Goal: Task Accomplishment & Management: Manage account settings

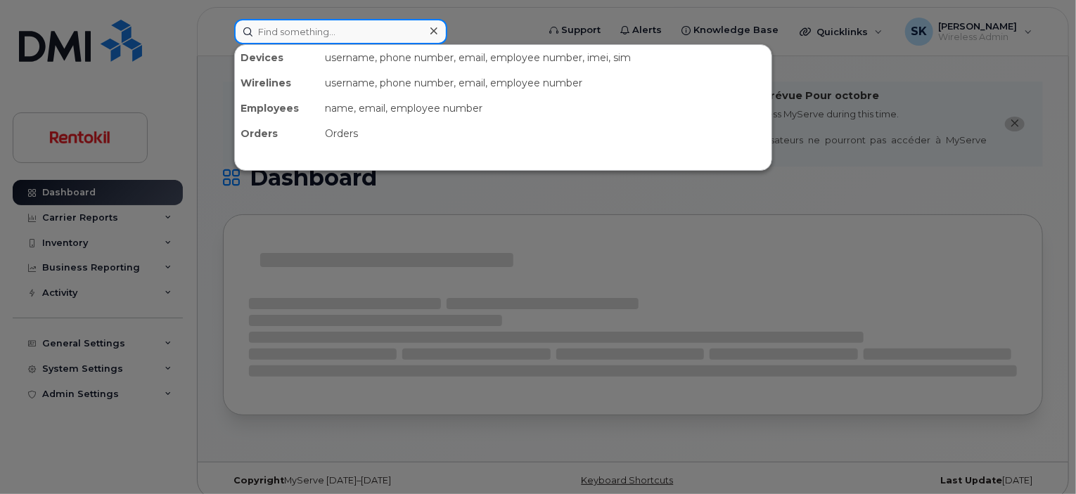
click at [293, 32] on input at bounding box center [340, 31] width 213 height 25
paste input "(656)235-9953"
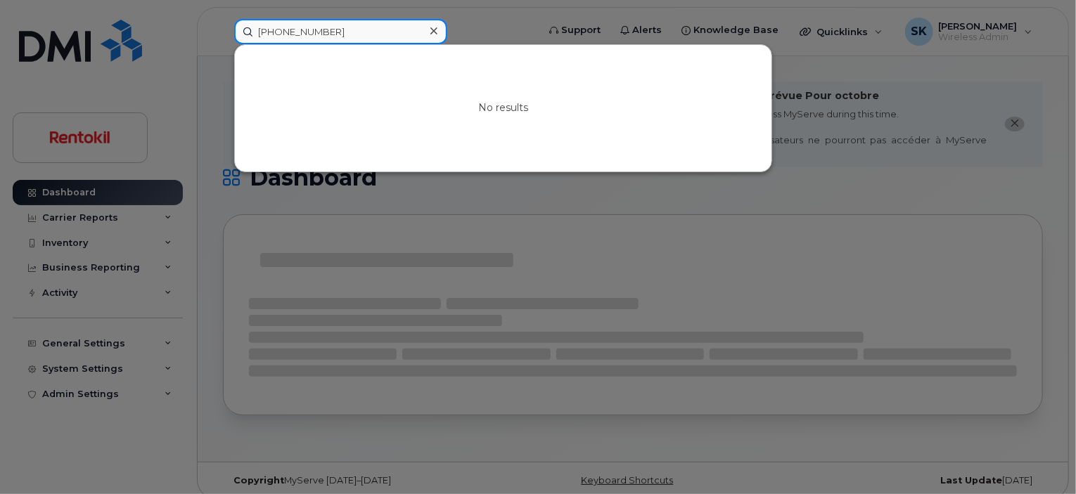
click at [258, 31] on input "(656)235-9953" at bounding box center [340, 31] width 213 height 25
click at [349, 32] on input "6562359953" at bounding box center [340, 31] width 213 height 25
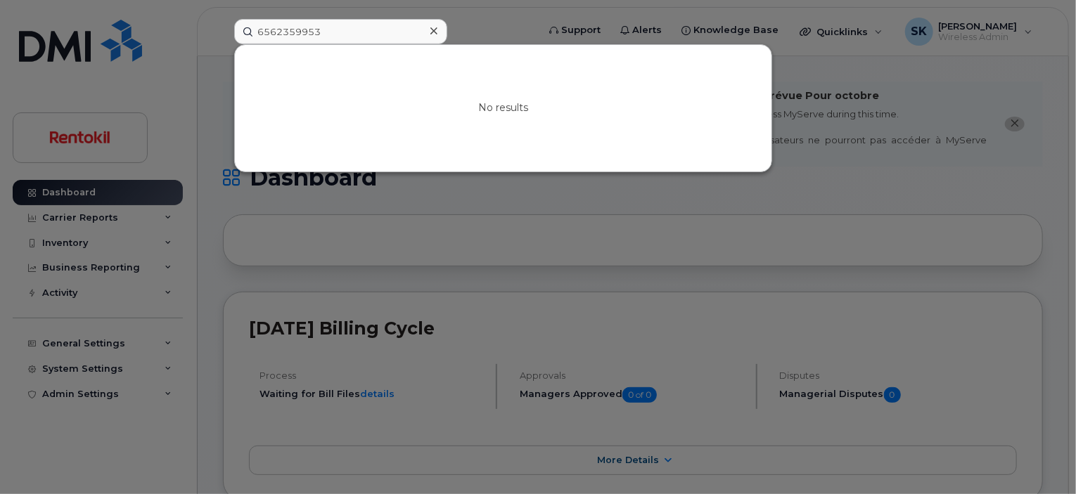
click at [191, 106] on div at bounding box center [538, 247] width 1076 height 494
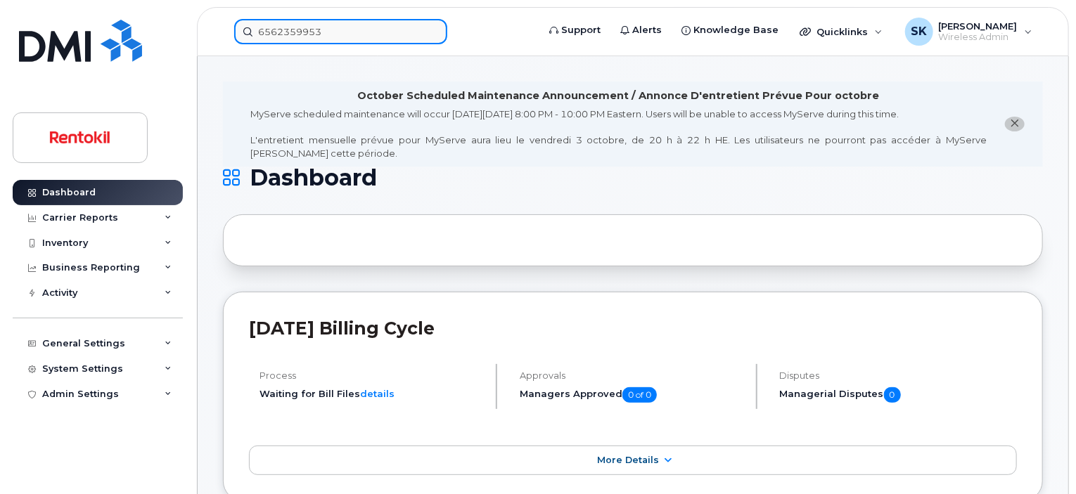
click at [311, 36] on input "6562359953" at bounding box center [340, 31] width 213 height 25
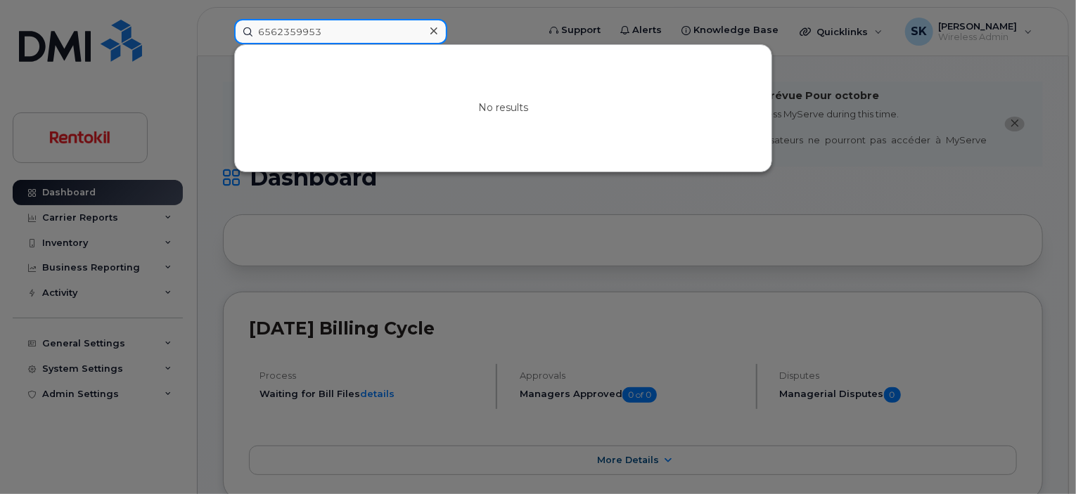
click at [311, 36] on input "6562359953" at bounding box center [340, 31] width 213 height 25
paste input "Lillian Martin"
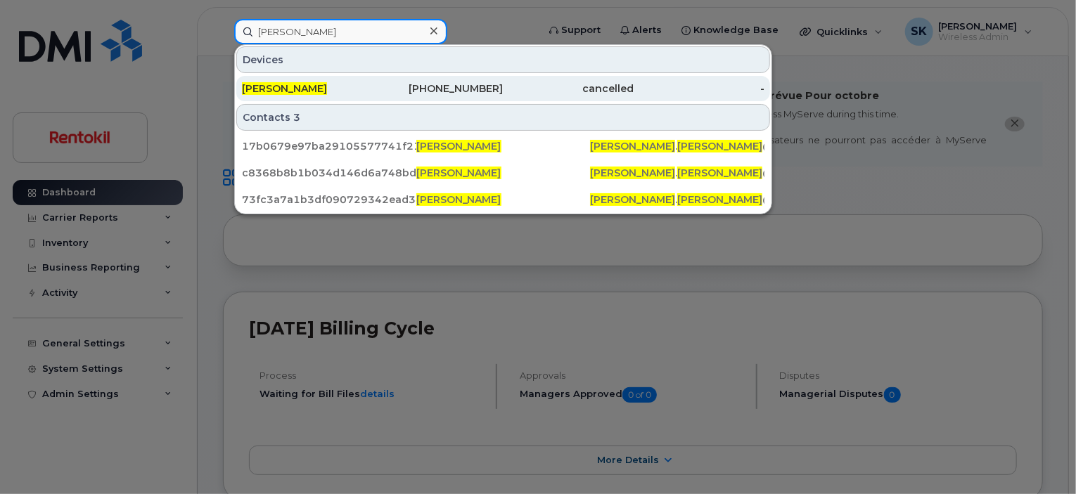
type input "Lillian Martin"
click at [286, 87] on span "Lillian Martin" at bounding box center [284, 88] width 85 height 13
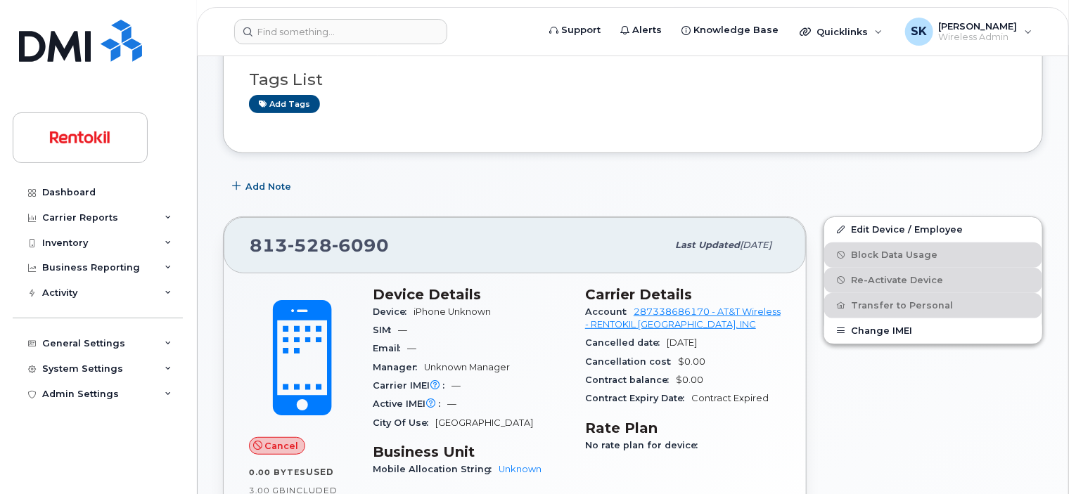
scroll to position [281, 0]
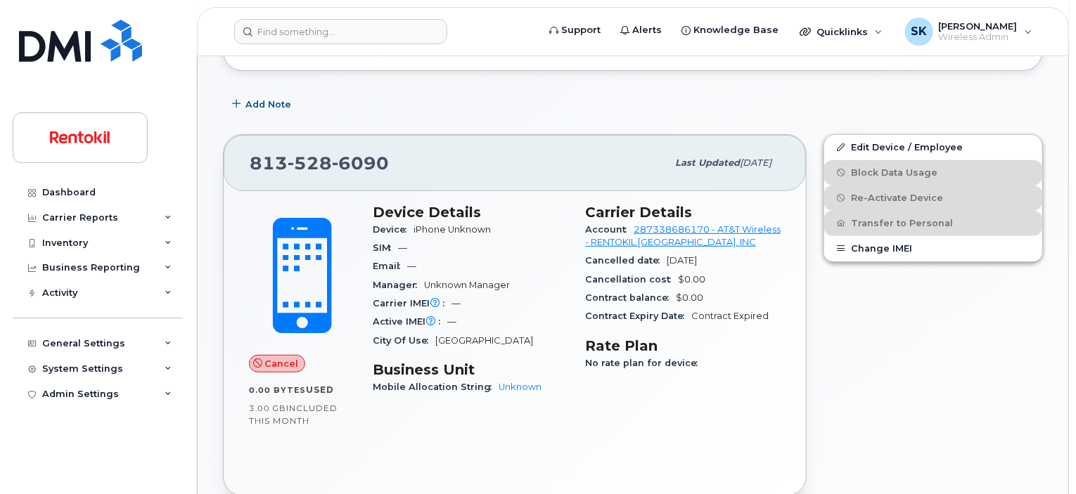
drag, startPoint x: 243, startPoint y: 146, endPoint x: 732, endPoint y: 246, distance: 499.8
click at [732, 246] on div "813 528 6090 Last updated Jun 11, 2025 Cancel 0.00 Bytes  used 3.00 GB  include…" at bounding box center [515, 315] width 584 height 363
copy div "813 528 6090 Last updated Jun 11, 2025 Cancel 0.00 Bytes  used 3.00 GB  include…"
click at [290, 37] on input at bounding box center [340, 31] width 213 height 25
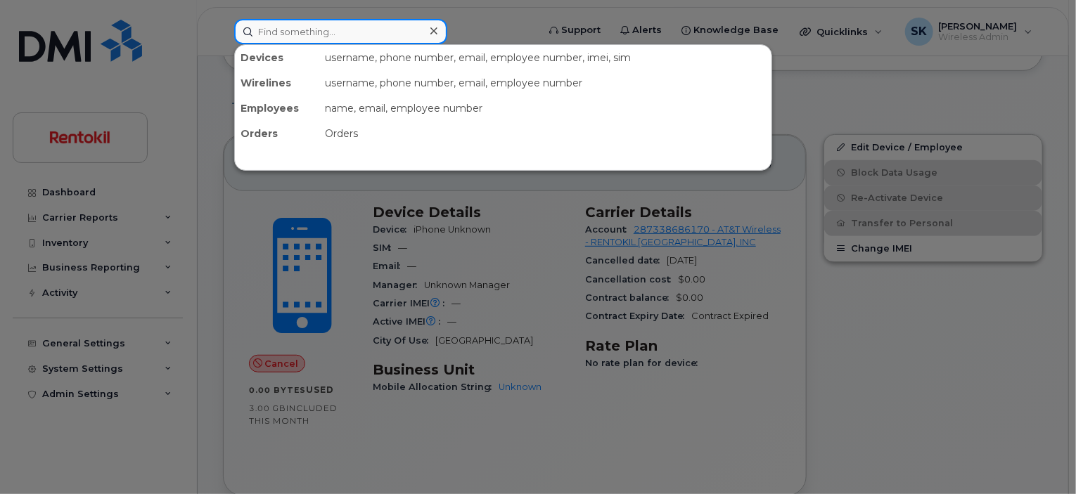
paste input "(656)235-9953"
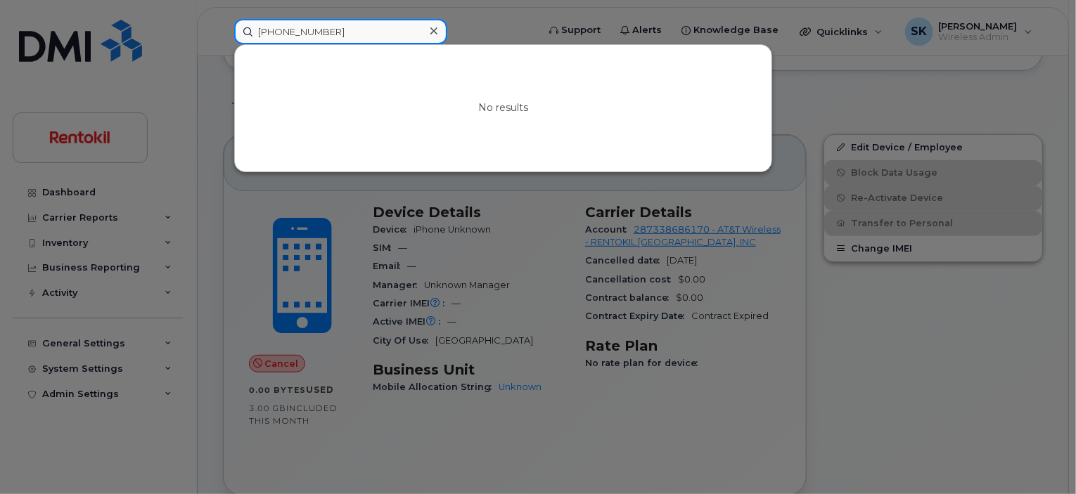
click at [262, 30] on input "(656)235-9953" at bounding box center [340, 31] width 213 height 25
type input "6562359953"
click at [430, 27] on icon at bounding box center [433, 30] width 7 height 7
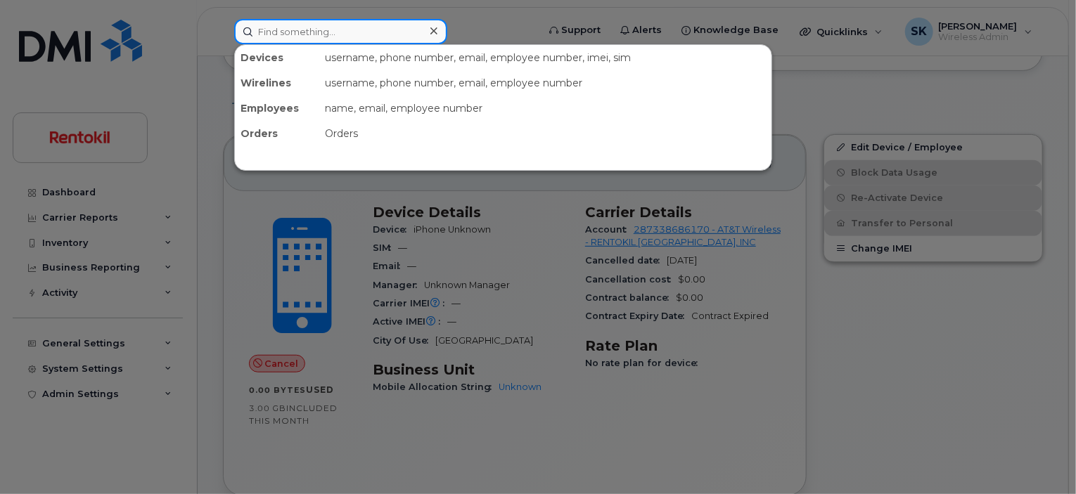
click at [323, 33] on input at bounding box center [340, 31] width 213 height 25
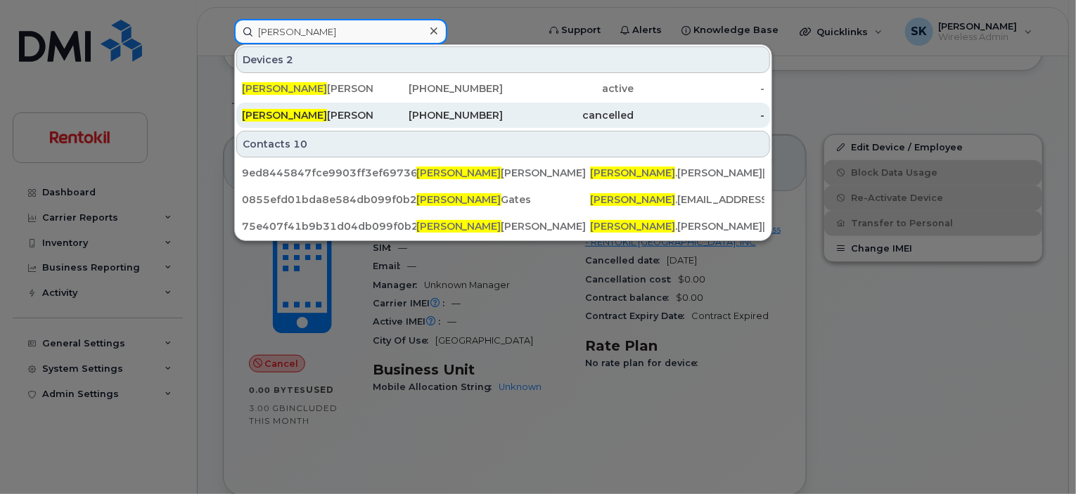
type input "lillian"
click at [264, 112] on span "Lillian" at bounding box center [284, 115] width 85 height 13
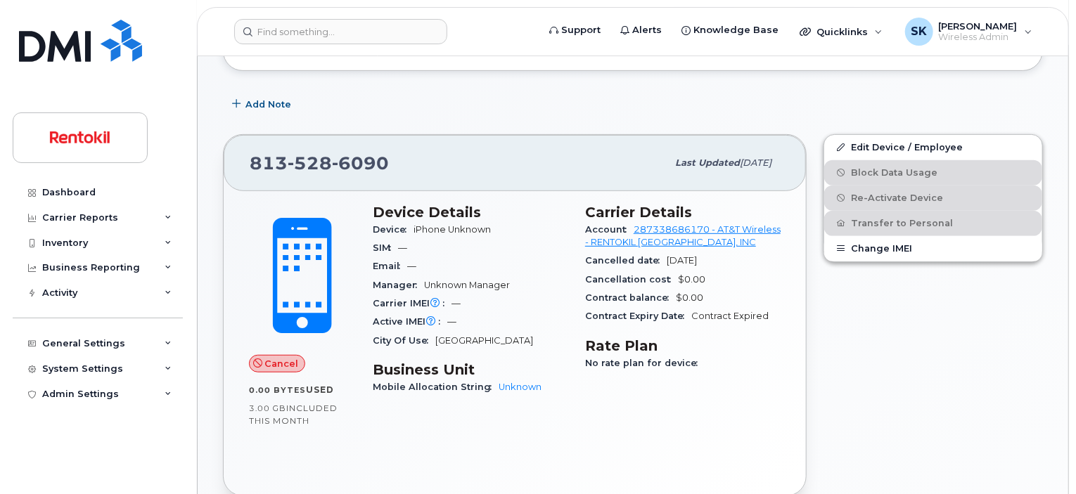
scroll to position [211, 0]
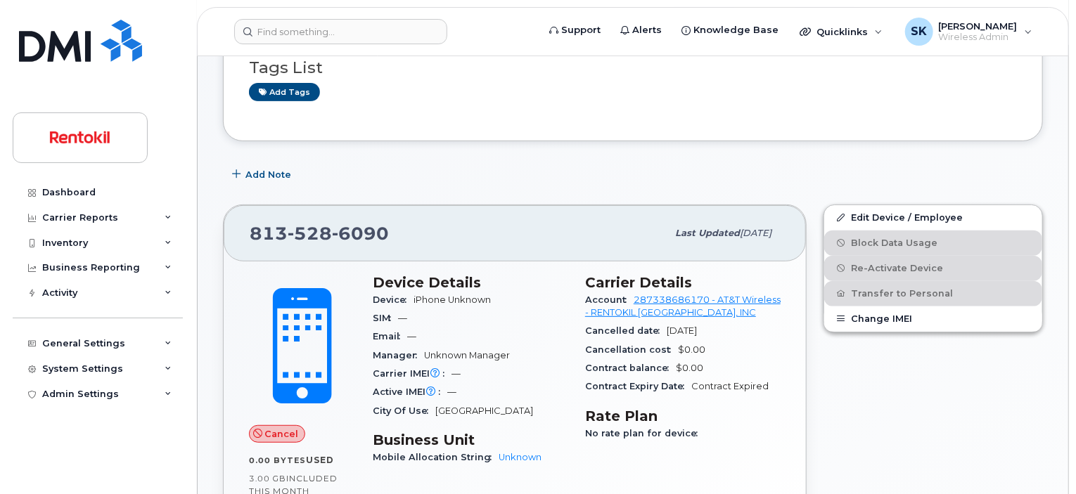
click at [739, 322] on div "Cancelled date [DATE]" at bounding box center [683, 331] width 196 height 18
drag, startPoint x: 250, startPoint y: 213, endPoint x: 741, endPoint y: 315, distance: 501.5
click at [741, 315] on div "813 528 6090 Last updated Jun 11, 2025 Cancel 0.00 Bytes  used 3.00 GB  include…" at bounding box center [515, 386] width 584 height 363
copy div "813 528 6090 Last updated Jun 11, 2025 Cancel 0.00 Bytes  used 3.00 GB  include…"
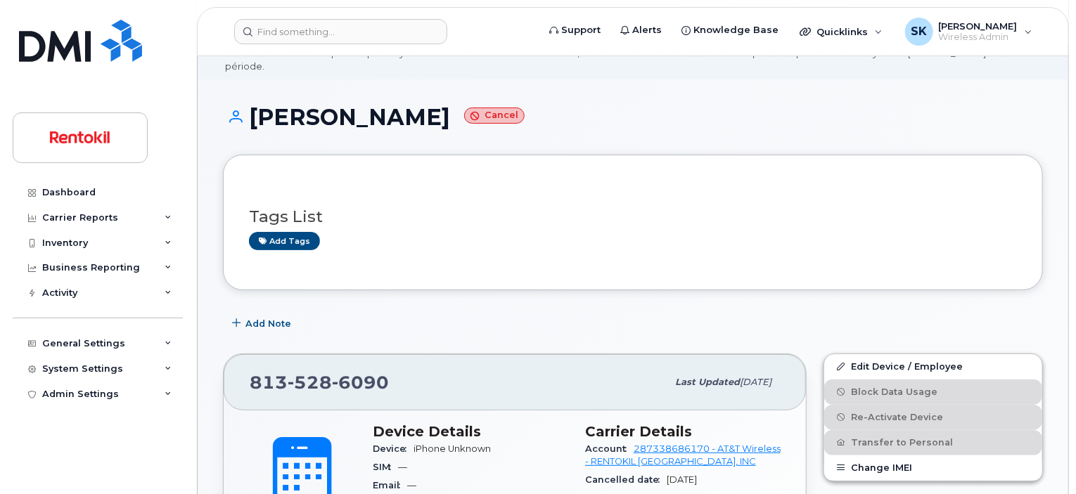
scroll to position [0, 0]
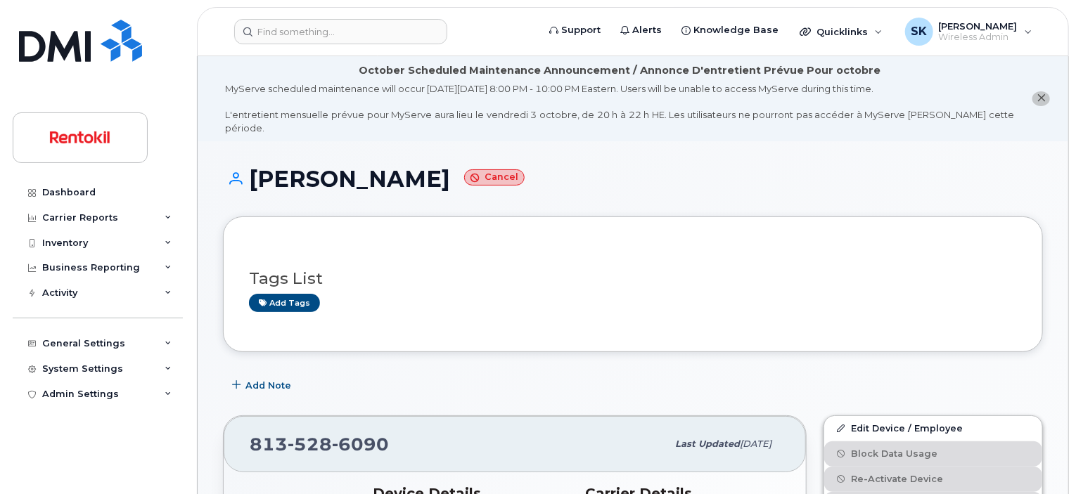
drag, startPoint x: 408, startPoint y: 167, endPoint x: 251, endPoint y: 174, distance: 157.0
click at [251, 174] on h1 "Lillian Martin Cancel" at bounding box center [633, 179] width 820 height 25
copy h1 "Lillian Martin"
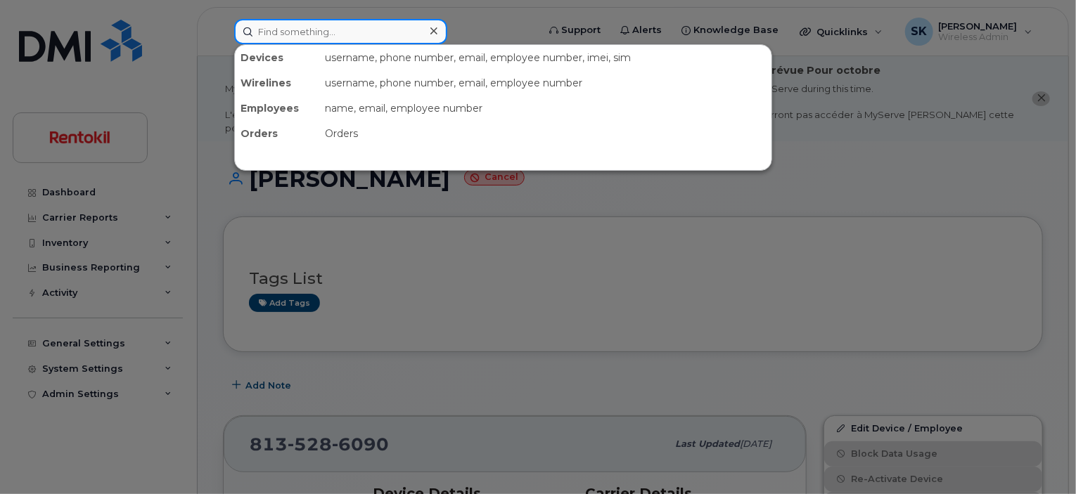
click at [291, 35] on input at bounding box center [340, 31] width 213 height 25
paste input "330-205-4397"
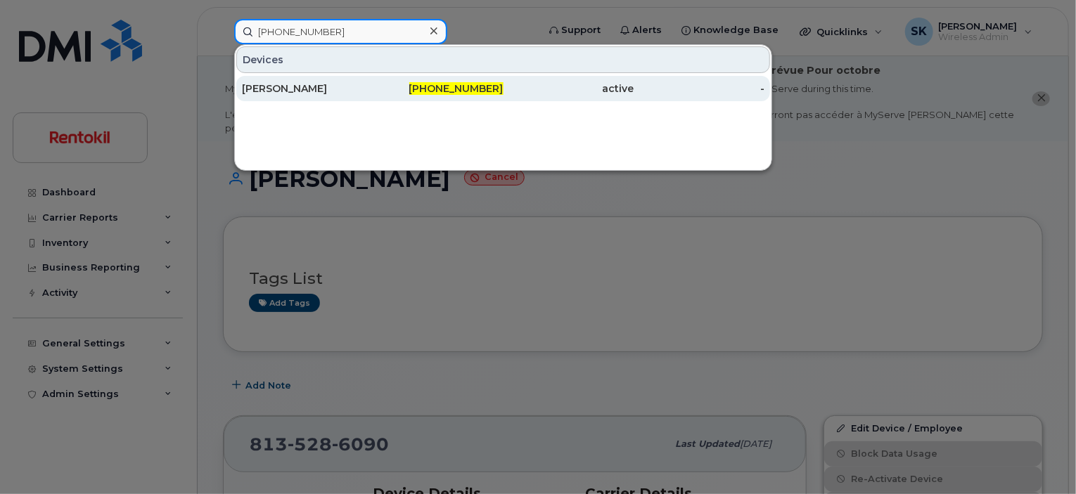
type input "330-205-4397"
click at [264, 91] on div "DAWN LAM" at bounding box center [307, 89] width 131 height 14
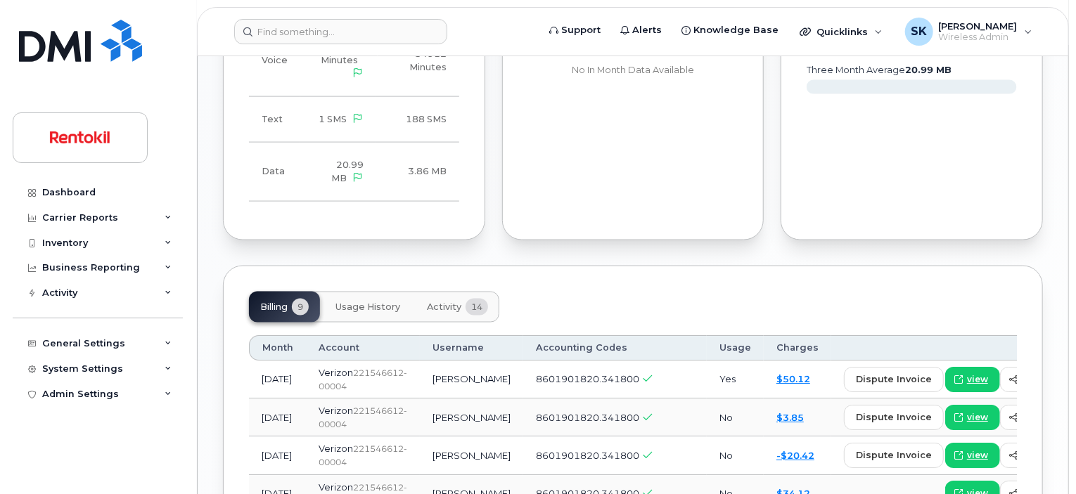
scroll to position [982, 0]
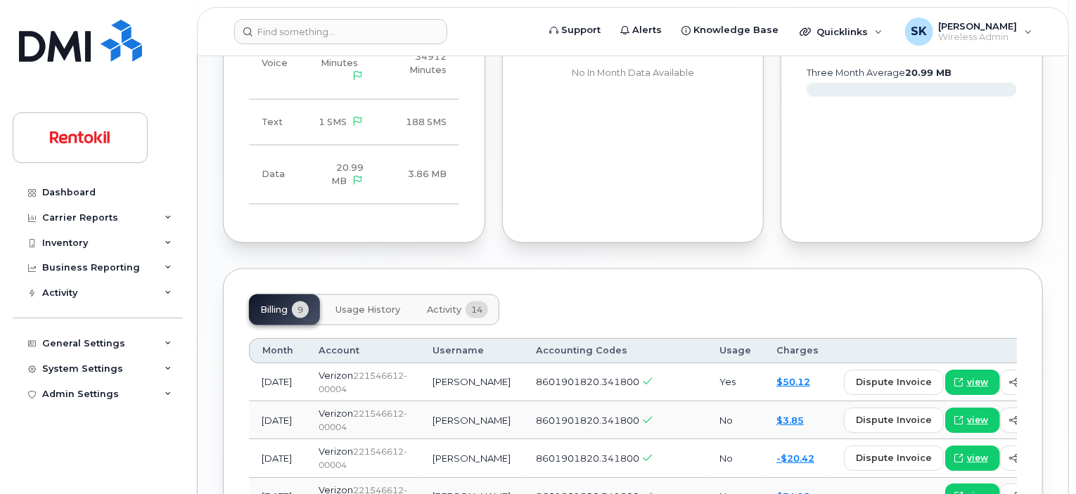
click at [357, 305] on span "Usage History" at bounding box center [368, 310] width 65 height 11
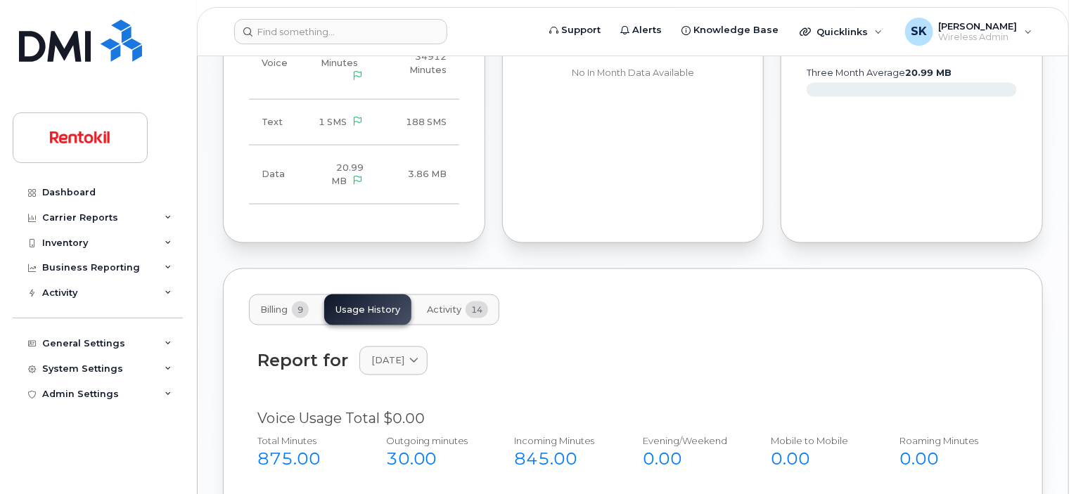
click at [441, 305] on span "Activity" at bounding box center [444, 310] width 34 height 11
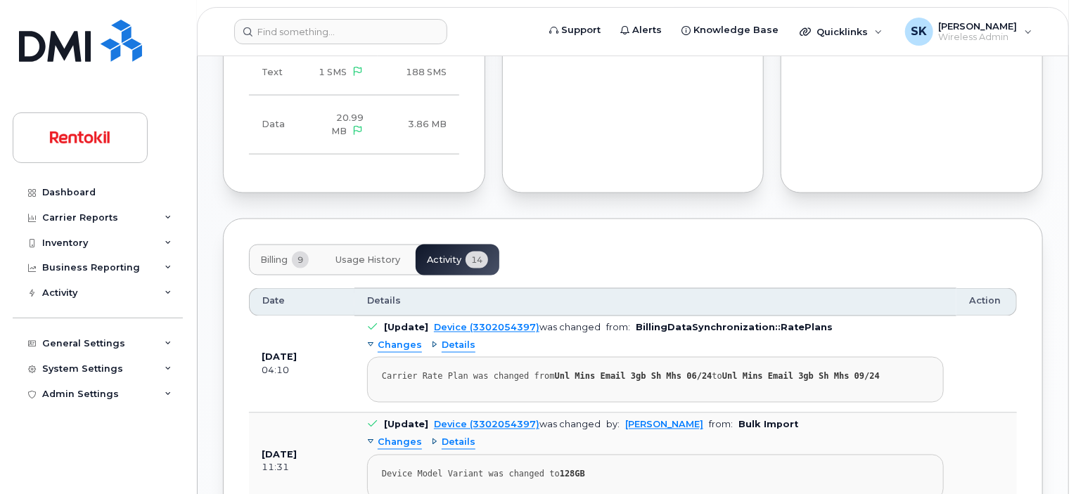
scroll to position [1123, 0]
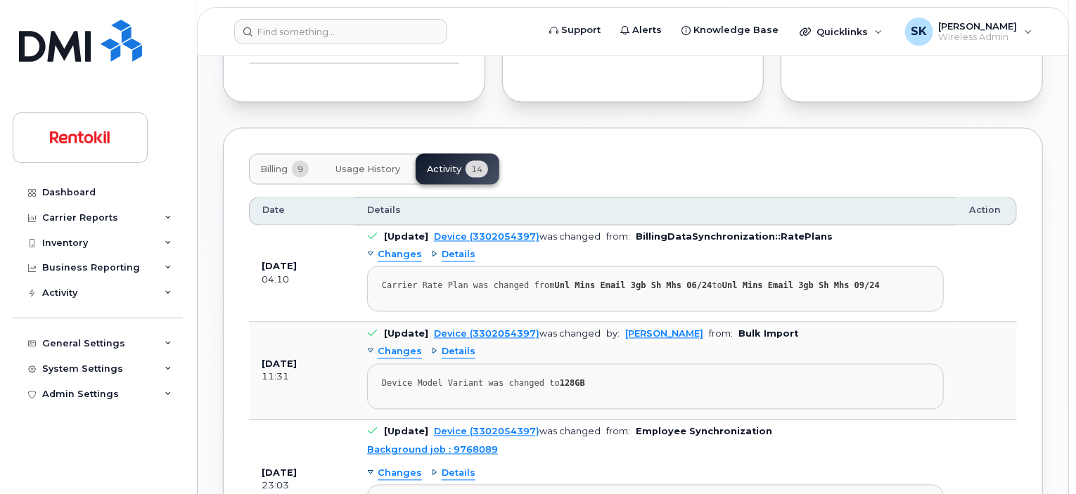
click at [364, 164] on span "Usage History" at bounding box center [368, 169] width 65 height 11
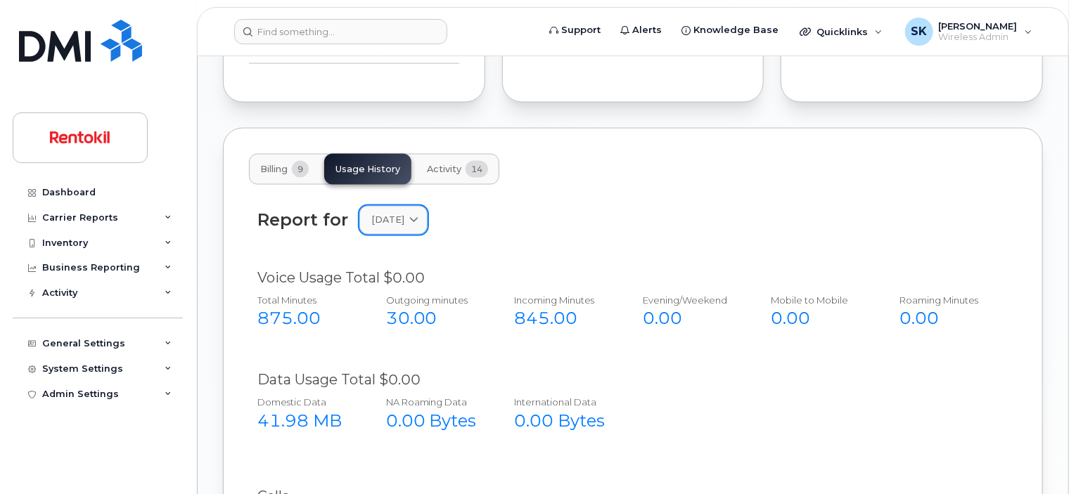
click at [419, 216] on icon at bounding box center [413, 220] width 9 height 9
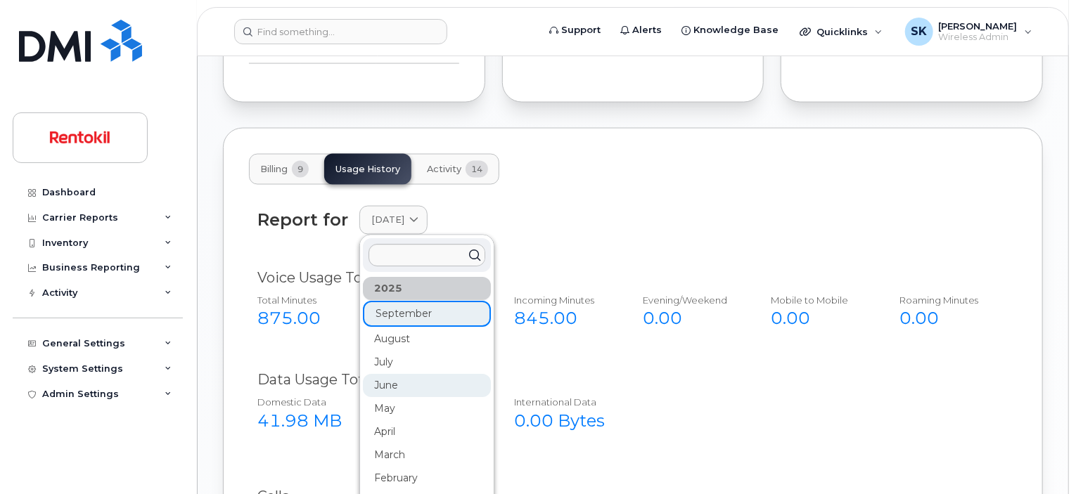
click at [402, 375] on div "June" at bounding box center [427, 386] width 128 height 23
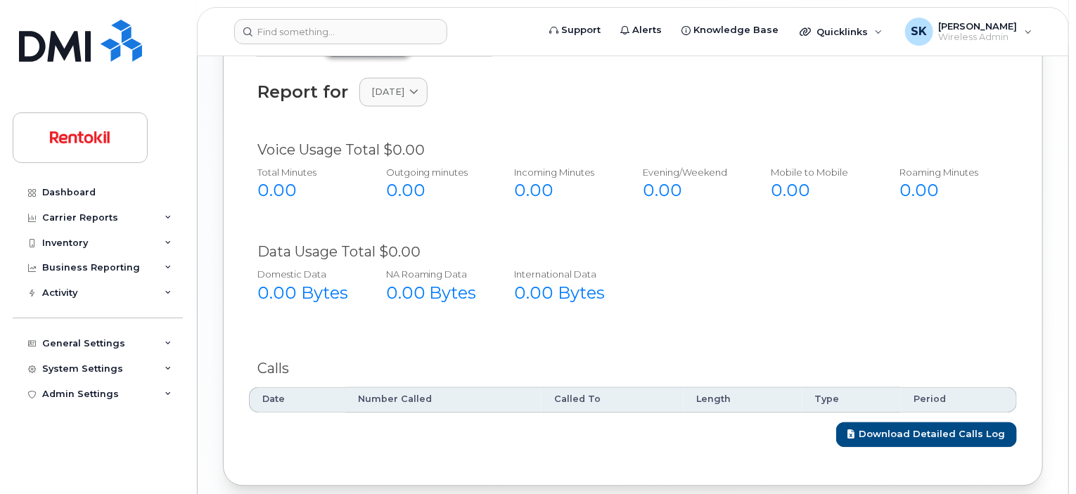
scroll to position [1286, 0]
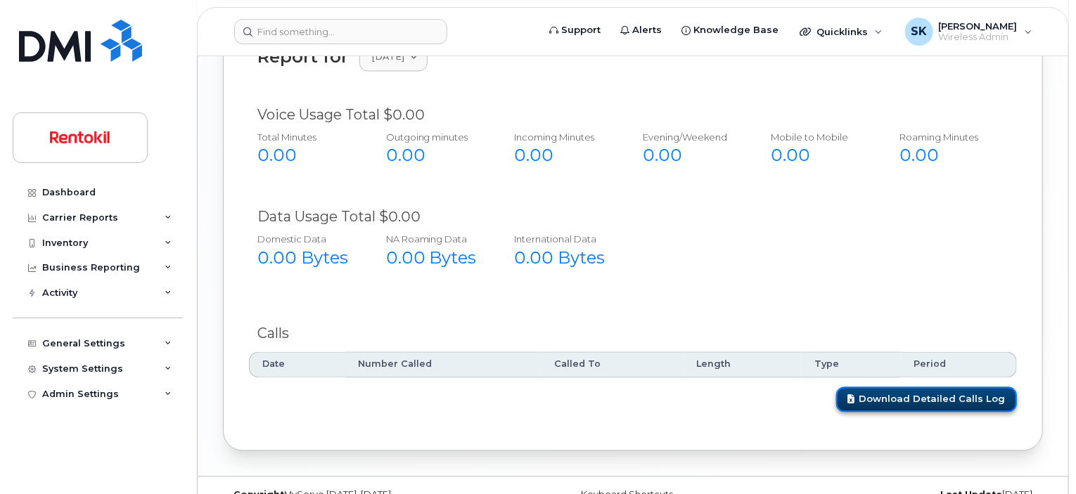
click at [937, 388] on link "Download Detailed Calls Log" at bounding box center [926, 401] width 181 height 26
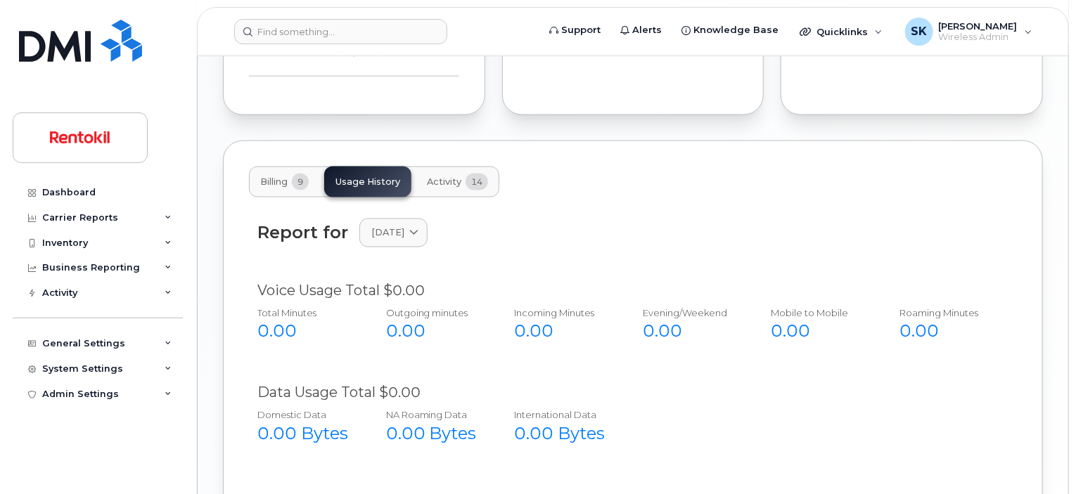
scroll to position [1075, 0]
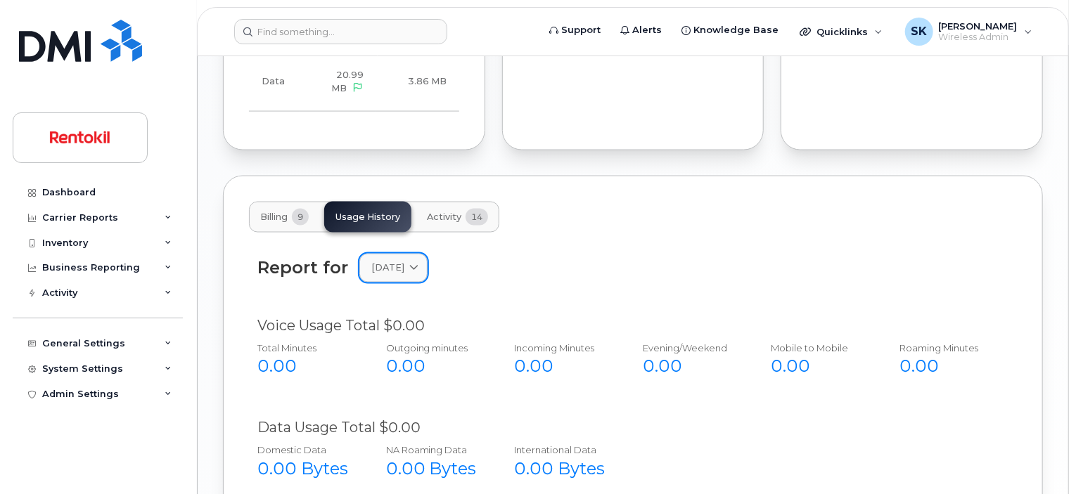
click at [419, 264] on icon at bounding box center [413, 268] width 9 height 9
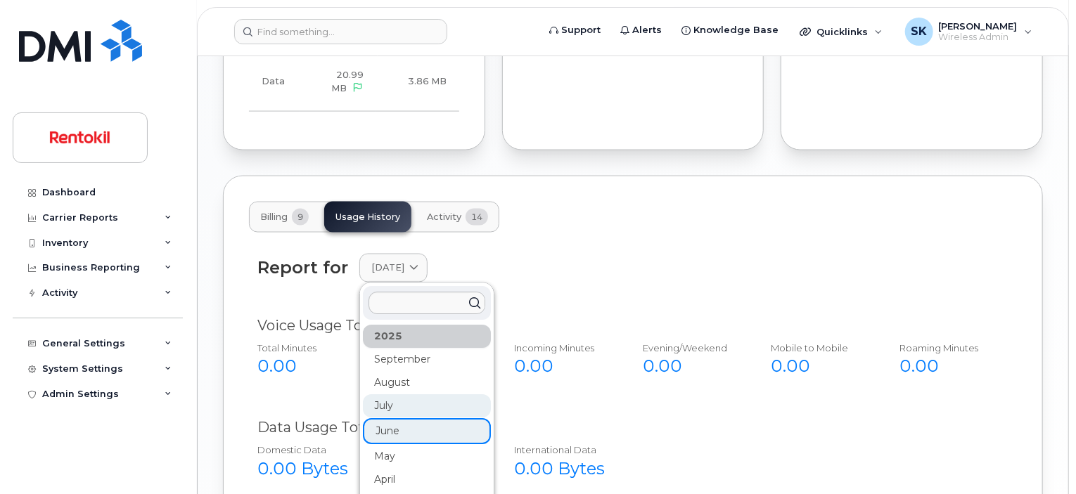
click at [388, 395] on div "July" at bounding box center [427, 406] width 128 height 23
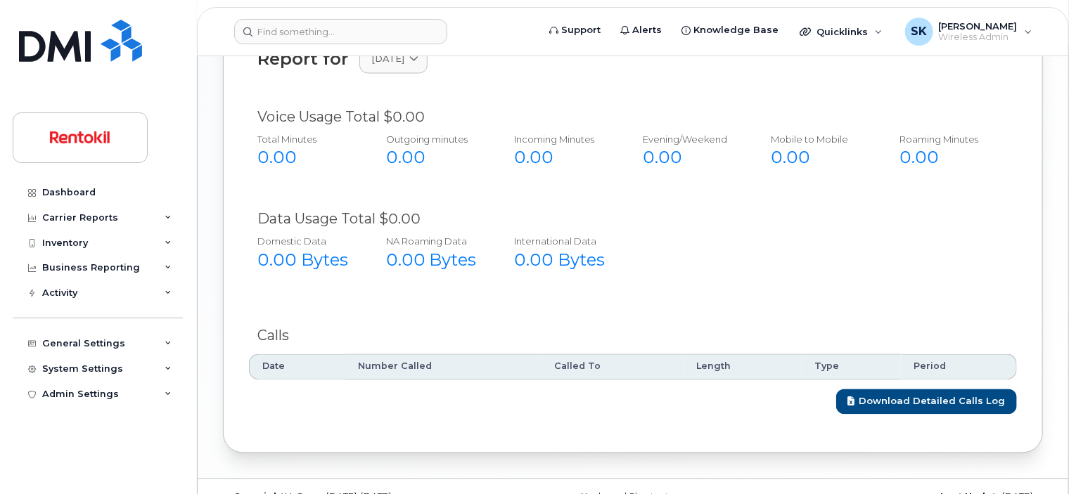
scroll to position [1286, 0]
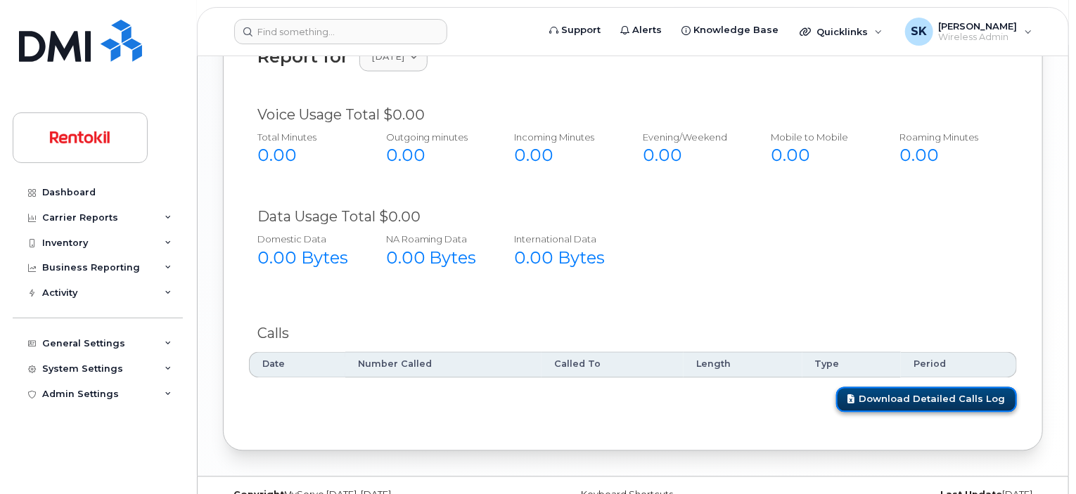
click at [889, 388] on link "Download Detailed Calls Log" at bounding box center [926, 401] width 181 height 26
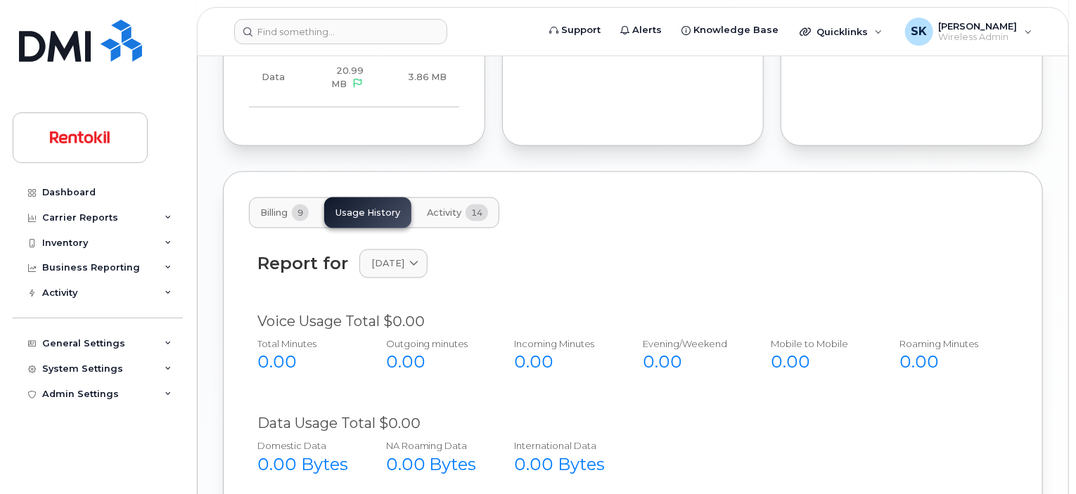
scroll to position [1075, 0]
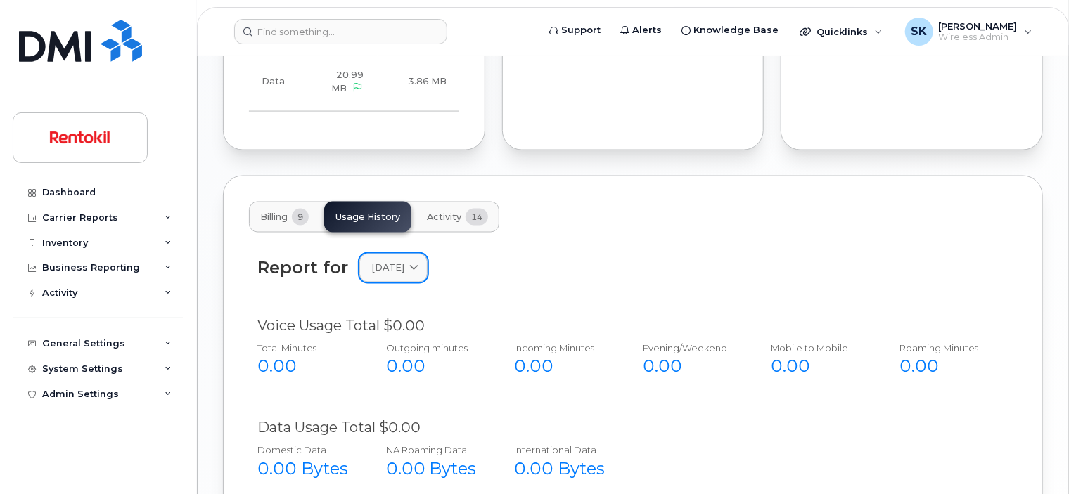
click at [419, 264] on icon at bounding box center [413, 268] width 9 height 9
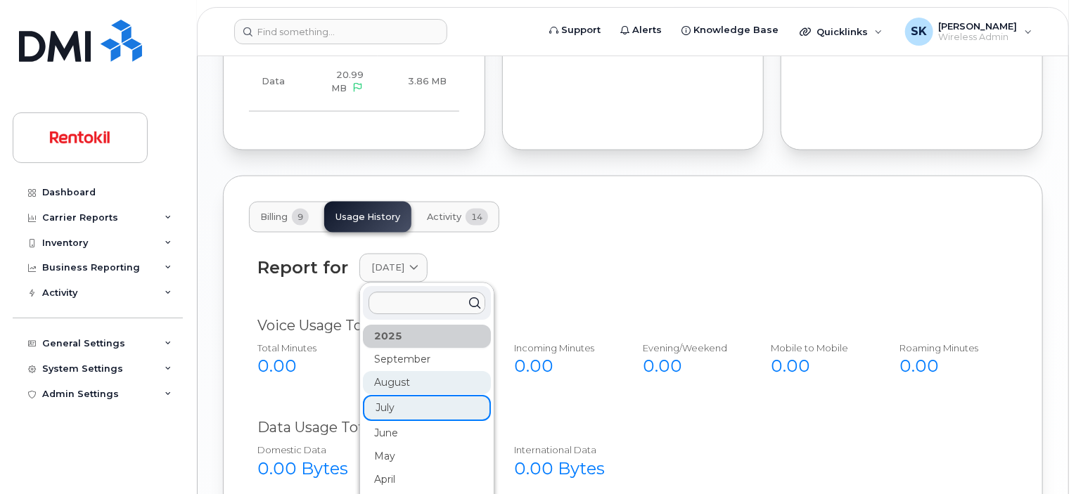
click at [382, 372] on div "August" at bounding box center [427, 383] width 128 height 23
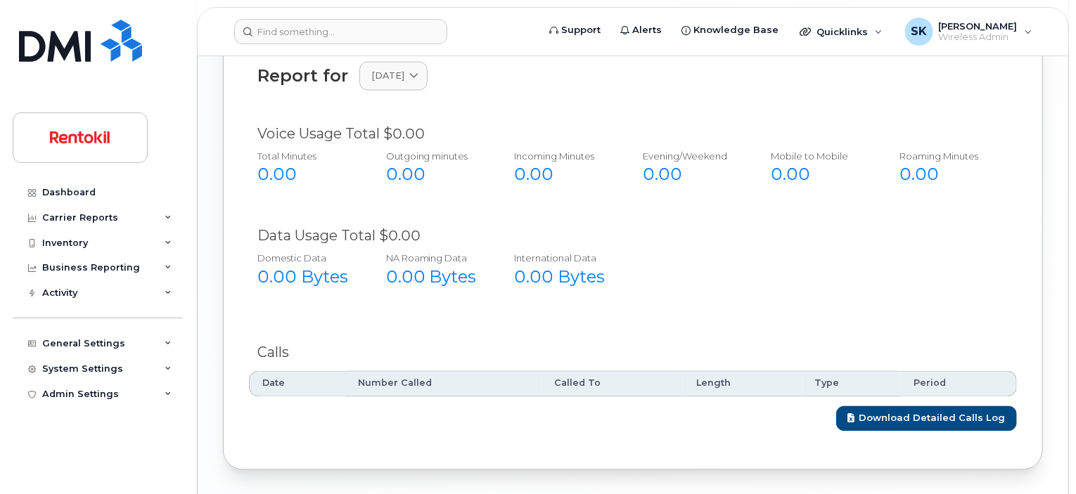
scroll to position [1286, 0]
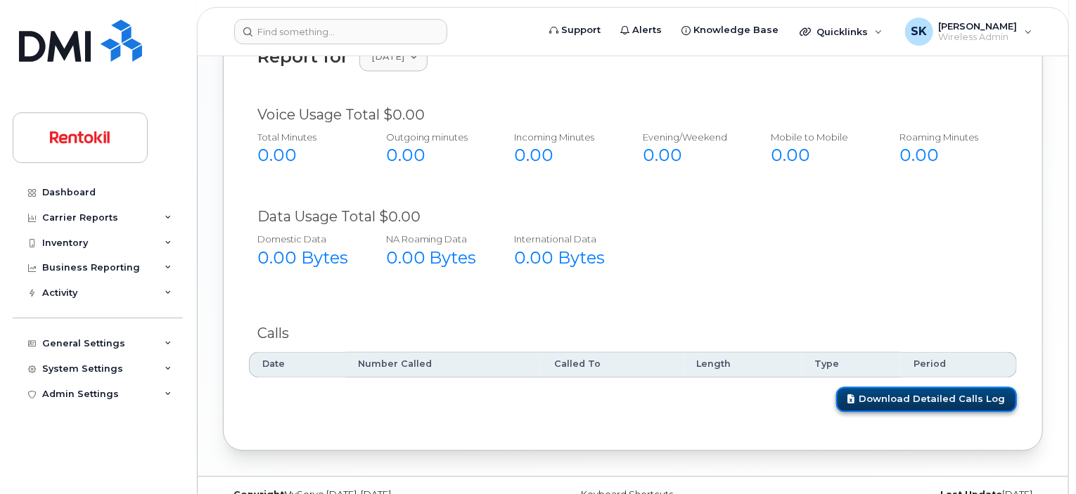
click at [903, 388] on link "Download Detailed Calls Log" at bounding box center [926, 401] width 181 height 26
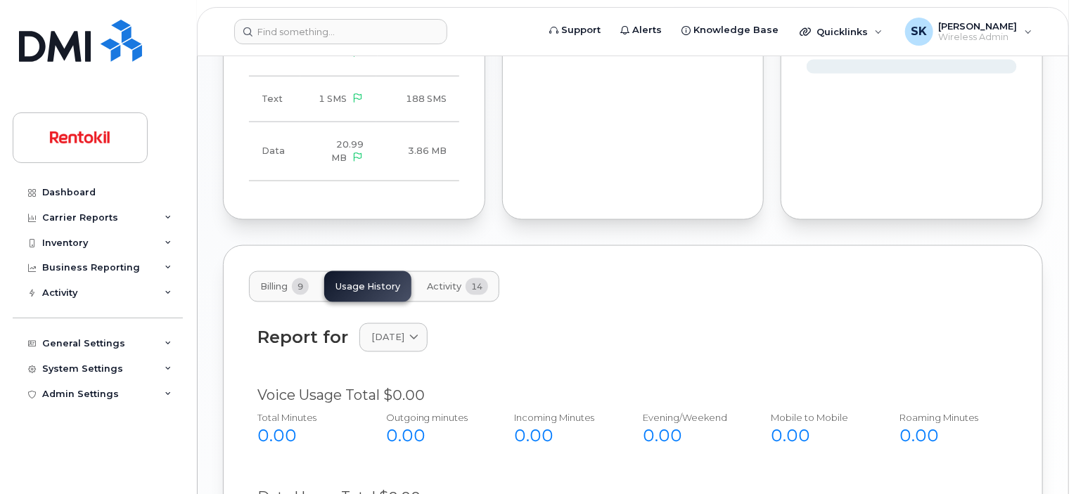
scroll to position [1004, 0]
click at [419, 334] on icon at bounding box center [413, 338] width 9 height 9
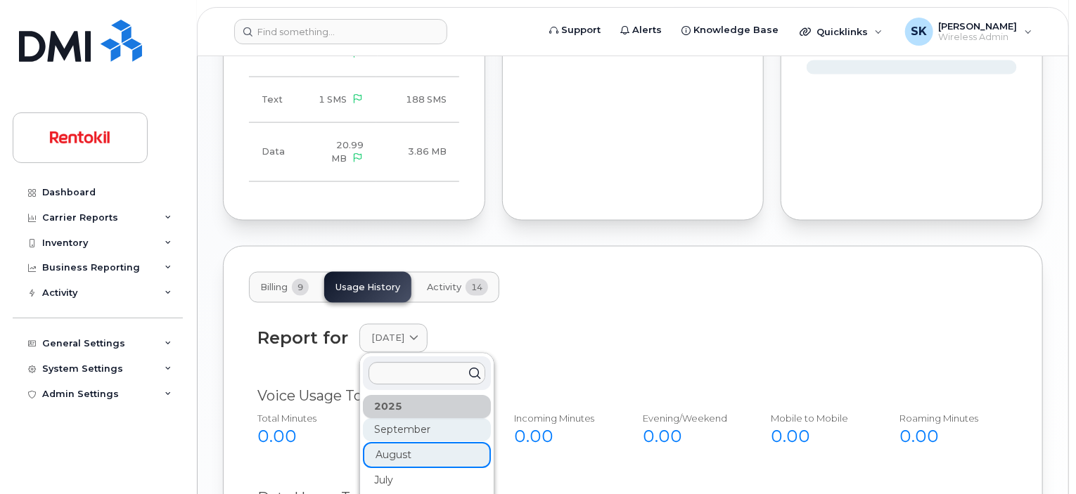
click at [385, 419] on div "September" at bounding box center [427, 430] width 128 height 23
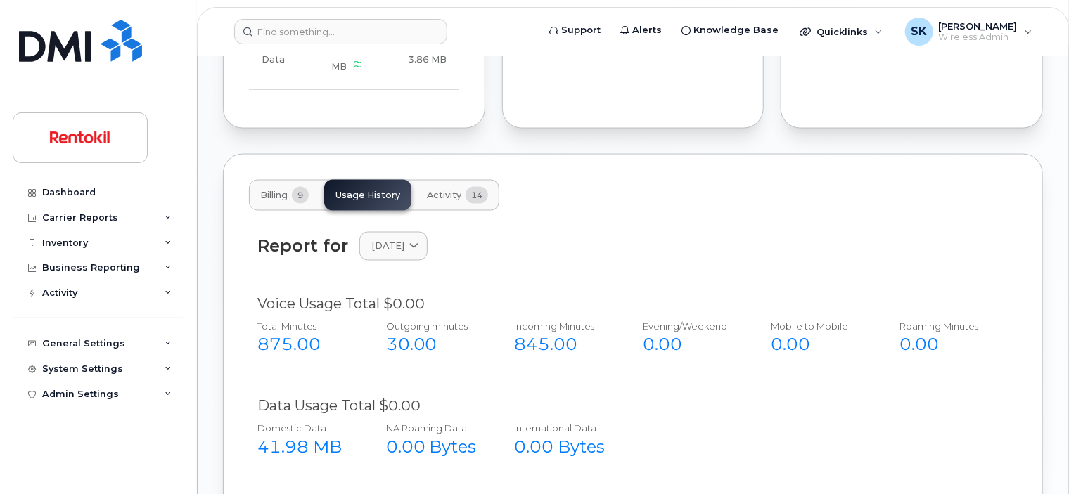
scroll to position [1075, 0]
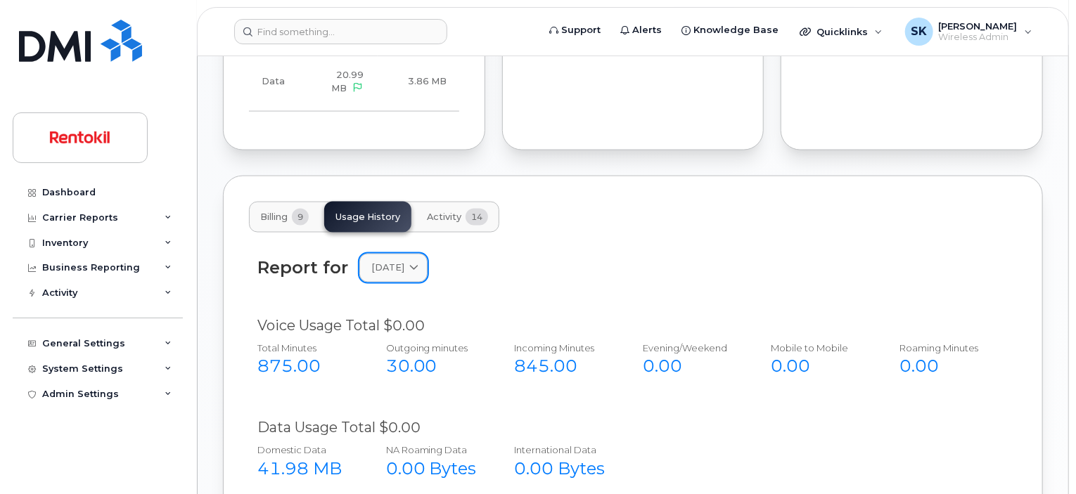
click at [419, 264] on icon at bounding box center [413, 268] width 9 height 9
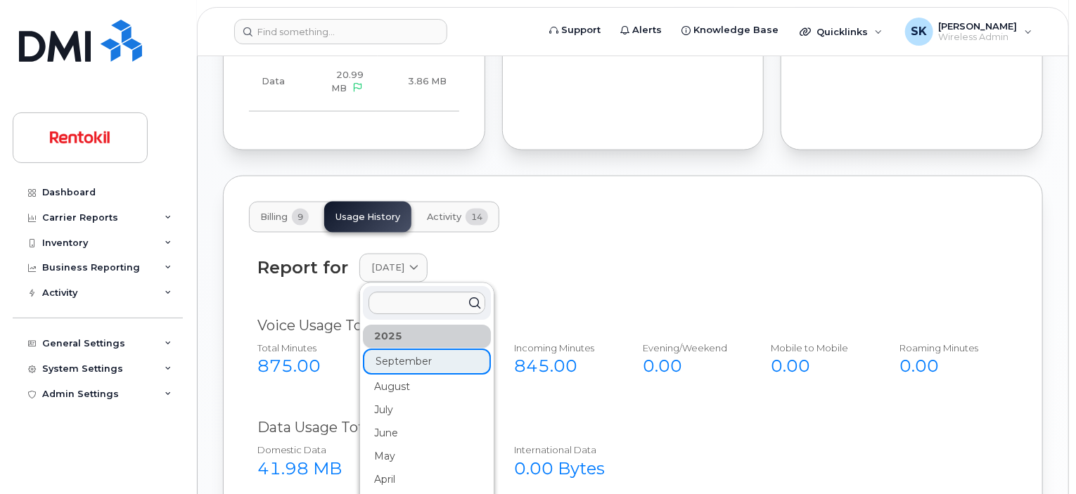
click at [633, 254] on div "Report for September 2025 2025 September August July June May April March Febru…" at bounding box center [632, 268] width 751 height 29
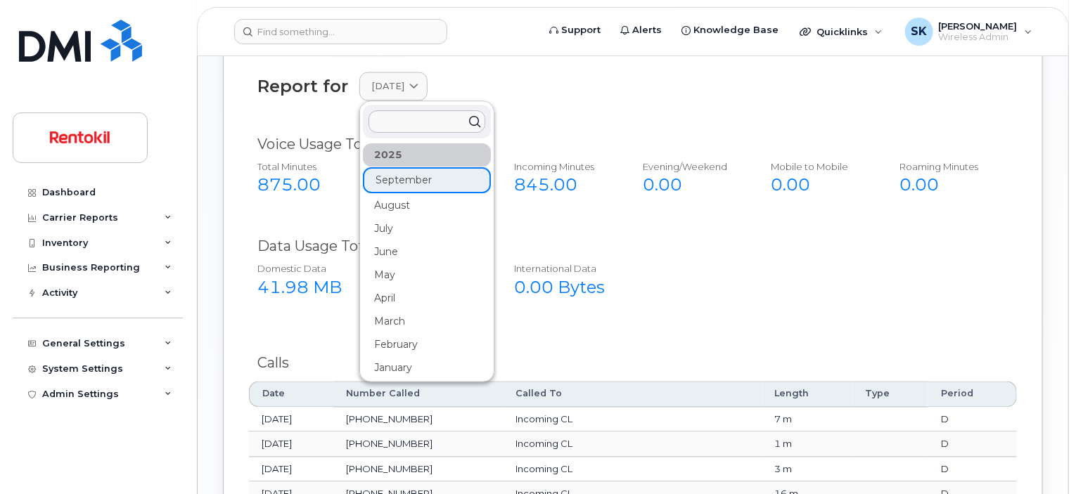
scroll to position [1286, 0]
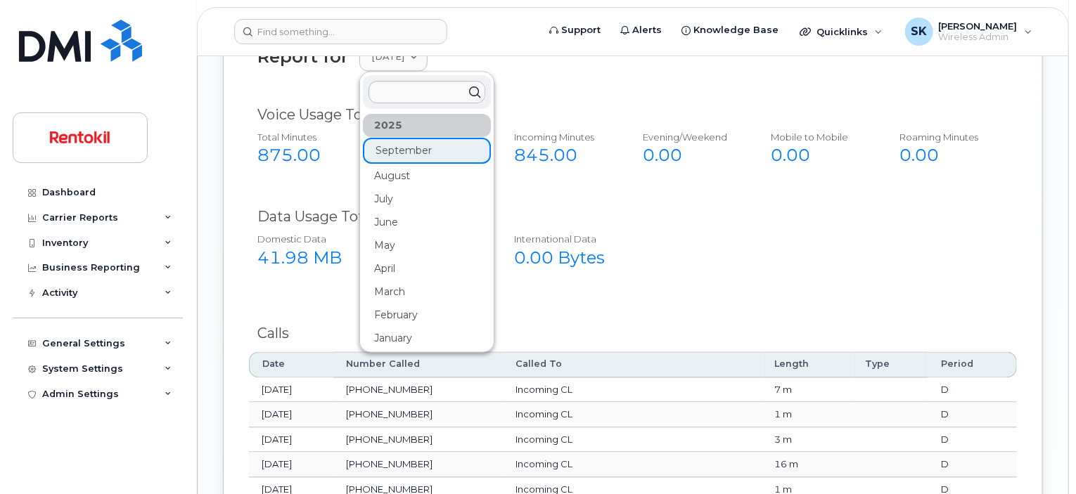
click at [612, 106] on div "Voice Usage Total $0.00" at bounding box center [632, 116] width 751 height 20
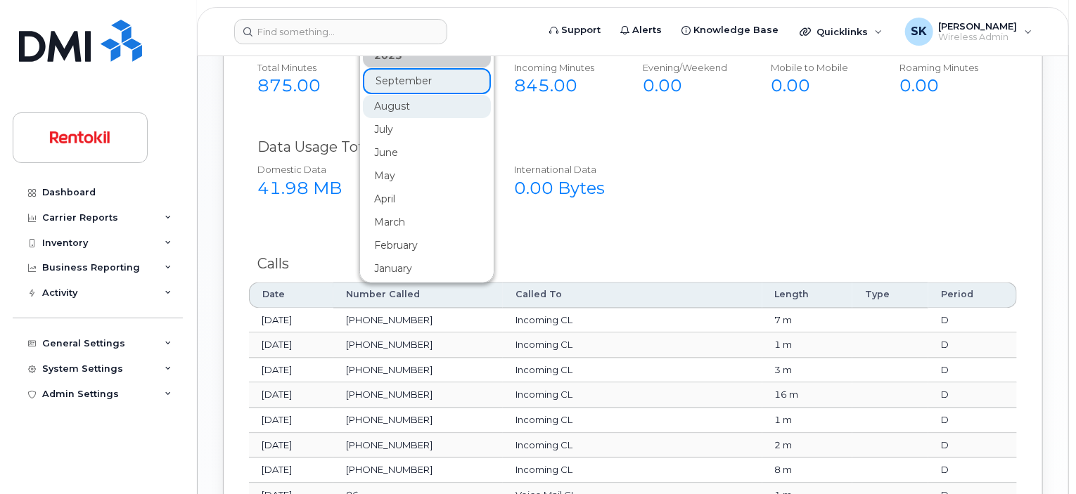
scroll to position [1215, 0]
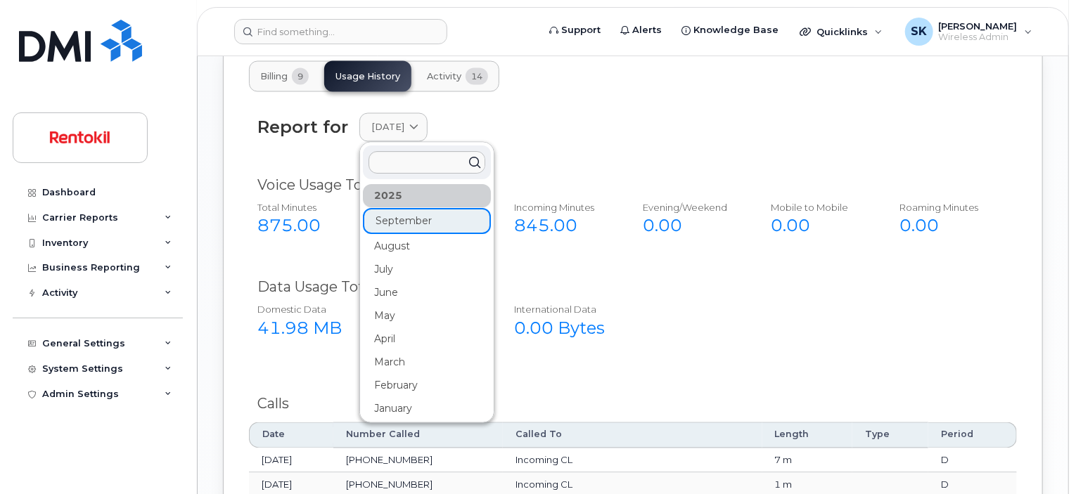
click at [397, 193] on div "2025 September August July June May April March February January" at bounding box center [427, 303] width 128 height 236
click at [385, 196] on div "2025 September August July June May April March February January" at bounding box center [427, 303] width 128 height 236
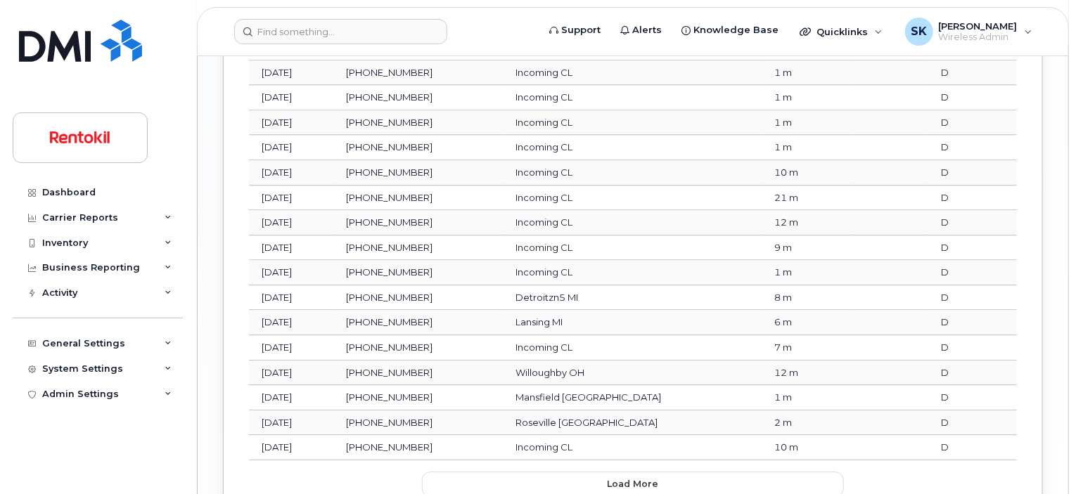
scroll to position [1919, 0]
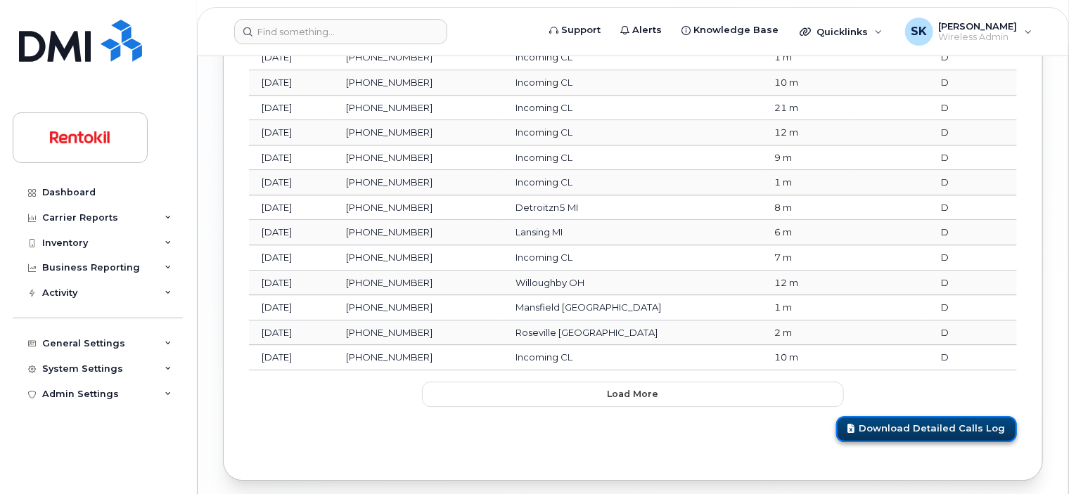
click at [916, 416] on link "Download Detailed Calls Log" at bounding box center [926, 429] width 181 height 26
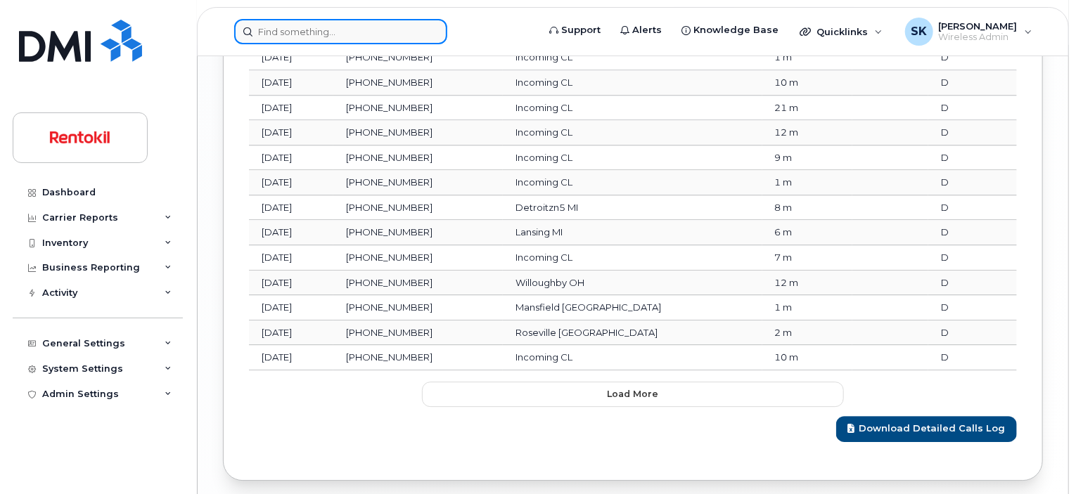
click at [307, 29] on input at bounding box center [340, 31] width 213 height 25
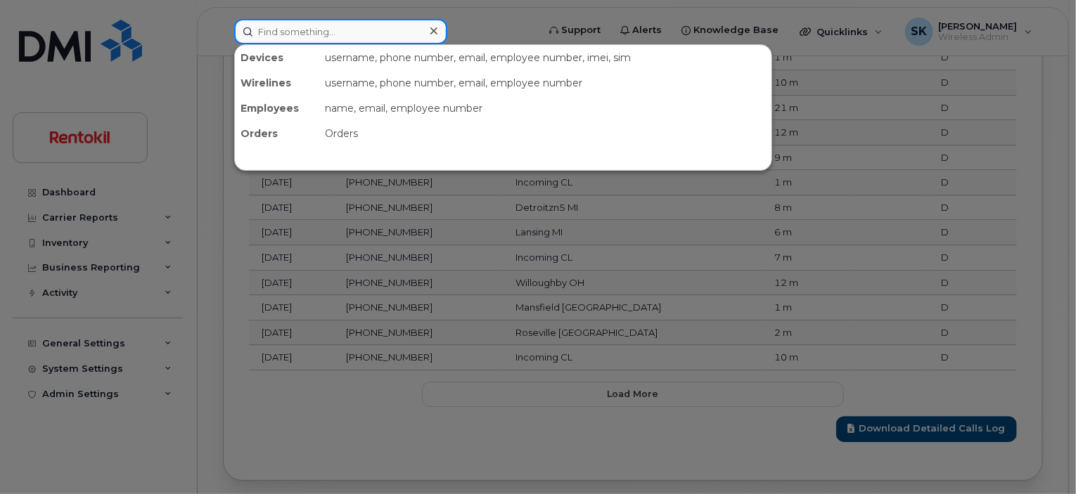
paste input "(954) 779-4983"
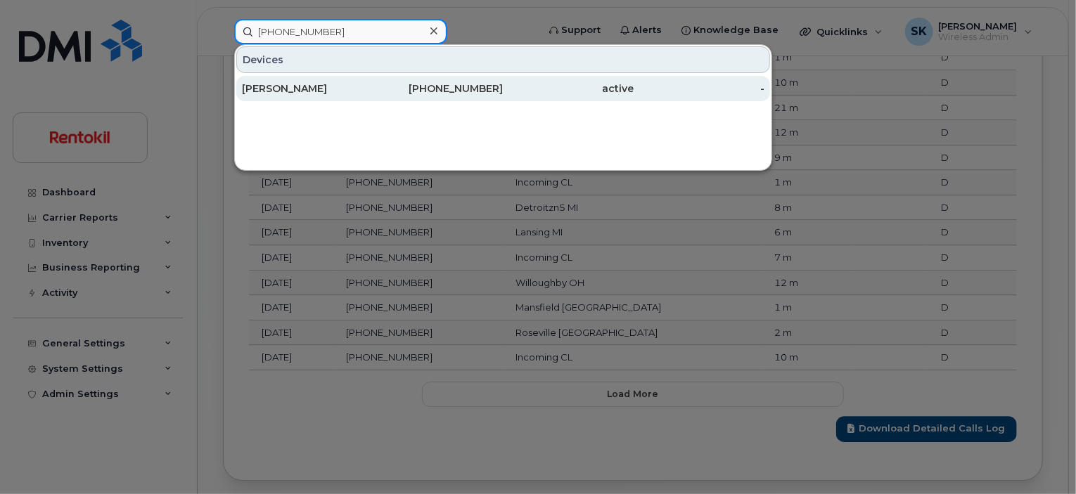
type input "(954) 779-4983"
click at [284, 90] on div "STEVE KATRAKAZIS" at bounding box center [307, 89] width 131 height 14
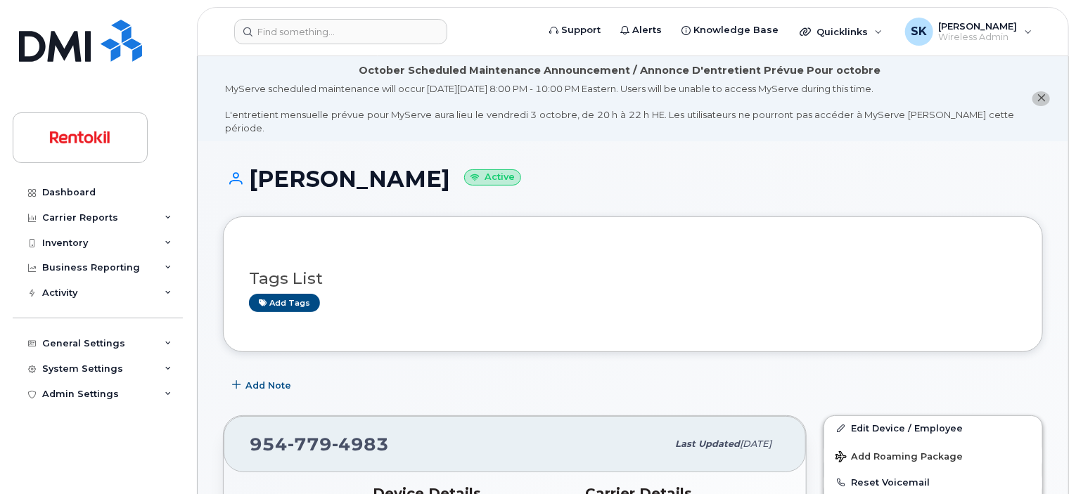
drag, startPoint x: 481, startPoint y: 165, endPoint x: 254, endPoint y: 162, distance: 227.2
click at [254, 167] on h1 "[PERSON_NAME] Active" at bounding box center [633, 179] width 820 height 25
copy h1 "[PERSON_NAME]"
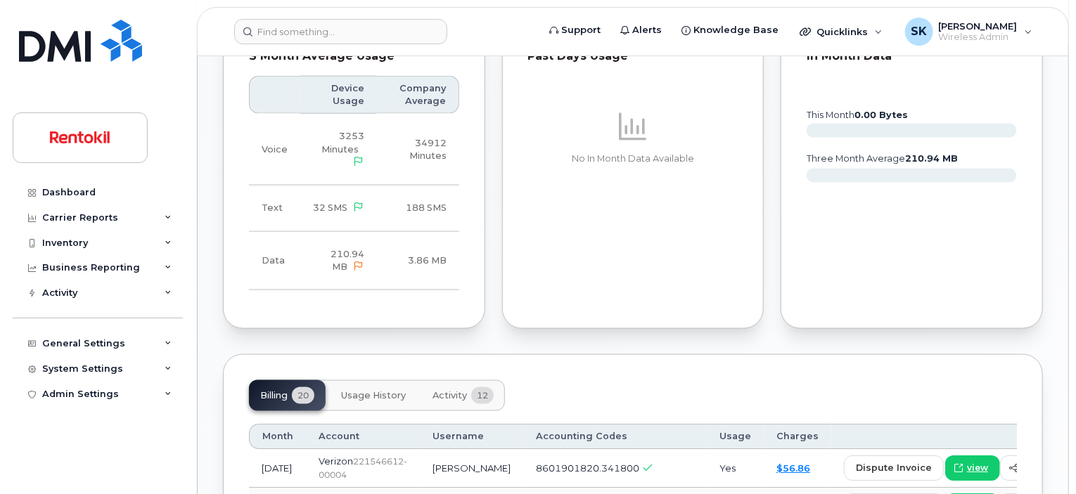
scroll to position [1055, 0]
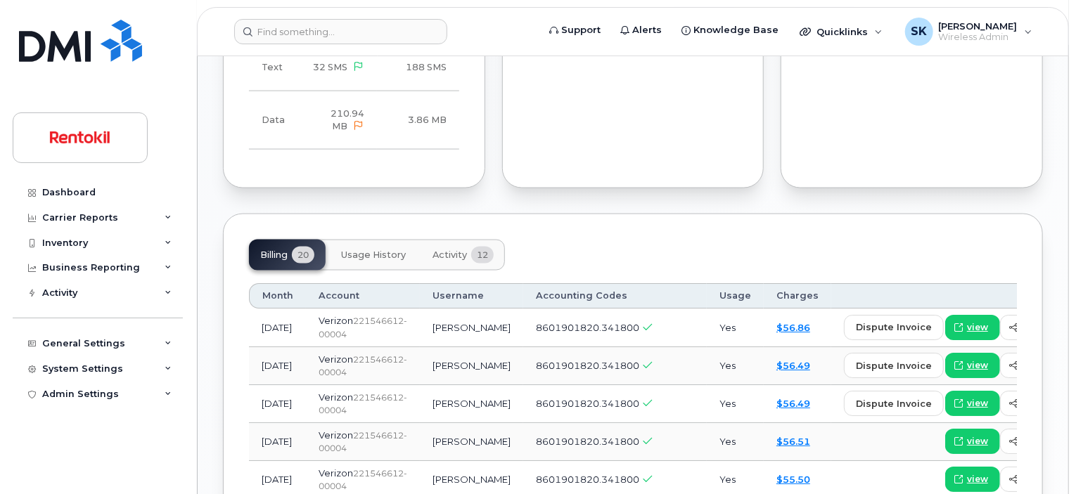
click at [383, 250] on span "Usage History" at bounding box center [373, 255] width 65 height 11
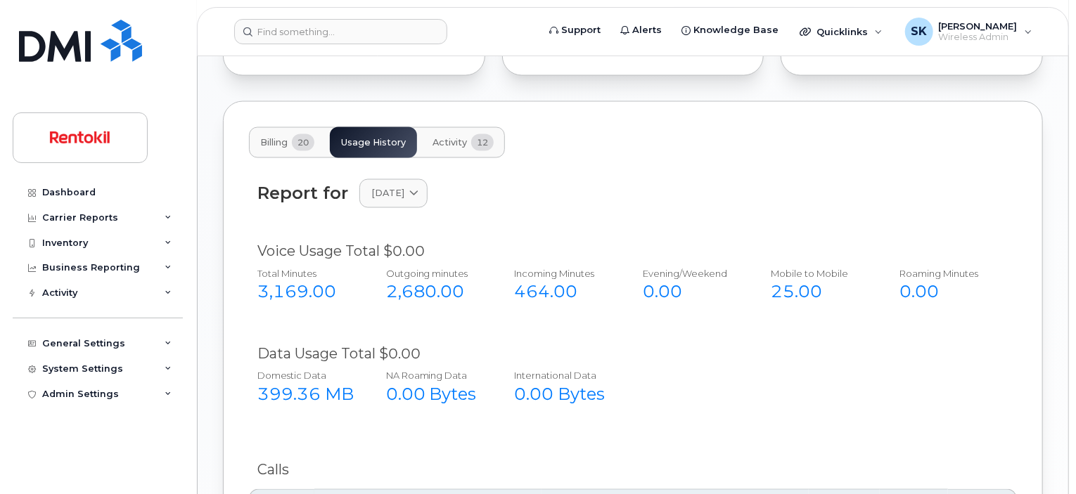
scroll to position [1125, 0]
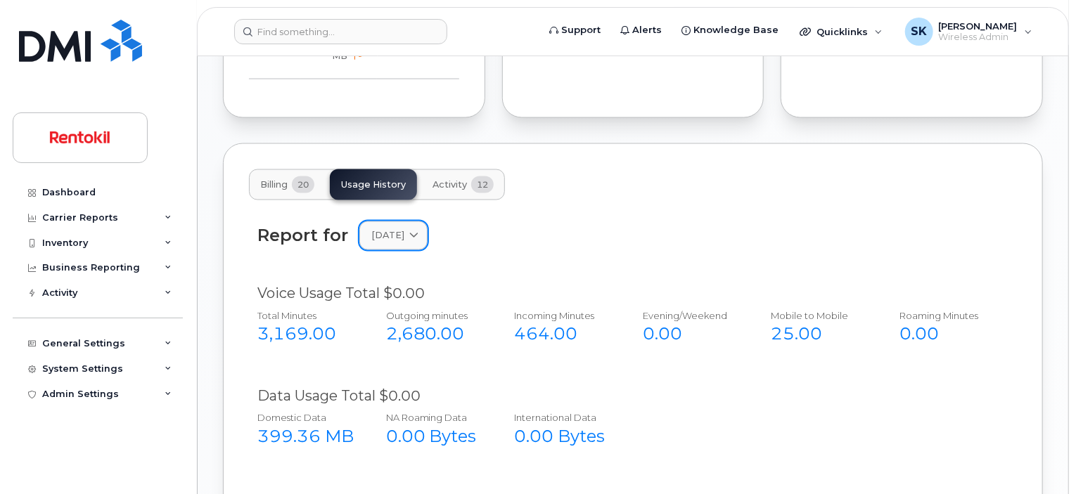
click at [419, 231] on icon at bounding box center [413, 235] width 9 height 9
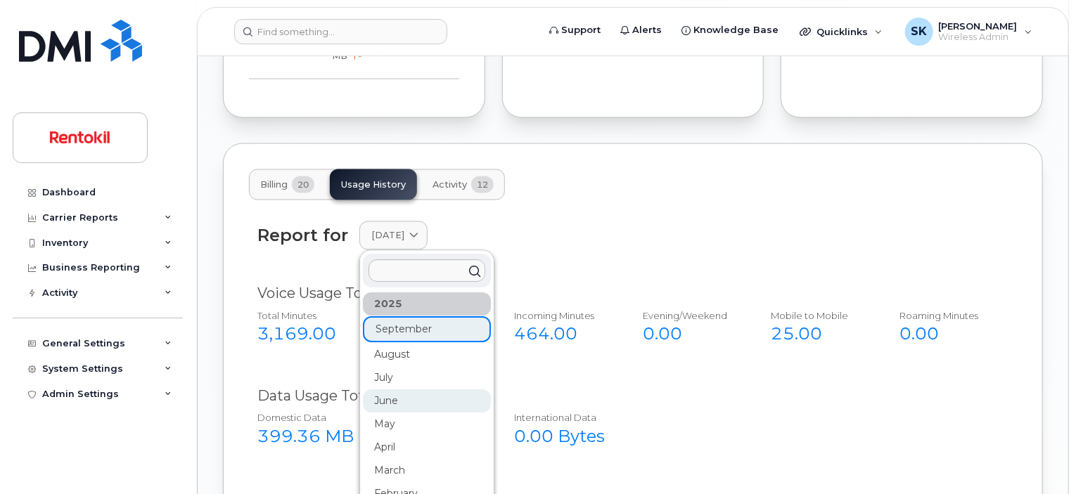
click at [394, 390] on div "June" at bounding box center [427, 401] width 128 height 23
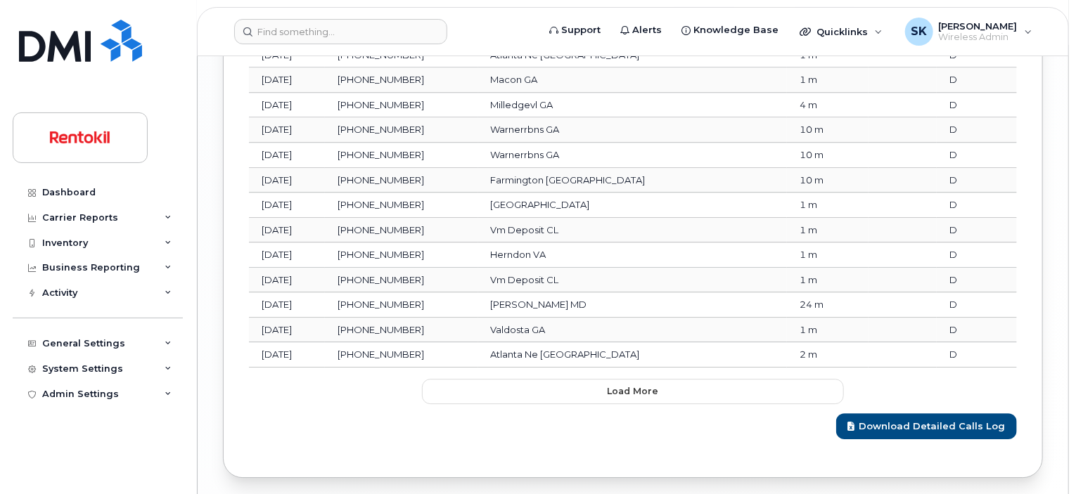
scroll to position [1976, 0]
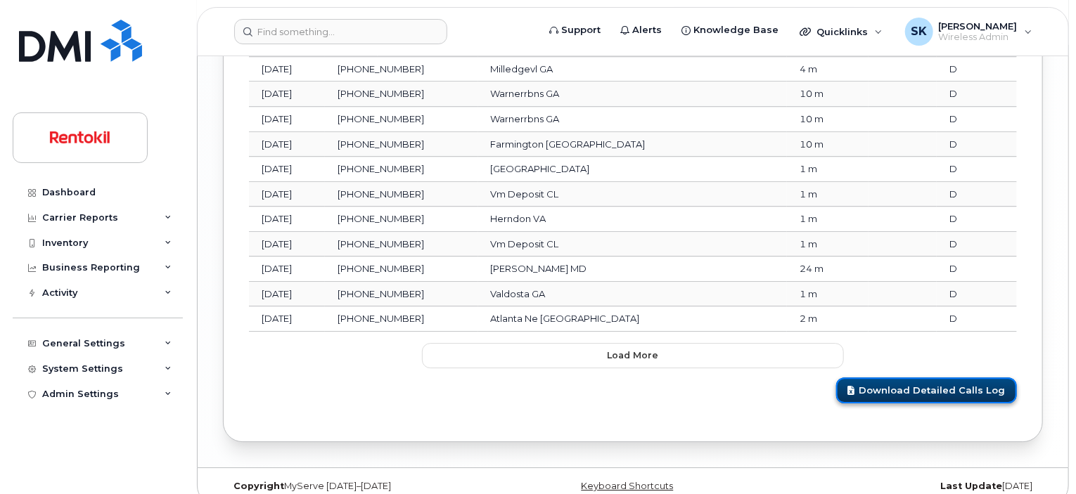
click at [962, 378] on link "Download Detailed Calls Log" at bounding box center [926, 391] width 181 height 26
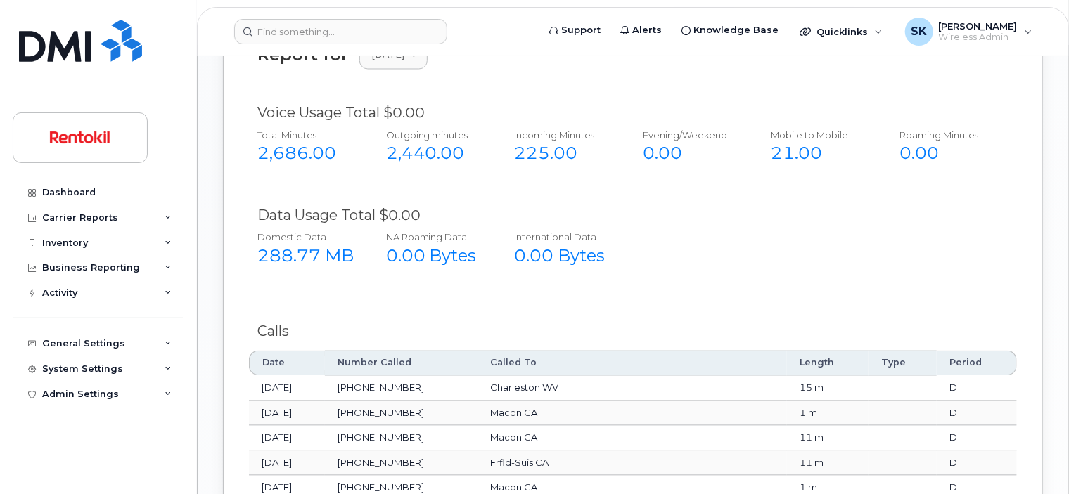
scroll to position [1272, 0]
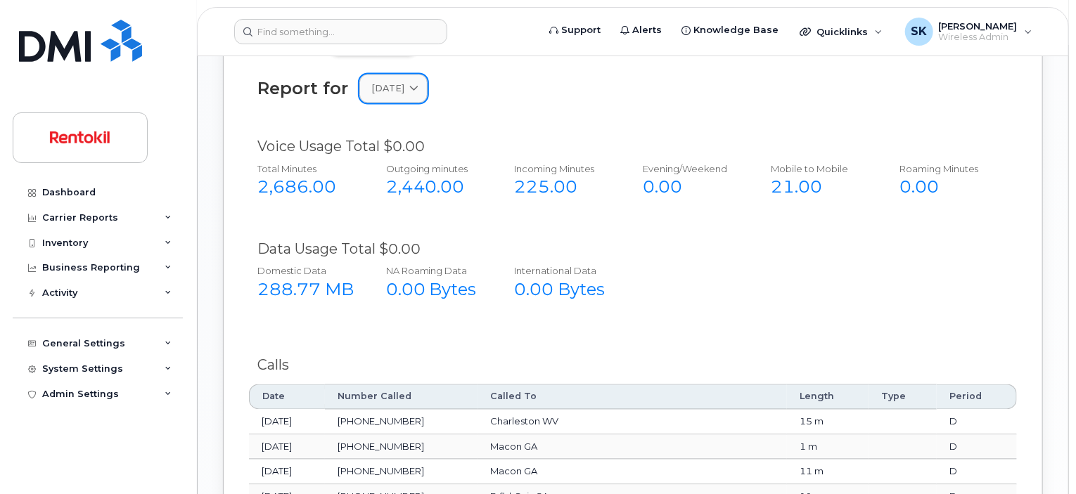
click at [419, 84] on icon at bounding box center [413, 88] width 9 height 9
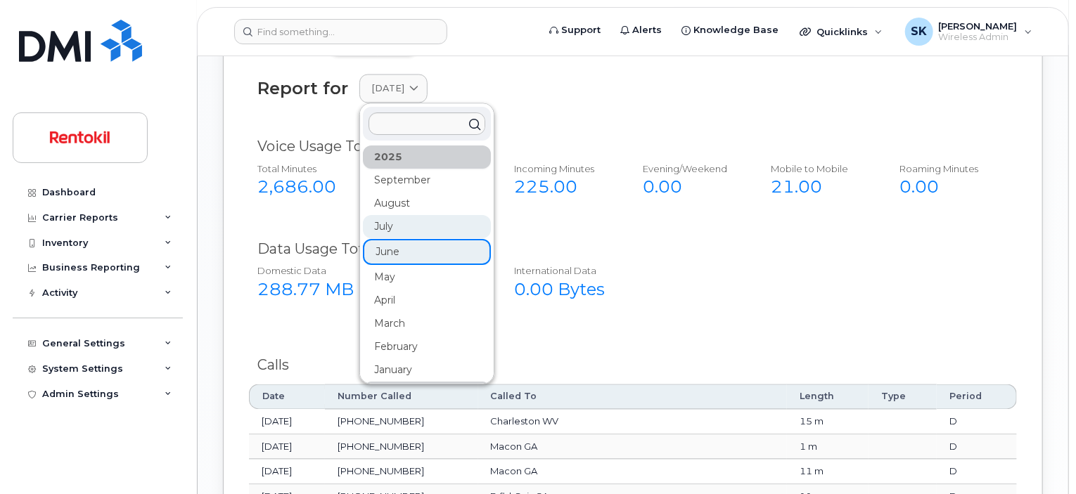
click at [388, 216] on div "July" at bounding box center [427, 227] width 128 height 23
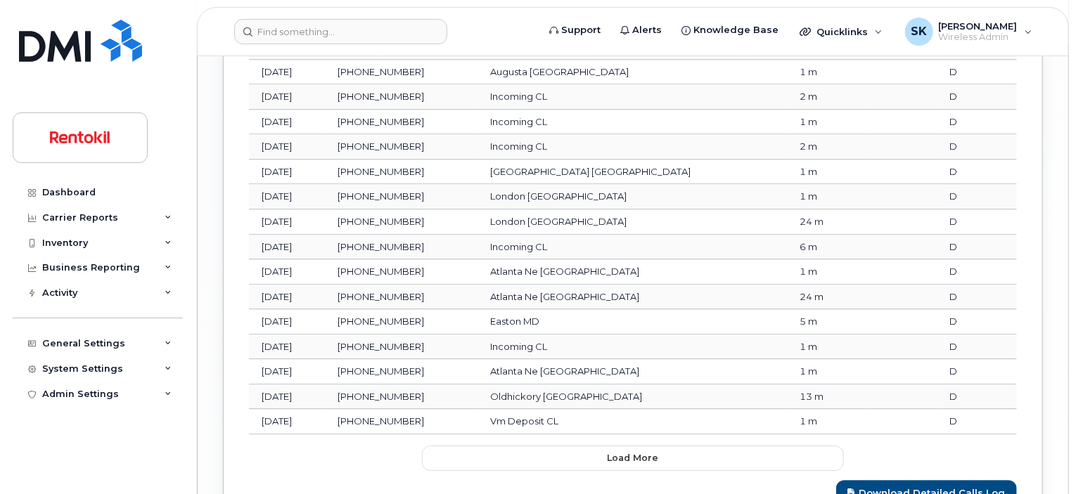
scroll to position [1976, 0]
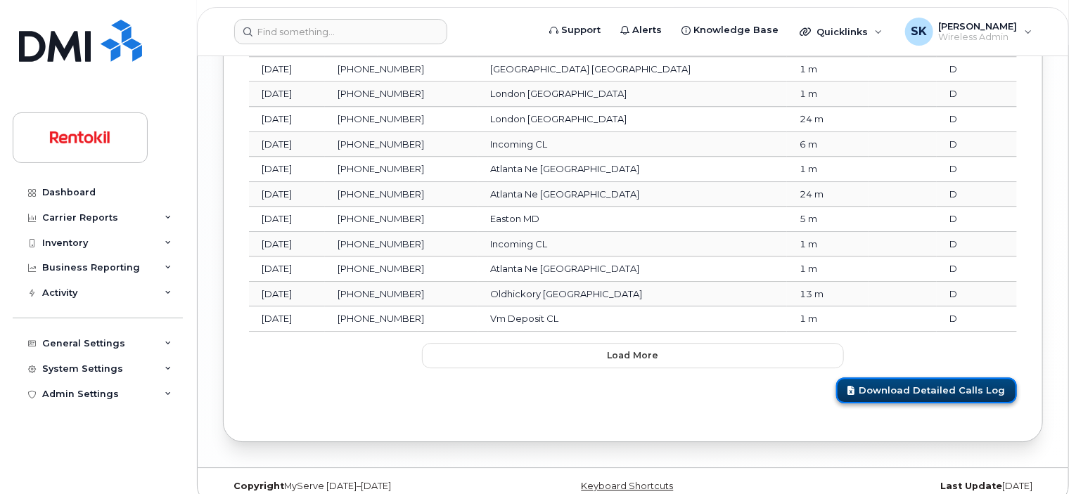
click at [915, 378] on link "Download Detailed Calls Log" at bounding box center [926, 391] width 181 height 26
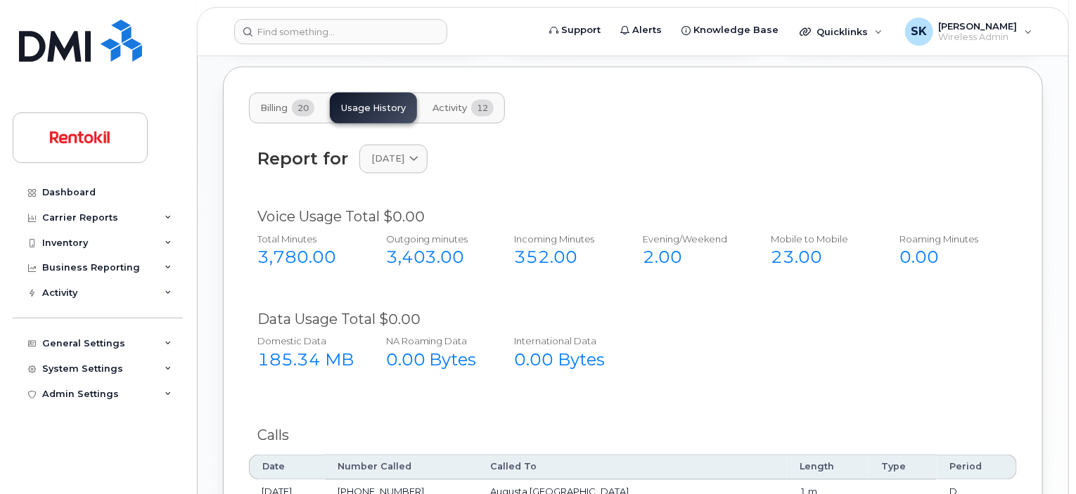
scroll to position [1061, 0]
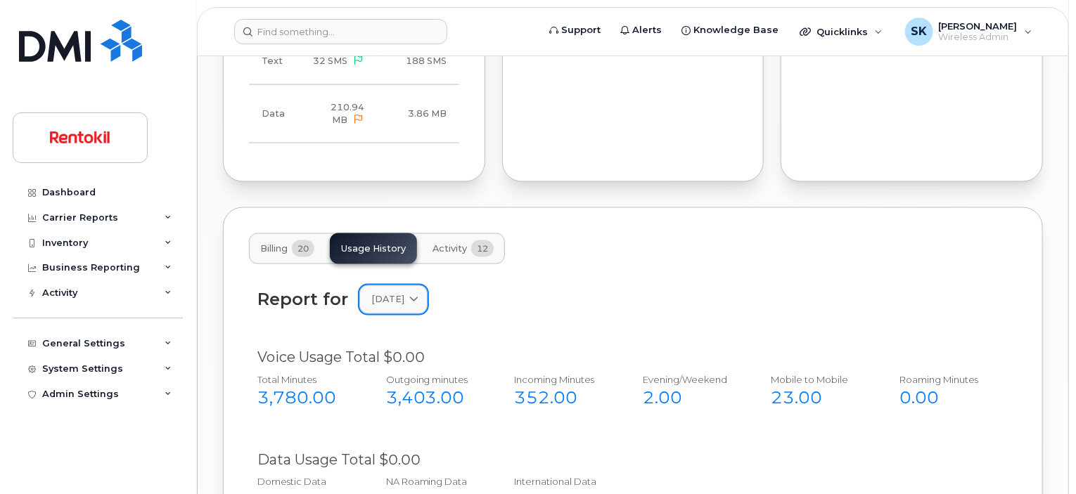
click at [419, 295] on icon at bounding box center [413, 299] width 9 height 9
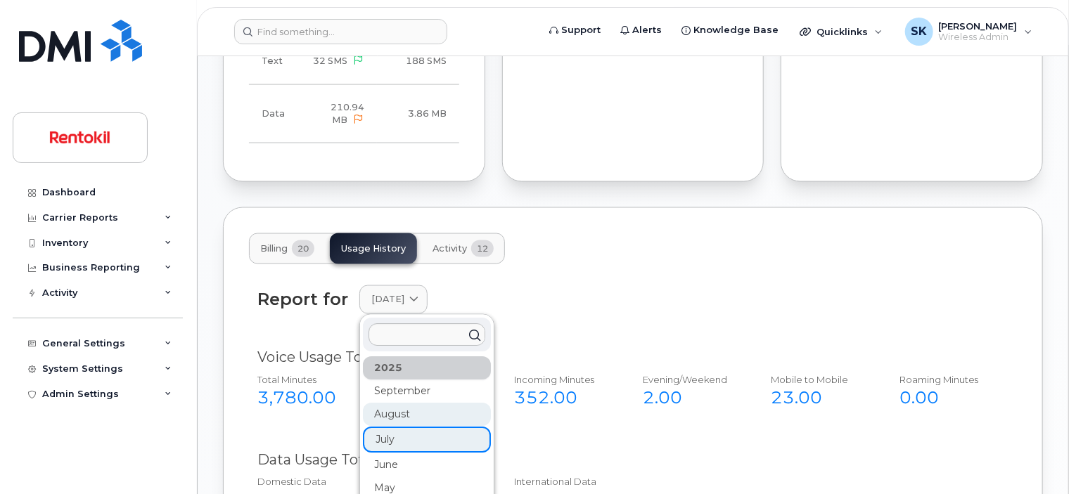
click at [383, 407] on div "August" at bounding box center [427, 415] width 128 height 23
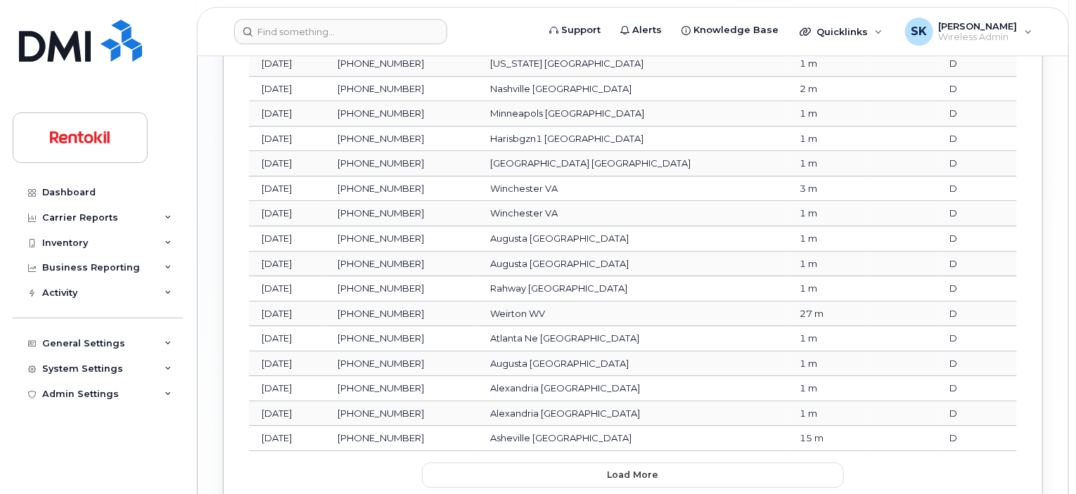
scroll to position [1976, 0]
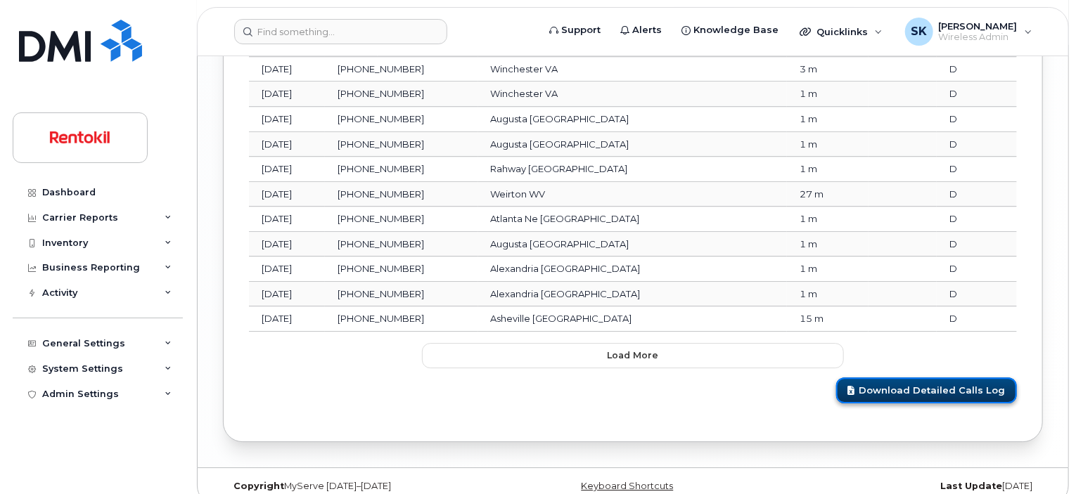
click at [934, 378] on link "Download Detailed Calls Log" at bounding box center [926, 391] width 181 height 26
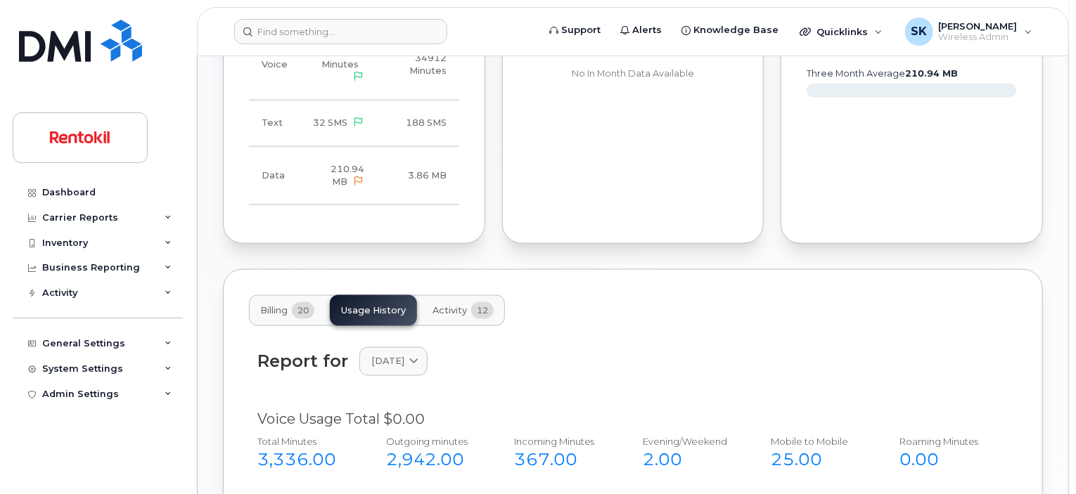
scroll to position [991, 0]
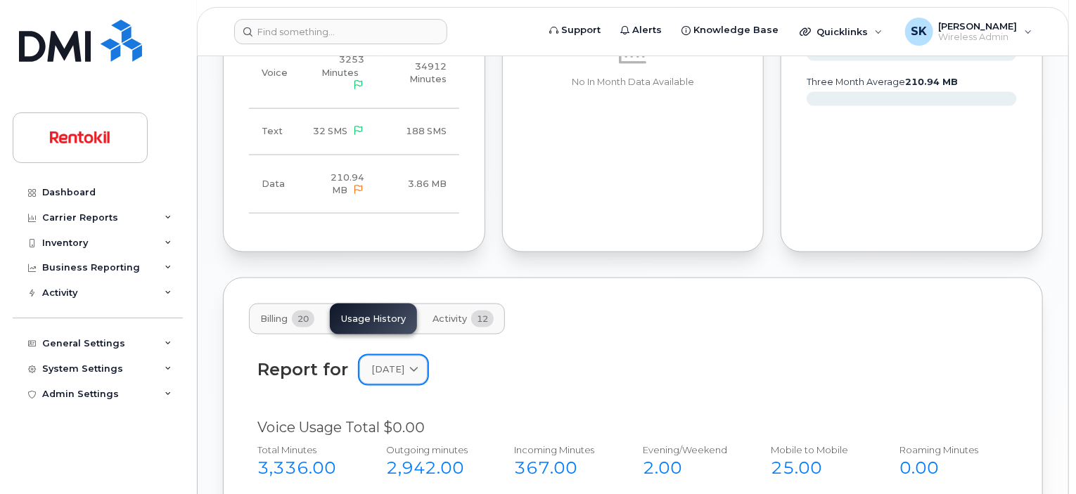
click at [419, 366] on icon at bounding box center [413, 370] width 9 height 9
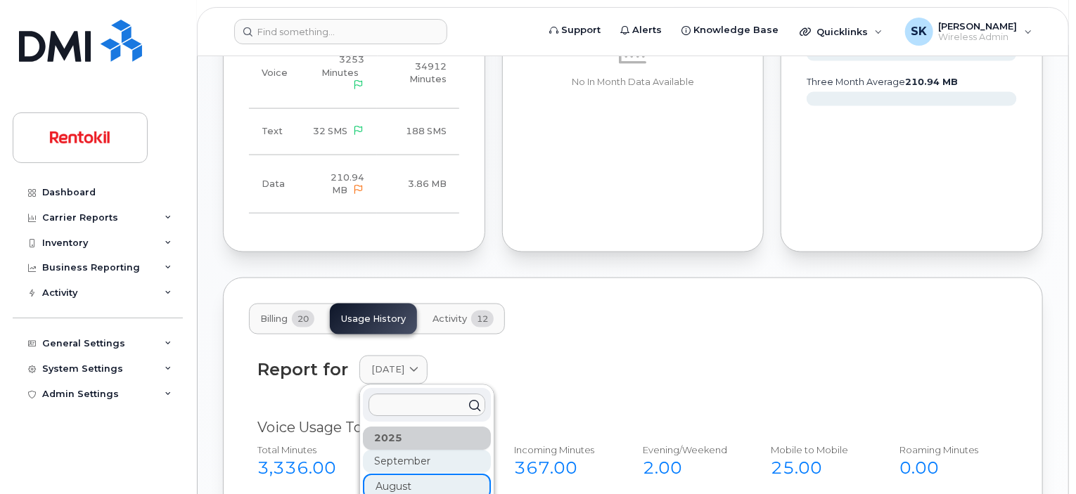
click at [407, 451] on div "September" at bounding box center [427, 462] width 128 height 23
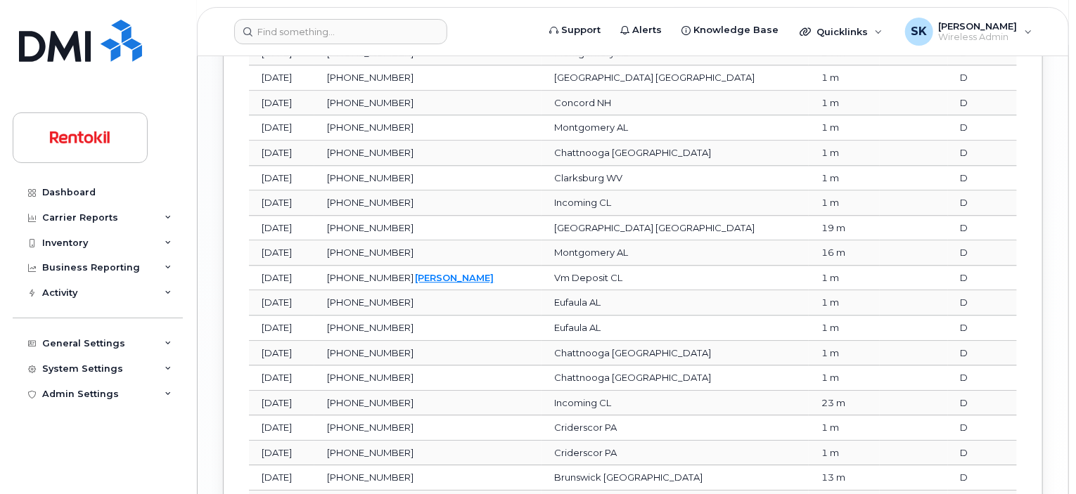
scroll to position [1976, 0]
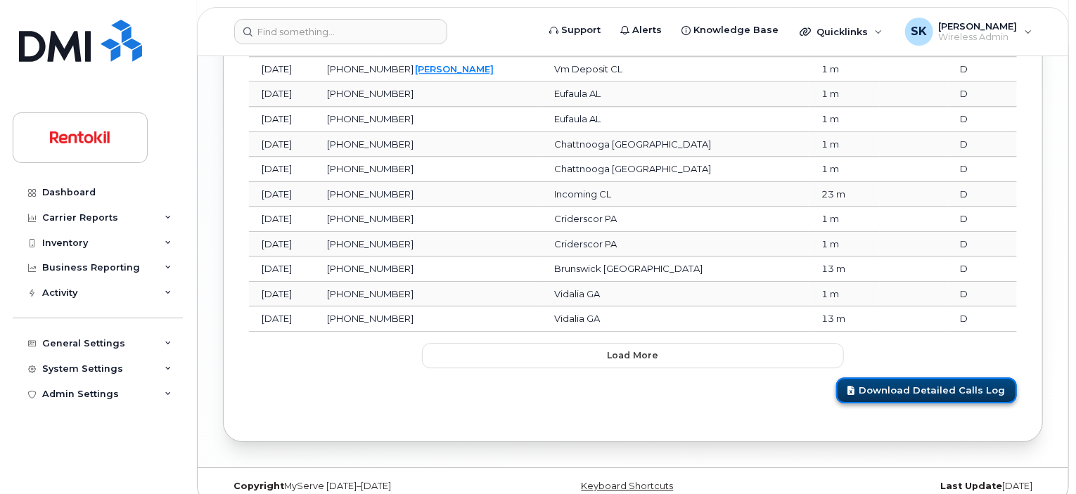
click at [924, 378] on link "Download Detailed Calls Log" at bounding box center [926, 391] width 181 height 26
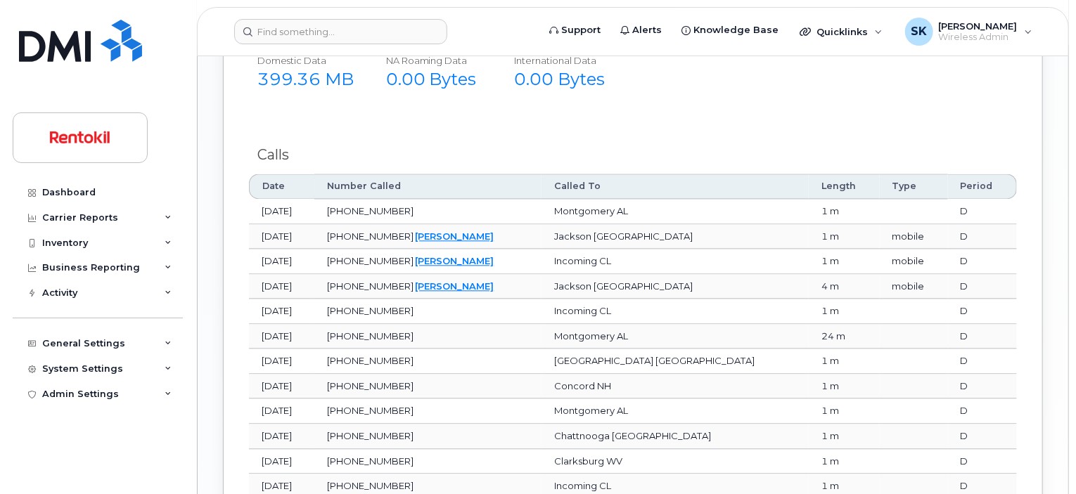
scroll to position [1202, 0]
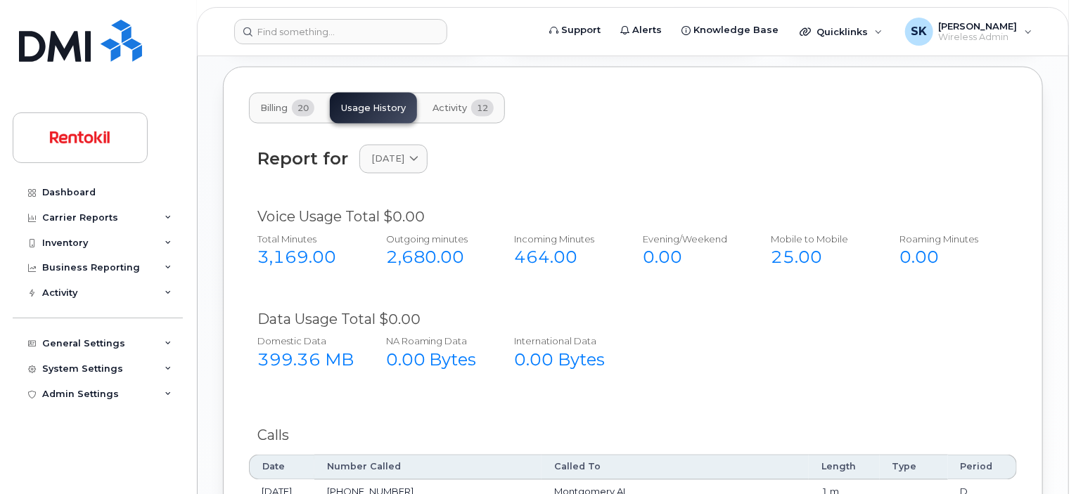
click at [293, 246] on div "3,169.00" at bounding box center [306, 258] width 98 height 24
click at [430, 246] on div "2,680.00" at bounding box center [435, 258] width 98 height 24
click at [565, 246] on div "464.00" at bounding box center [563, 258] width 98 height 24
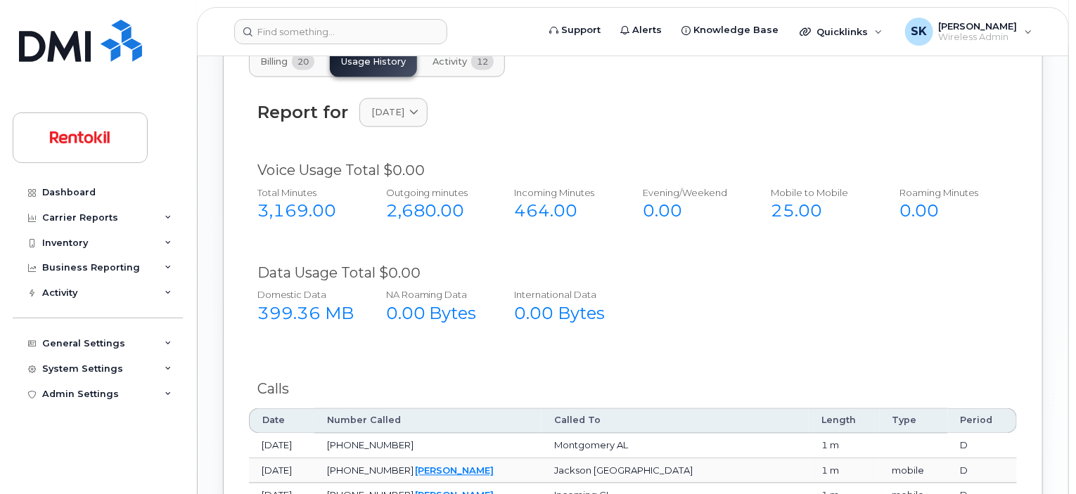
scroll to position [1272, 0]
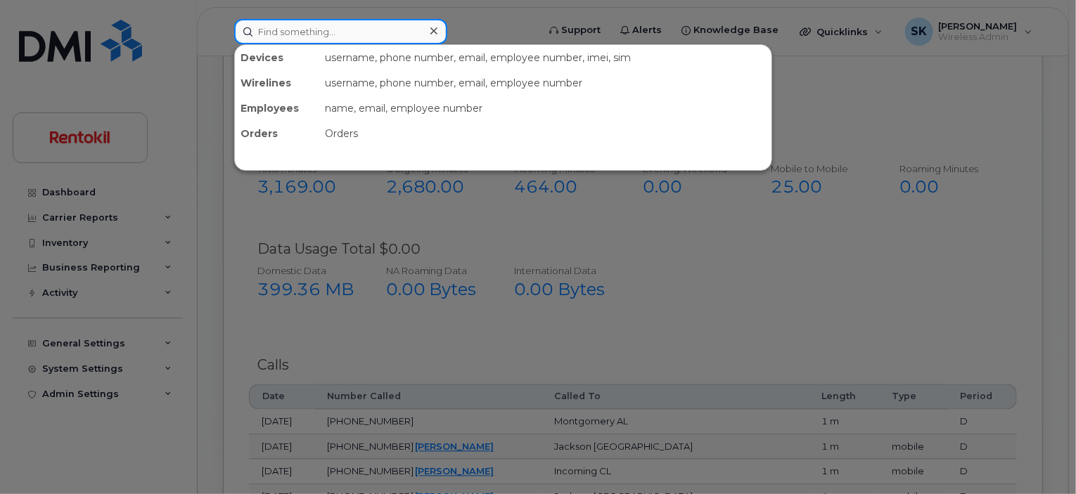
click at [286, 33] on input at bounding box center [340, 31] width 213 height 25
paste input "[PHONE_NUMBER]"
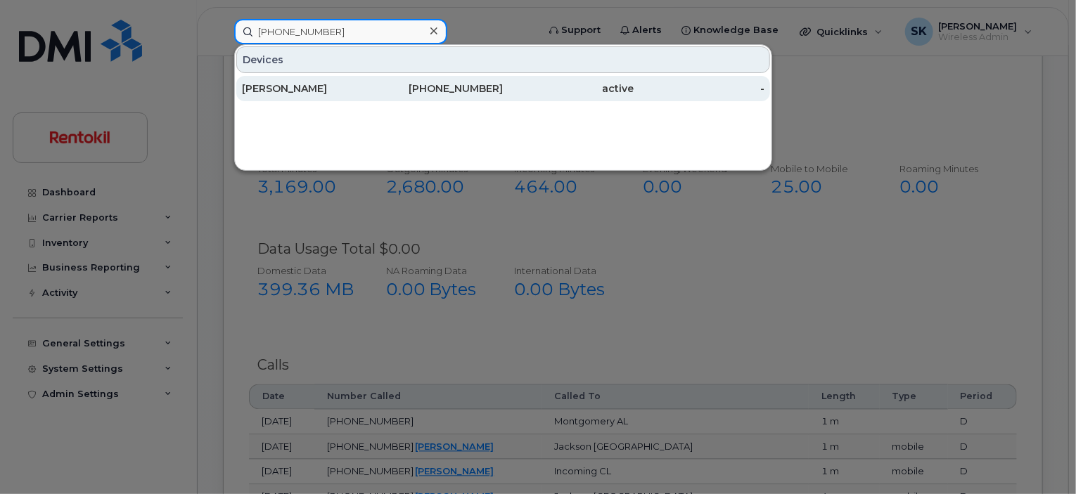
type input "[PHONE_NUMBER]"
click at [310, 91] on div "[PERSON_NAME]" at bounding box center [307, 89] width 131 height 14
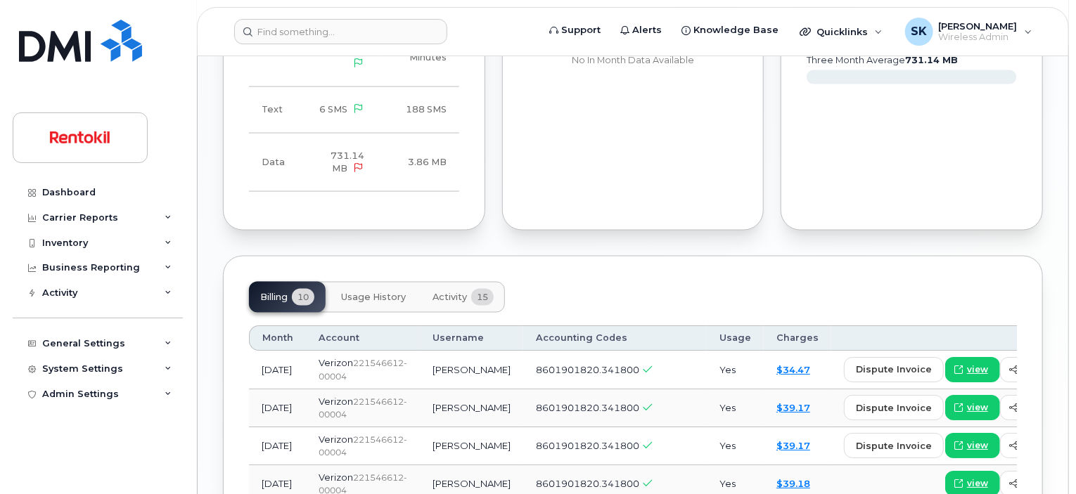
scroll to position [1044, 0]
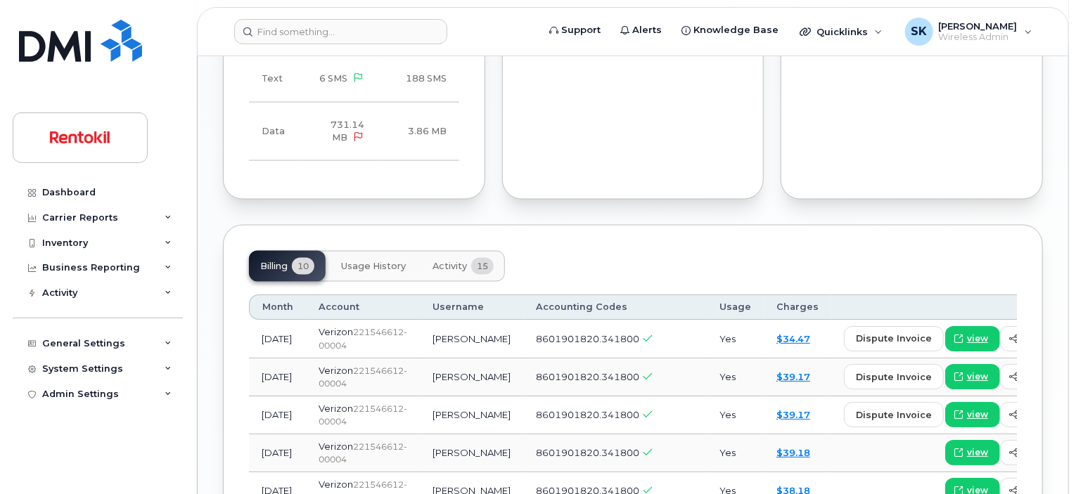
click at [377, 261] on span "Usage History" at bounding box center [373, 266] width 65 height 11
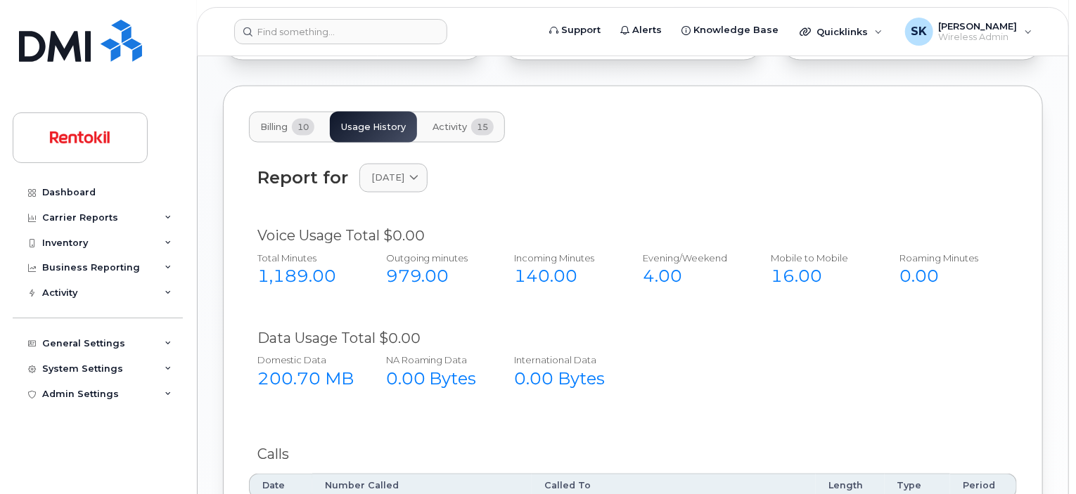
scroll to position [1185, 0]
click at [421, 170] on span at bounding box center [413, 176] width 13 height 13
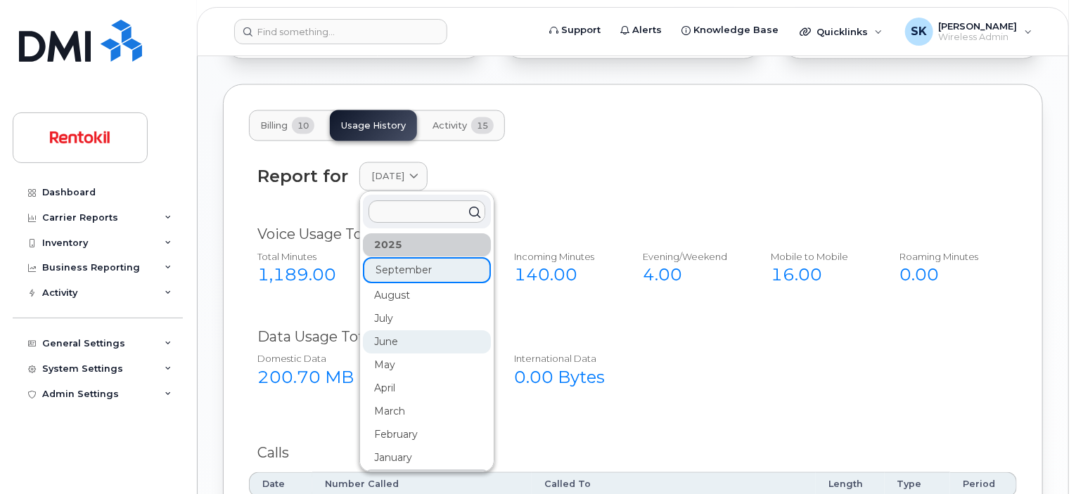
click at [400, 331] on div "June" at bounding box center [427, 342] width 128 height 23
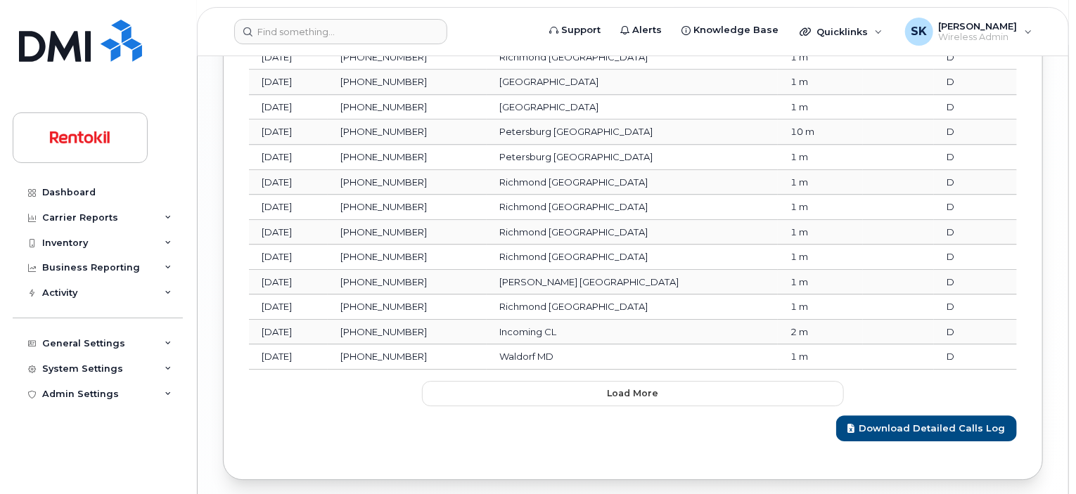
scroll to position [1976, 0]
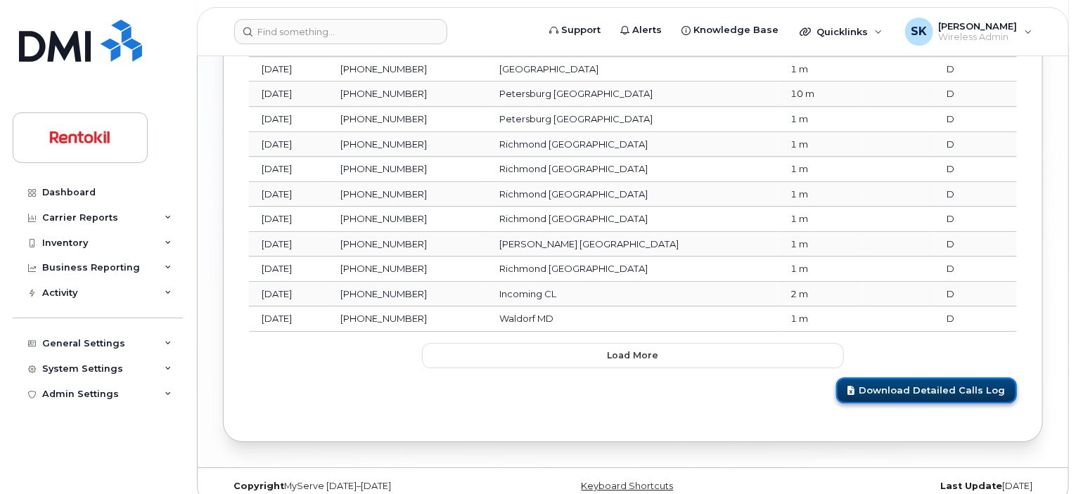
click at [942, 378] on link "Download Detailed Calls Log" at bounding box center [926, 391] width 181 height 26
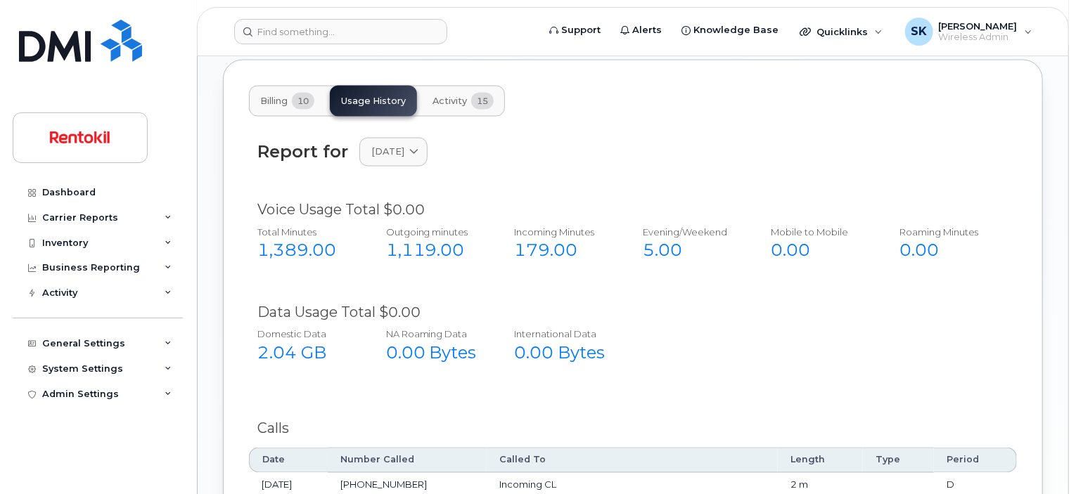
scroll to position [1202, 0]
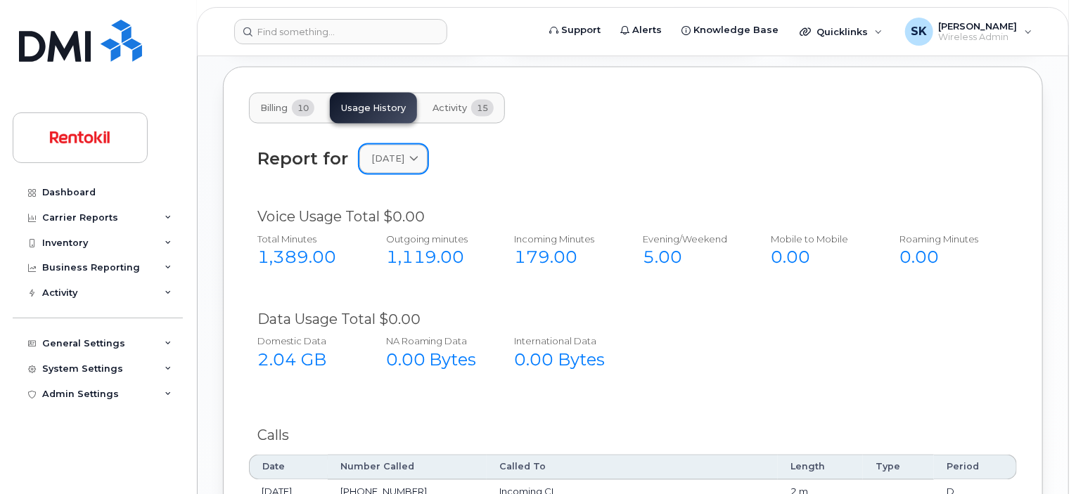
click at [419, 155] on icon at bounding box center [413, 159] width 9 height 9
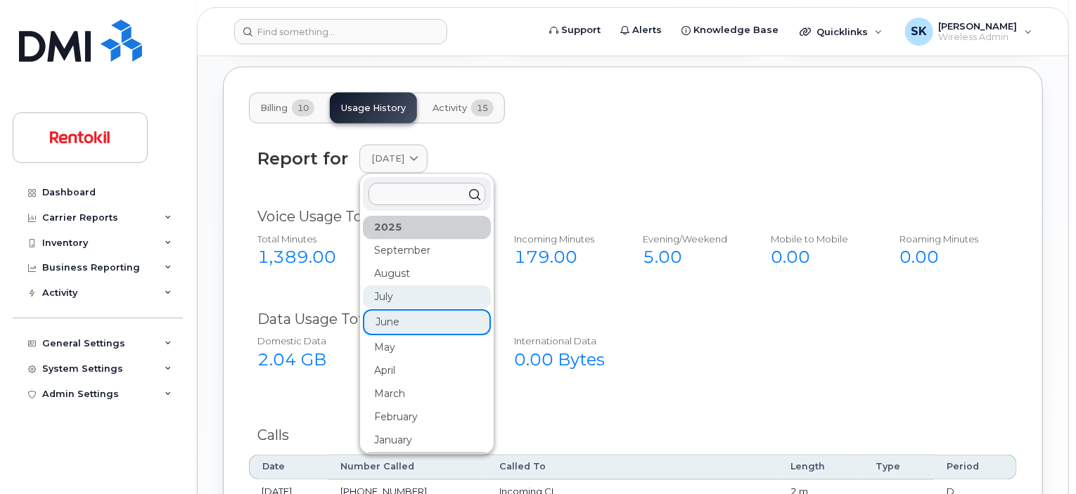
click at [388, 286] on div "July" at bounding box center [427, 297] width 128 height 23
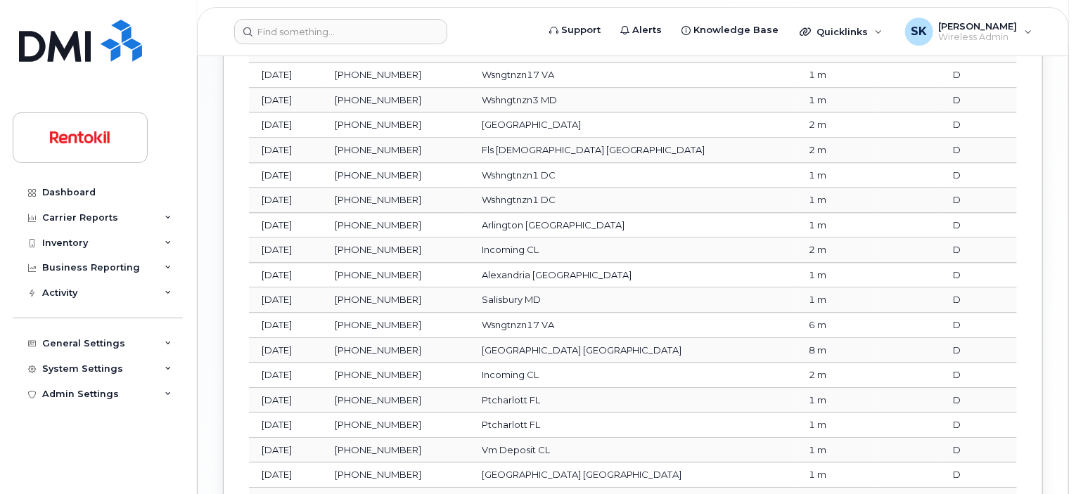
scroll to position [1976, 0]
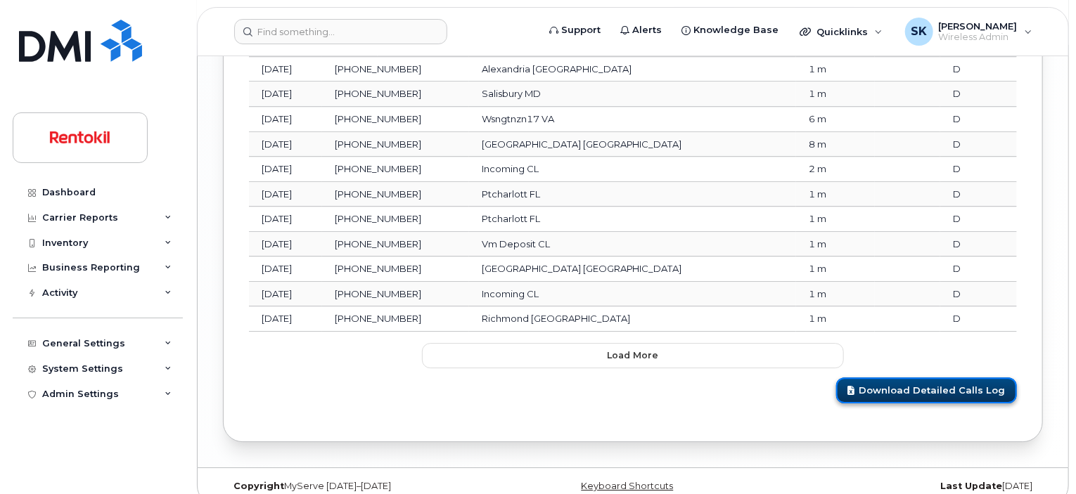
click at [959, 378] on link "Download Detailed Calls Log" at bounding box center [926, 391] width 181 height 26
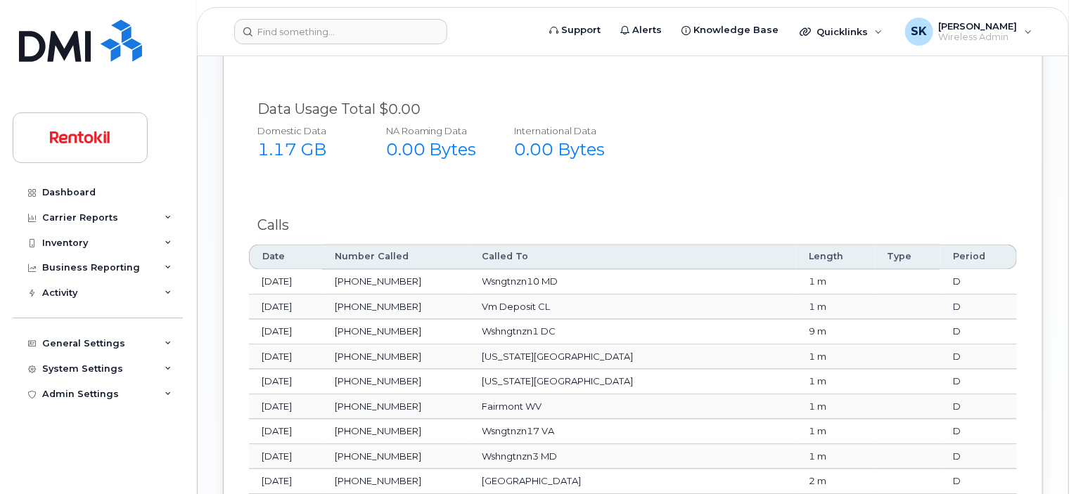
scroll to position [1202, 0]
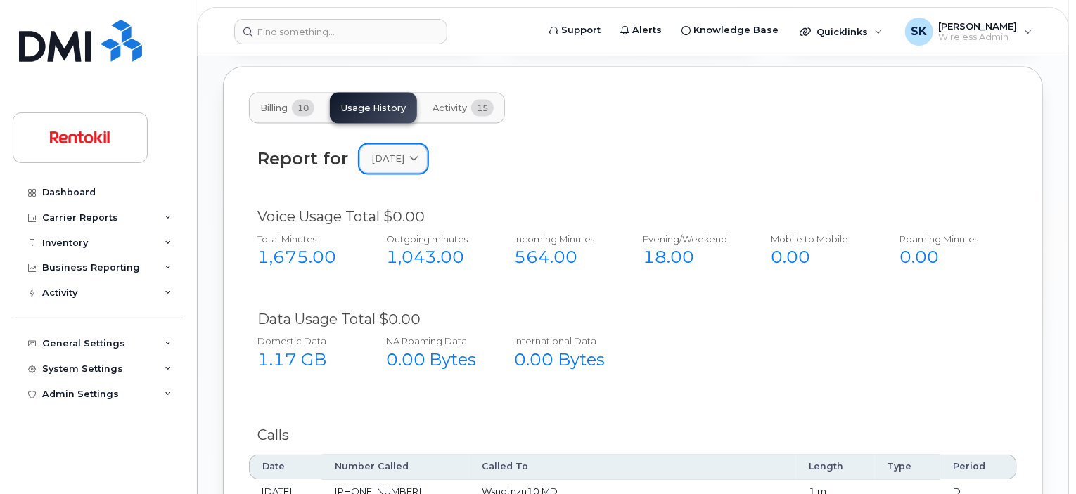
click at [419, 155] on icon at bounding box center [413, 159] width 9 height 9
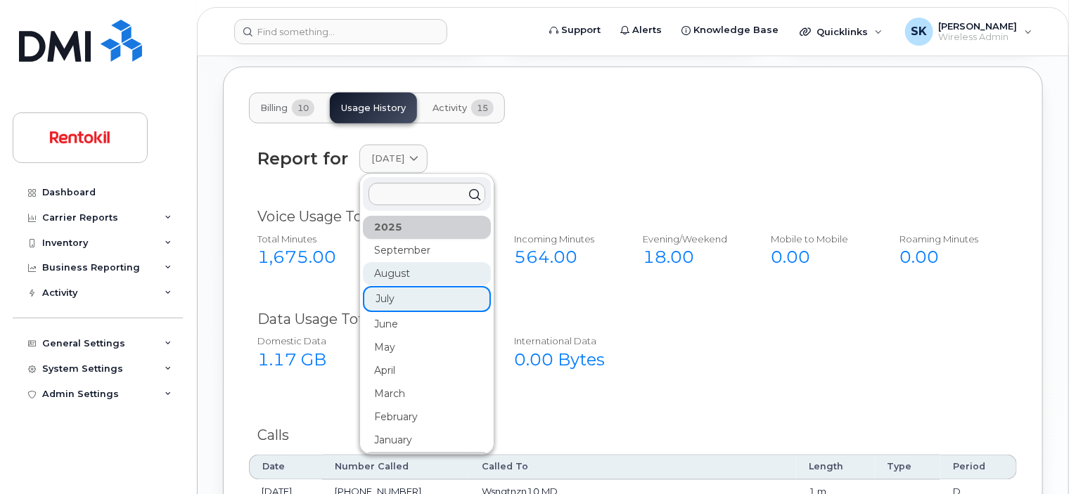
click at [400, 263] on div "August" at bounding box center [427, 274] width 128 height 23
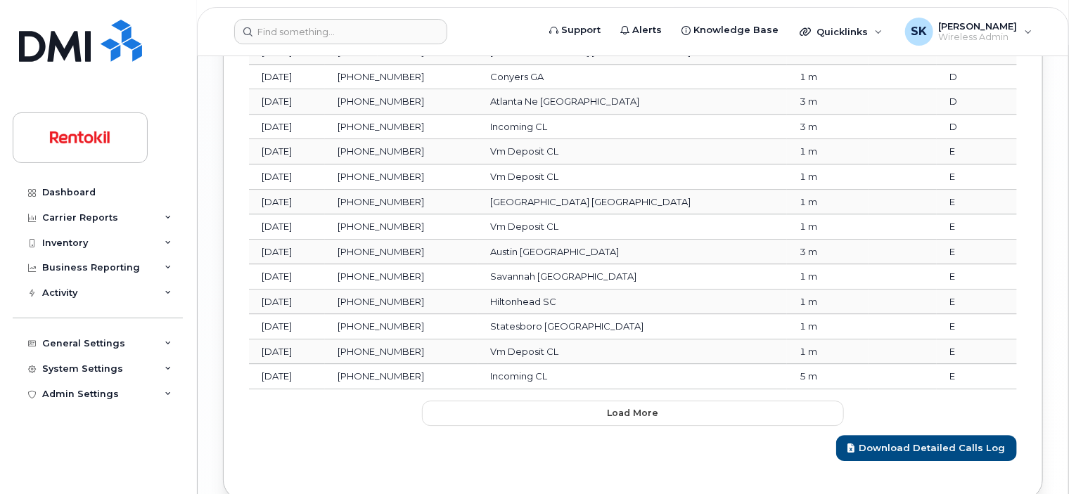
scroll to position [1976, 0]
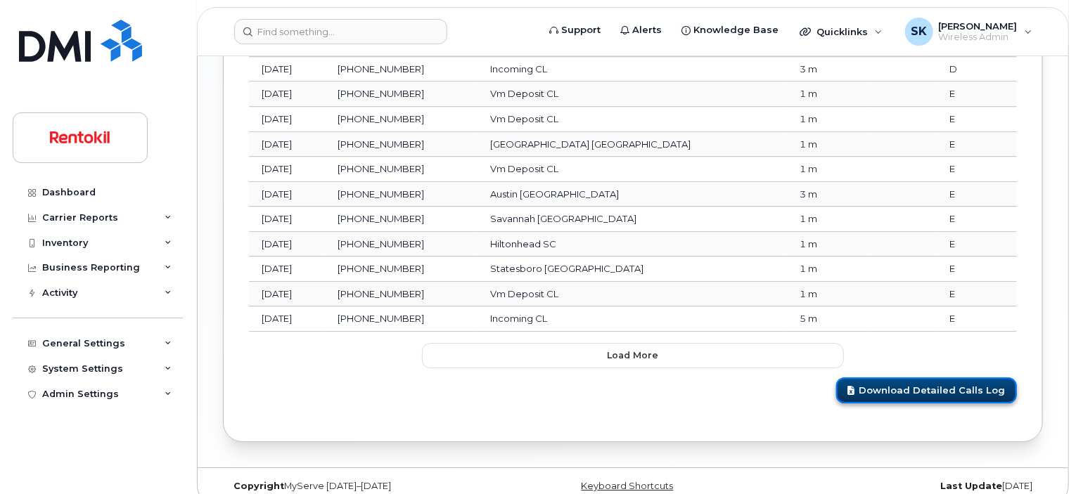
click at [912, 378] on link "Download Detailed Calls Log" at bounding box center [926, 391] width 181 height 26
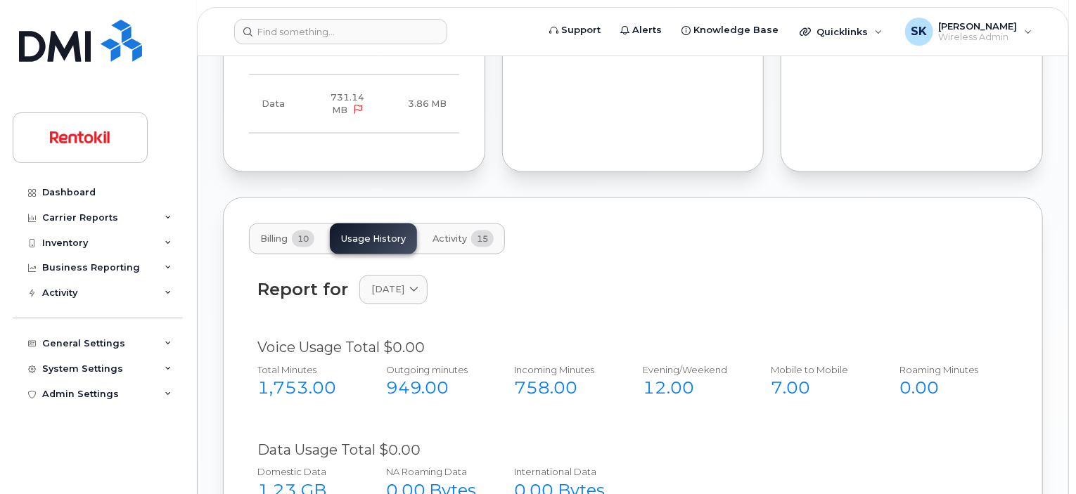
scroll to position [1061, 0]
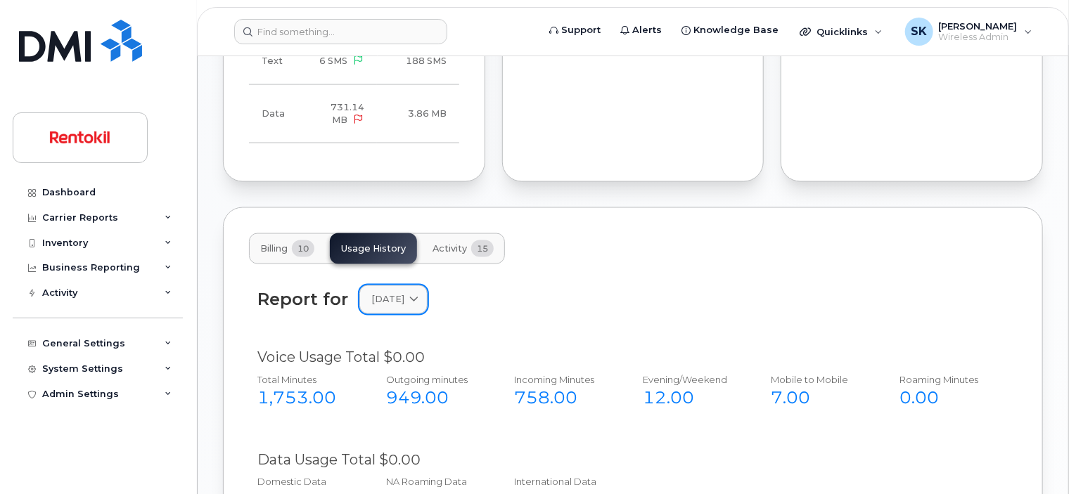
click at [419, 295] on icon at bounding box center [413, 299] width 9 height 9
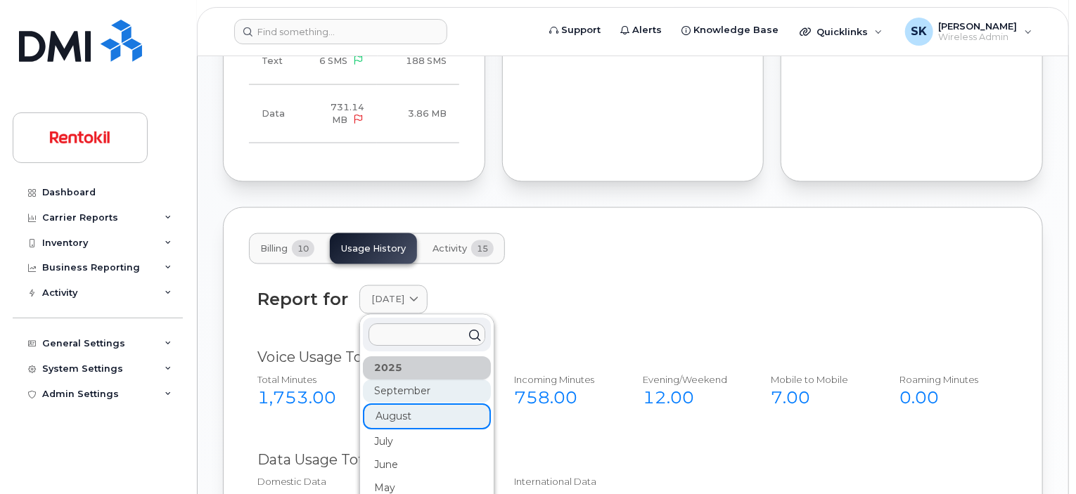
click at [388, 381] on div "September" at bounding box center [427, 392] width 128 height 23
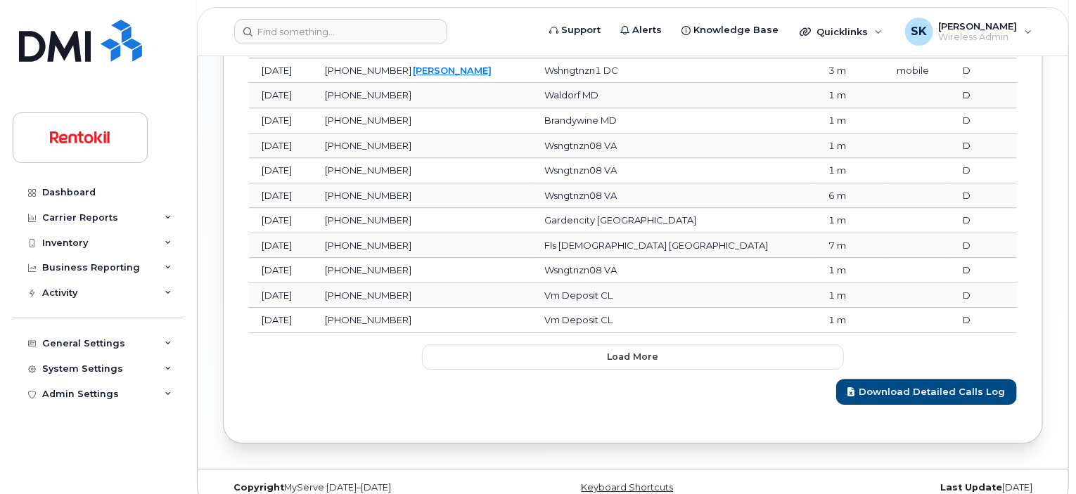
scroll to position [1976, 0]
click at [932, 378] on link "Download Detailed Calls Log" at bounding box center [926, 391] width 181 height 26
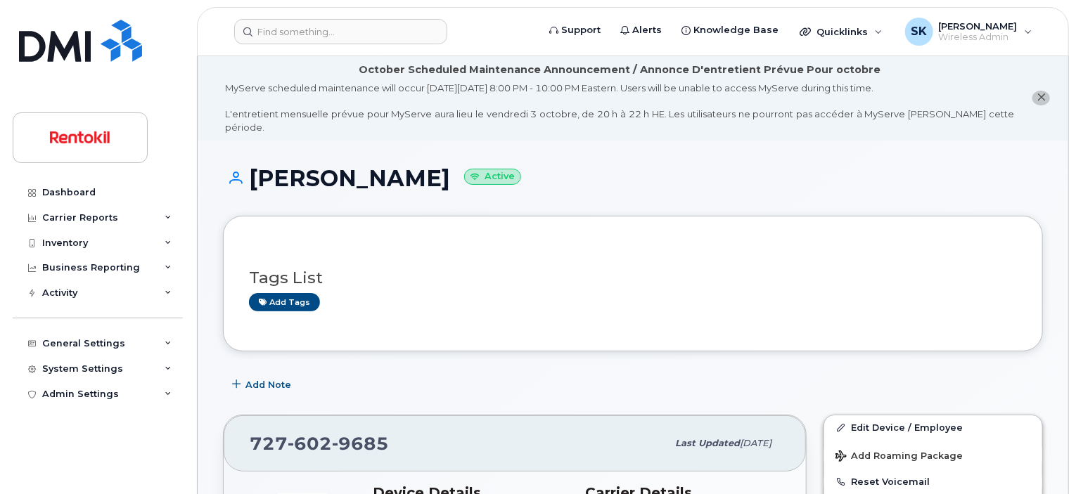
scroll to position [0, 0]
drag, startPoint x: 504, startPoint y: 166, endPoint x: 252, endPoint y: 162, distance: 252.5
click at [252, 167] on h1 "JOHN FELIZPOLANCO Active" at bounding box center [633, 179] width 820 height 25
copy h1 "JOHN FELIZPOLANCO"
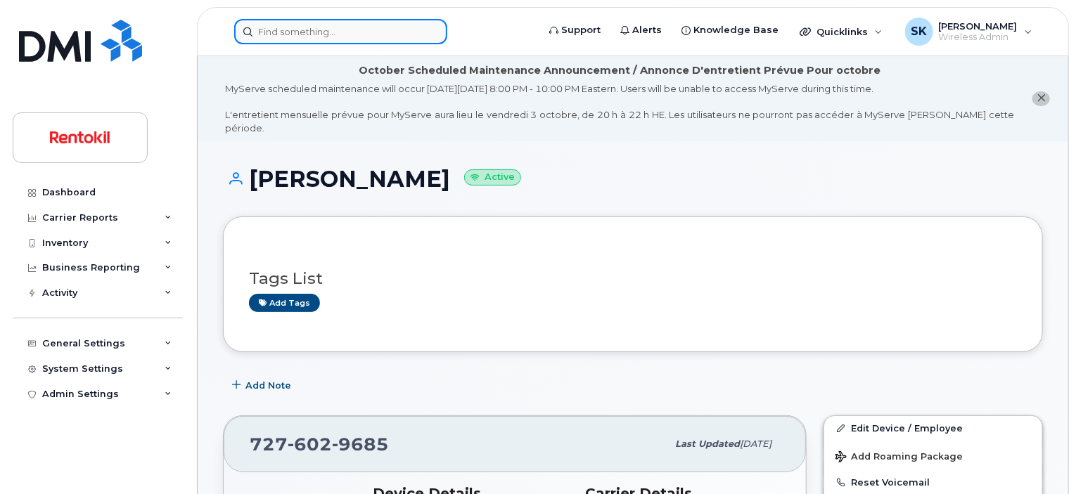
click at [338, 29] on input at bounding box center [340, 31] width 213 height 25
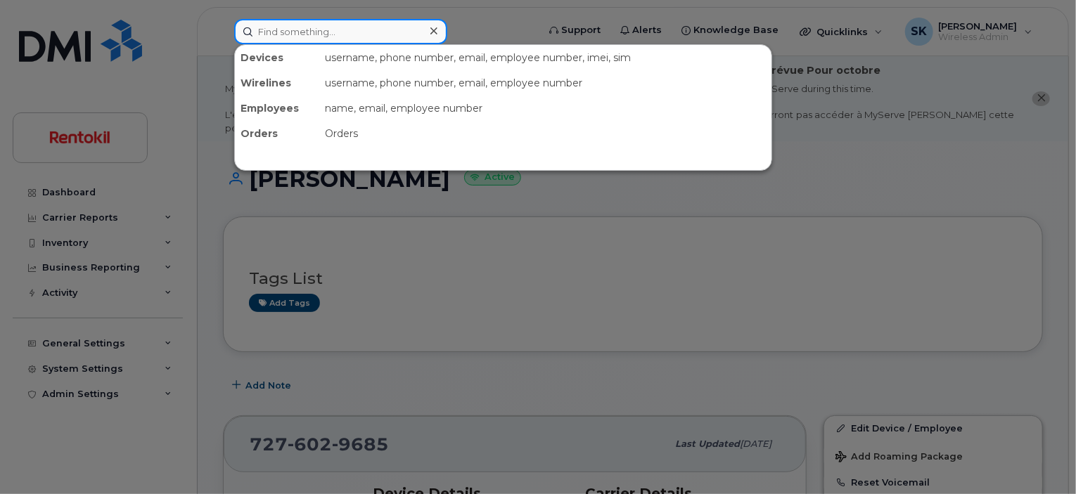
paste input "[PERSON_NAME]"
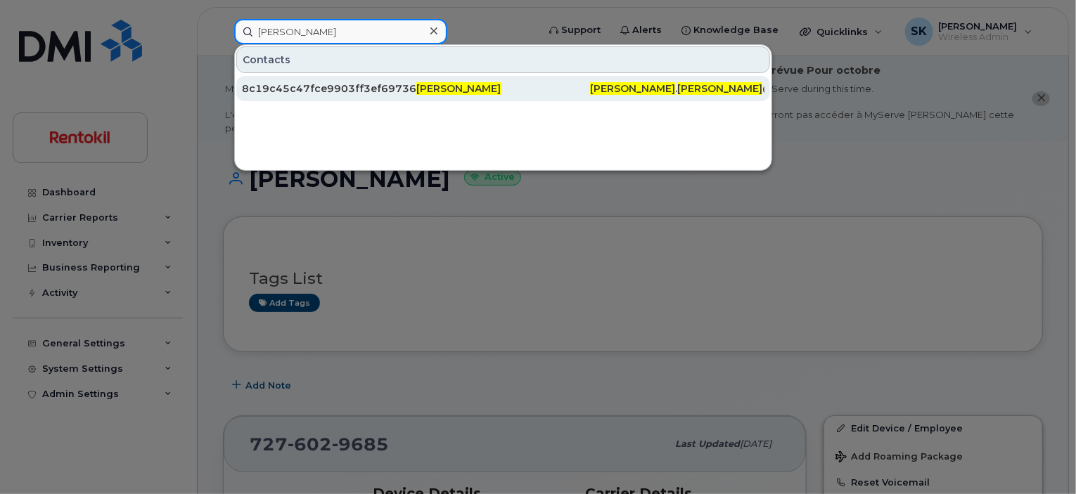
type input "[PERSON_NAME]"
click at [293, 89] on div "8c19c45c47fce9903ff3ef69736d431a" at bounding box center [329, 89] width 174 height 14
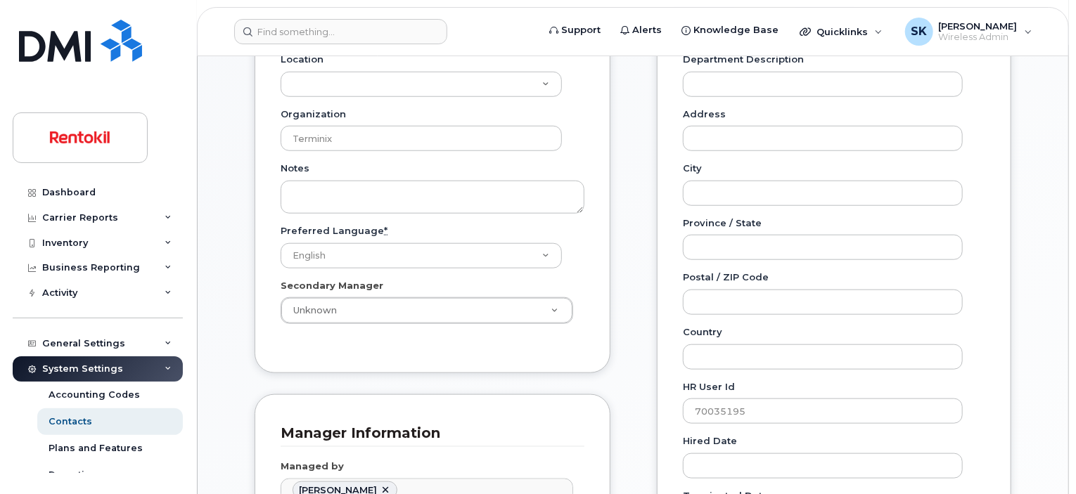
scroll to position [492, 0]
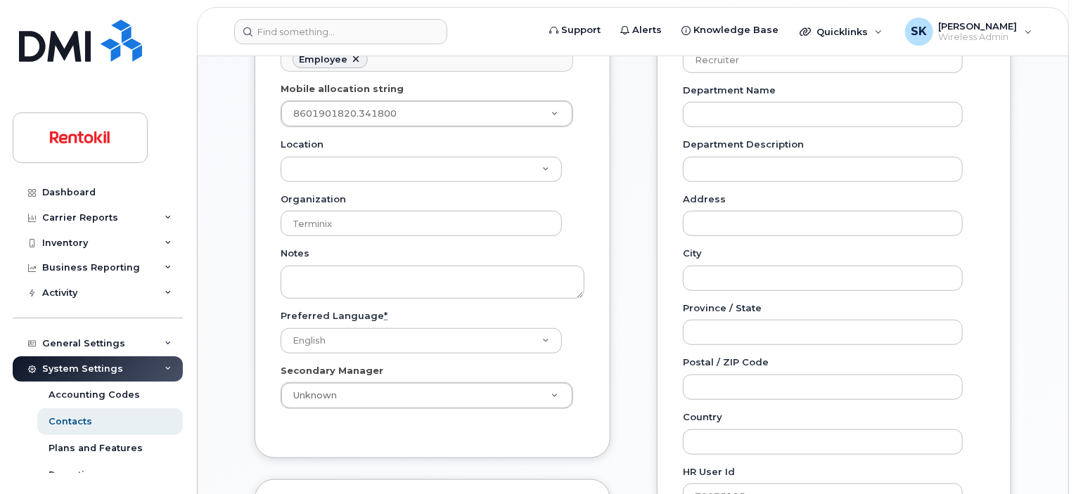
click at [644, 125] on div "General Name * [PERSON_NAME] Preferred Name Email [PERSON_NAME][EMAIL_ADDRESS][…" at bounding box center [633, 256] width 778 height 912
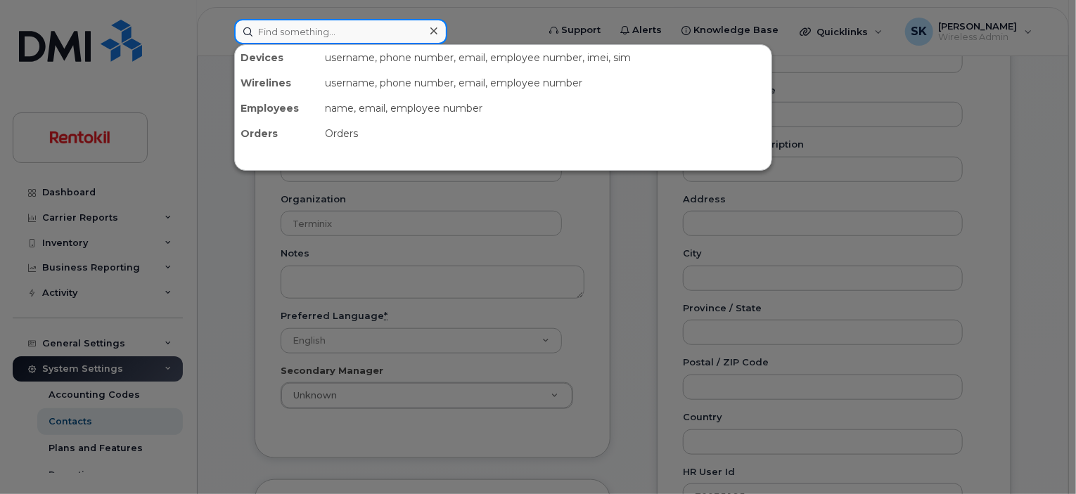
click at [321, 33] on input at bounding box center [340, 31] width 213 height 25
paste input "[PHONE_NUMBER]"
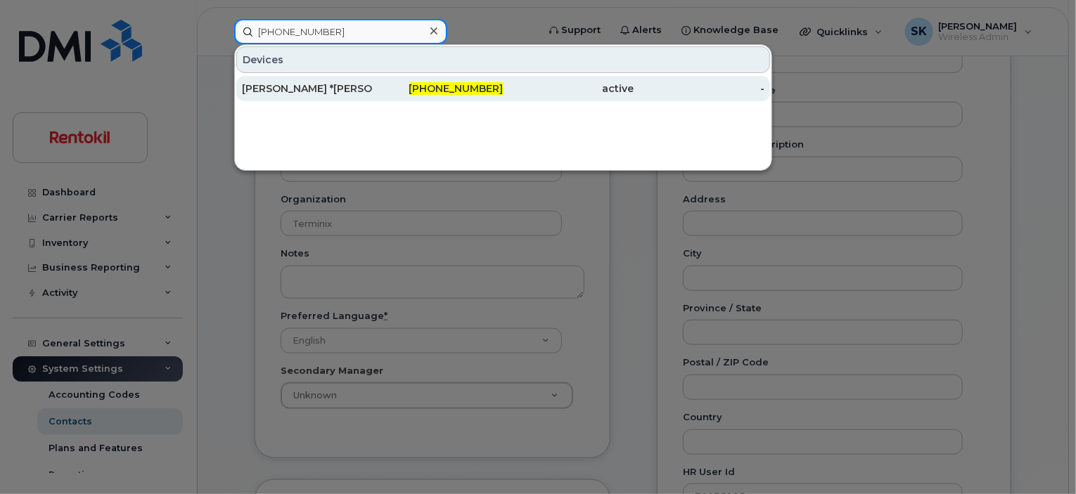
type input "[PHONE_NUMBER]"
click at [303, 92] on div "[PERSON_NAME] *[PERSON_NAME]" at bounding box center [307, 89] width 131 height 14
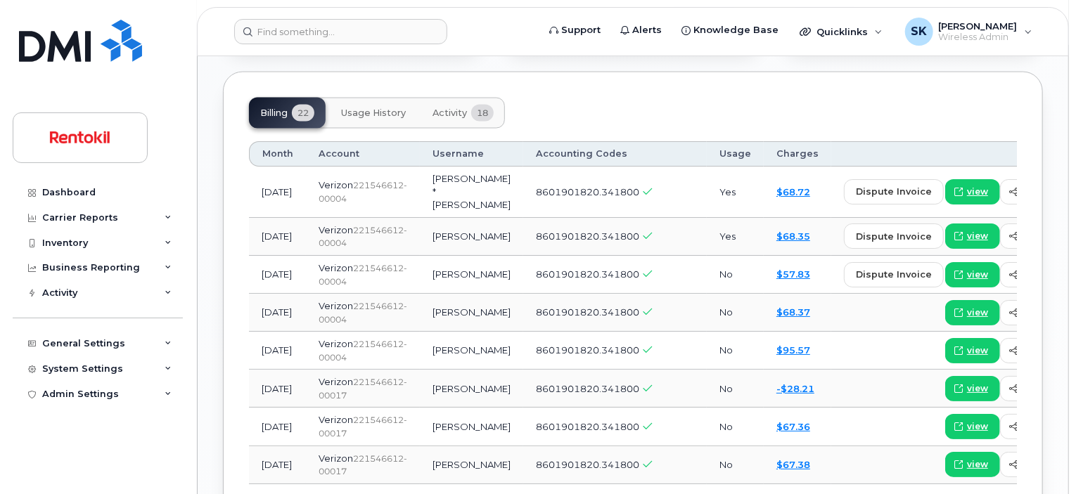
scroll to position [1192, 0]
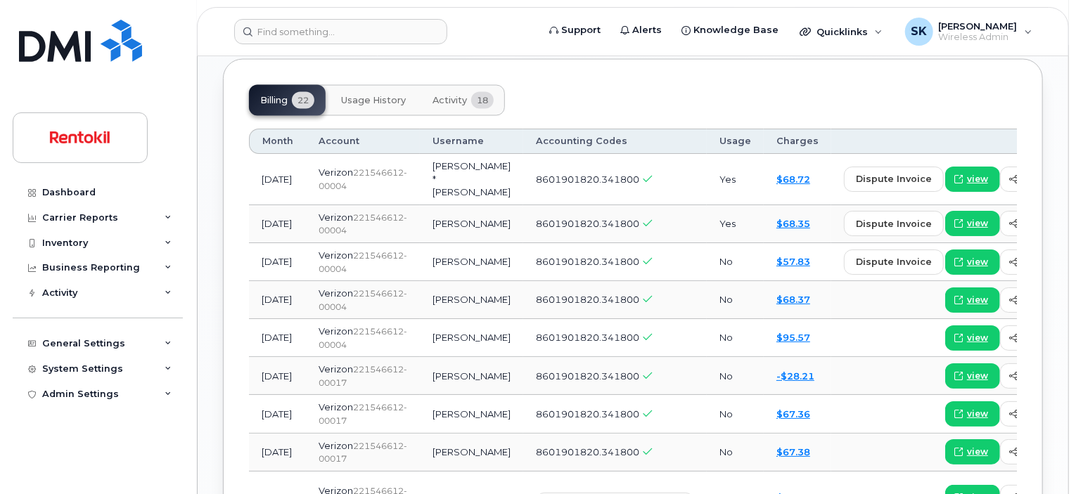
click at [371, 95] on span "Usage History" at bounding box center [373, 100] width 65 height 11
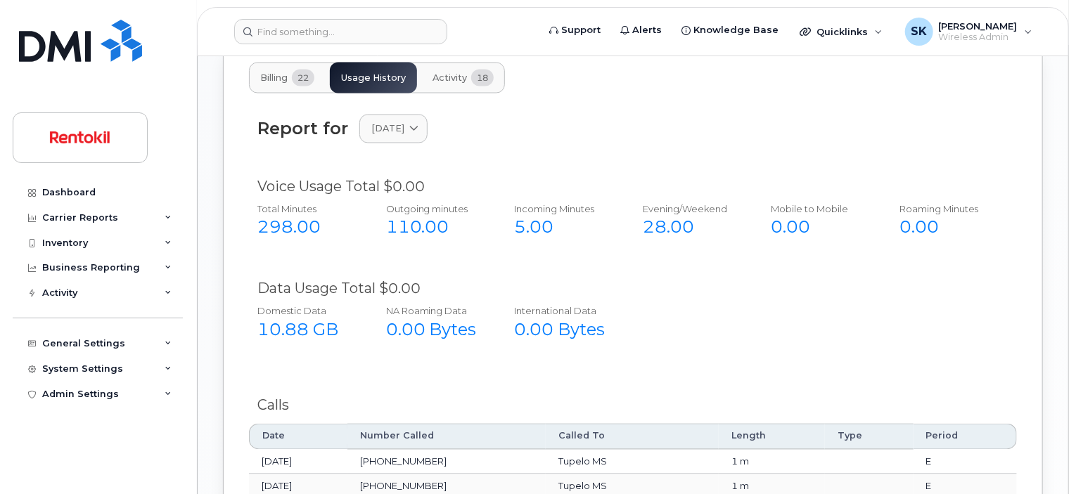
scroll to position [1121, 0]
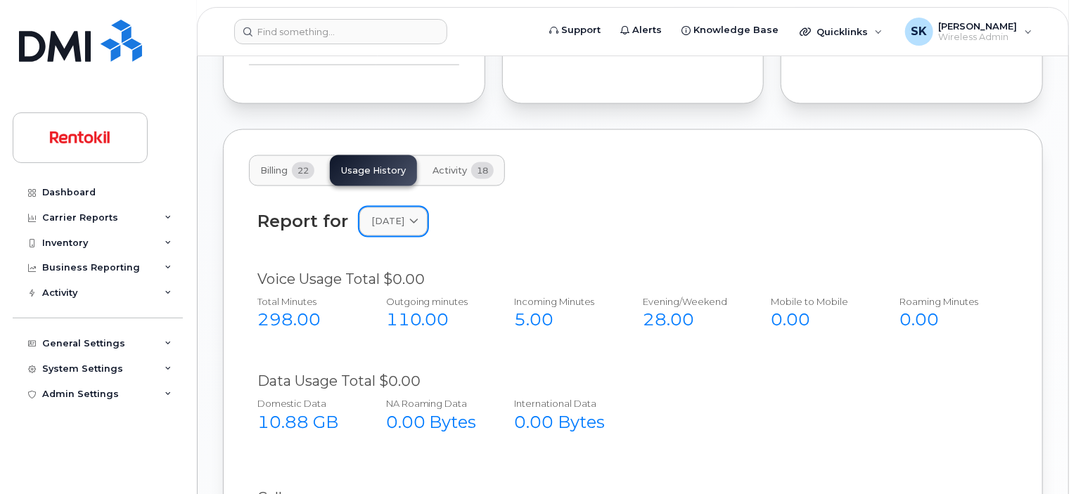
click at [419, 217] on icon at bounding box center [413, 221] width 9 height 9
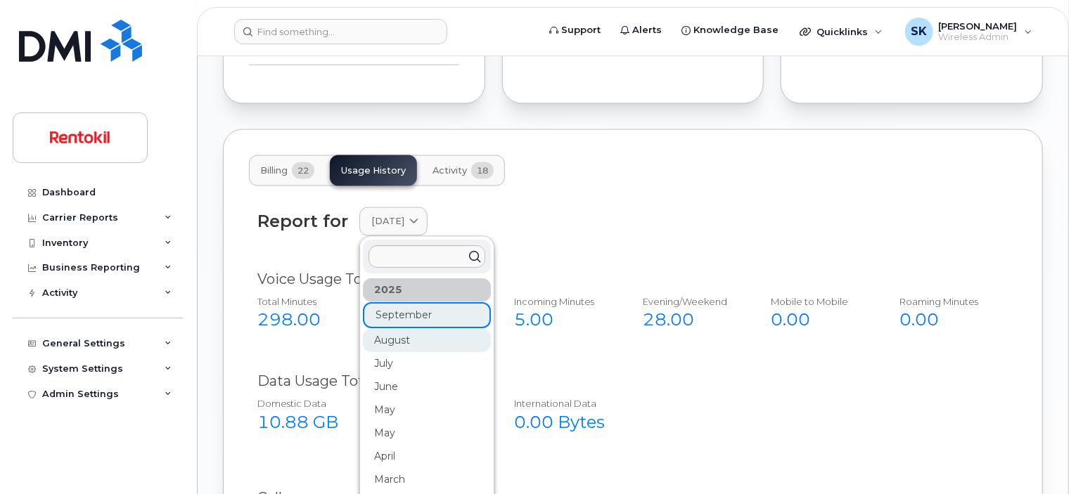
click at [406, 331] on div "August" at bounding box center [427, 341] width 128 height 23
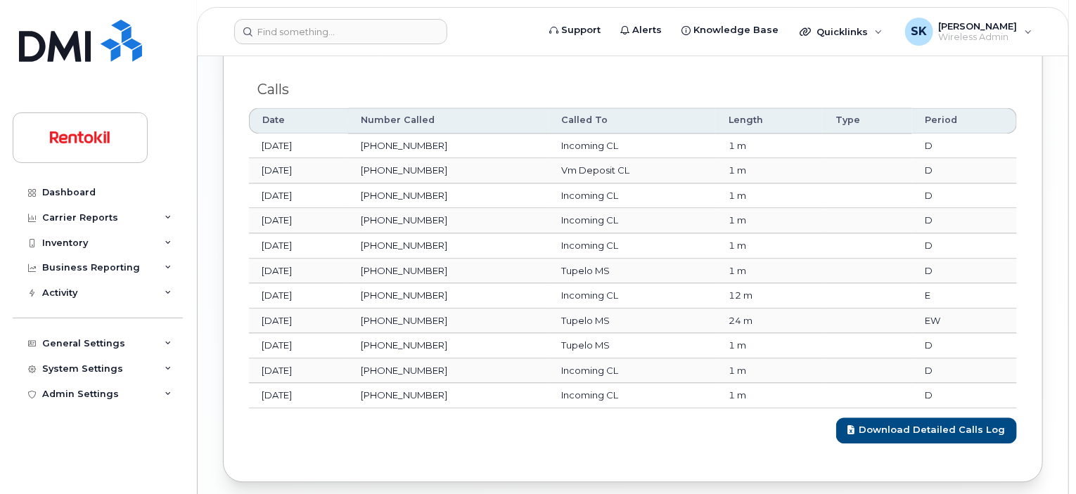
scroll to position [1573, 0]
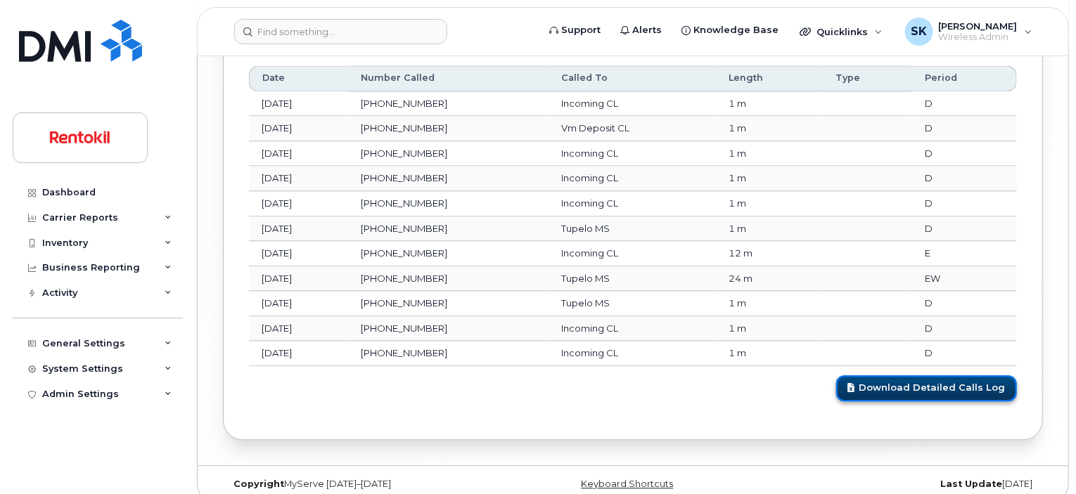
click at [923, 376] on link "Download Detailed Calls Log" at bounding box center [926, 389] width 181 height 26
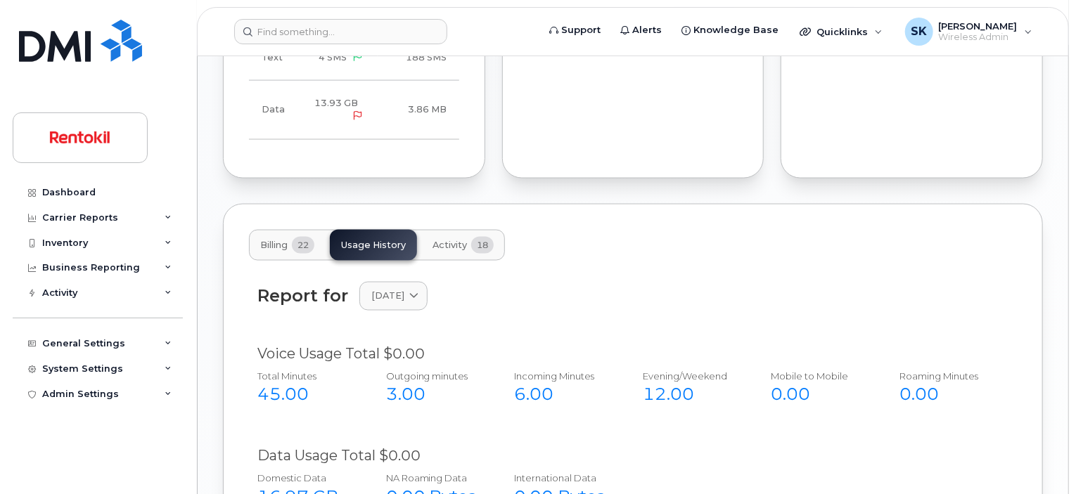
scroll to position [1010, 0]
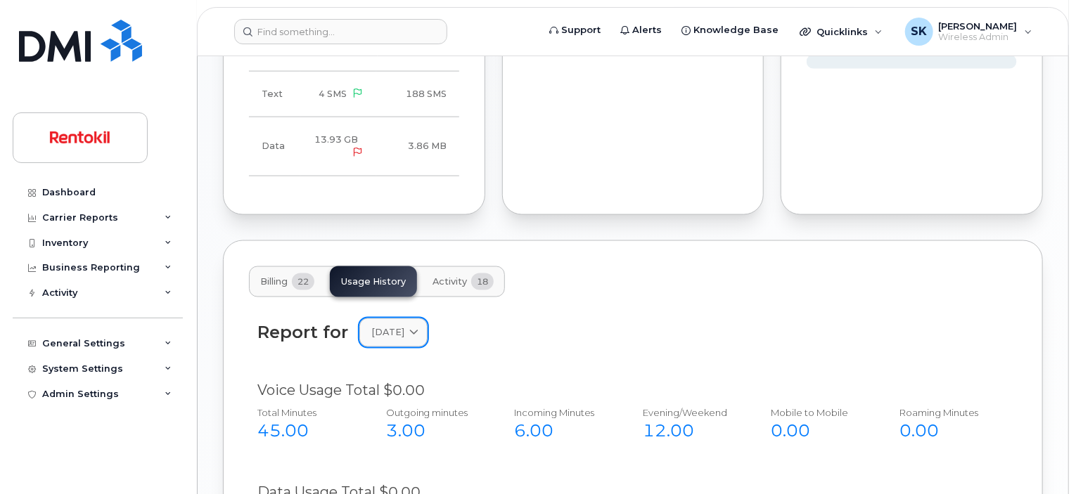
click at [419, 328] on icon at bounding box center [413, 332] width 9 height 9
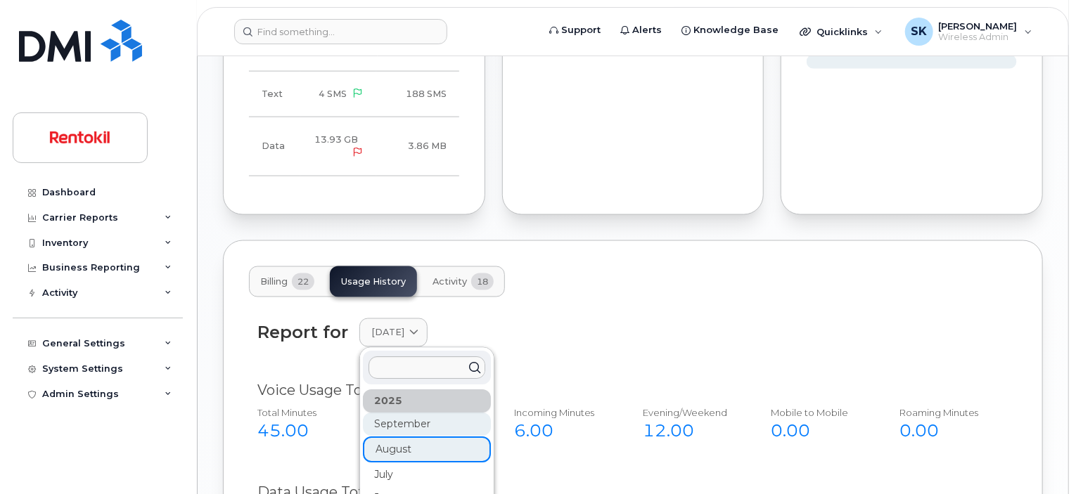
click at [414, 414] on div "September" at bounding box center [427, 425] width 128 height 23
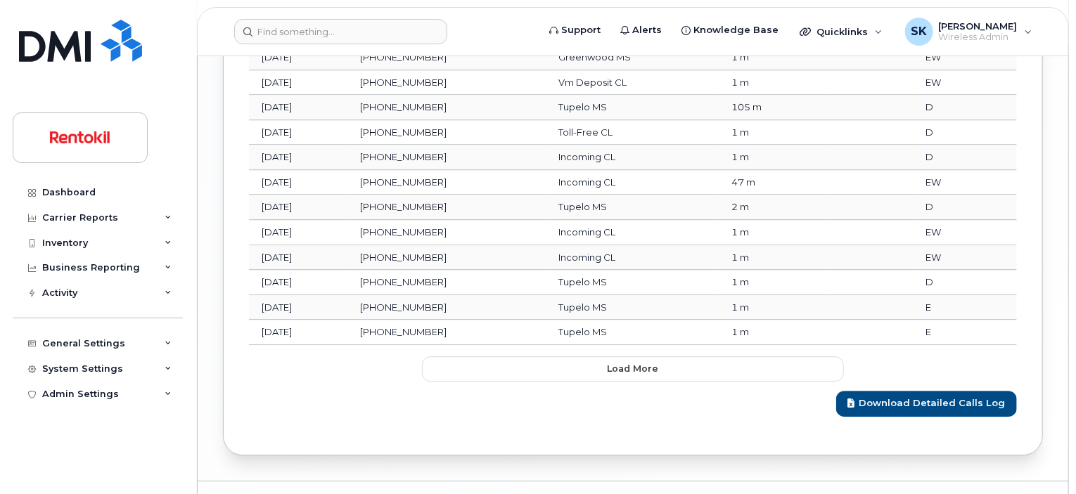
scroll to position [1958, 0]
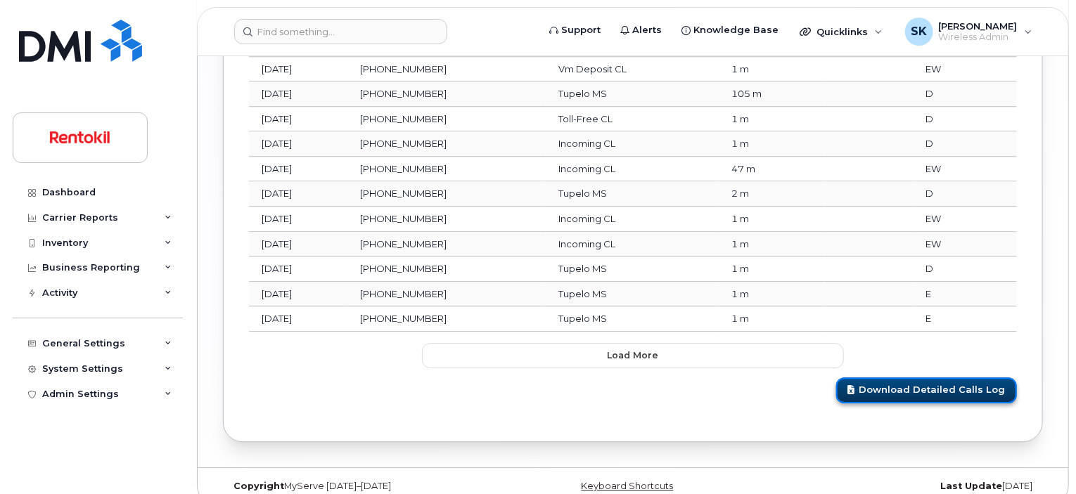
click at [895, 378] on link "Download Detailed Calls Log" at bounding box center [926, 391] width 181 height 26
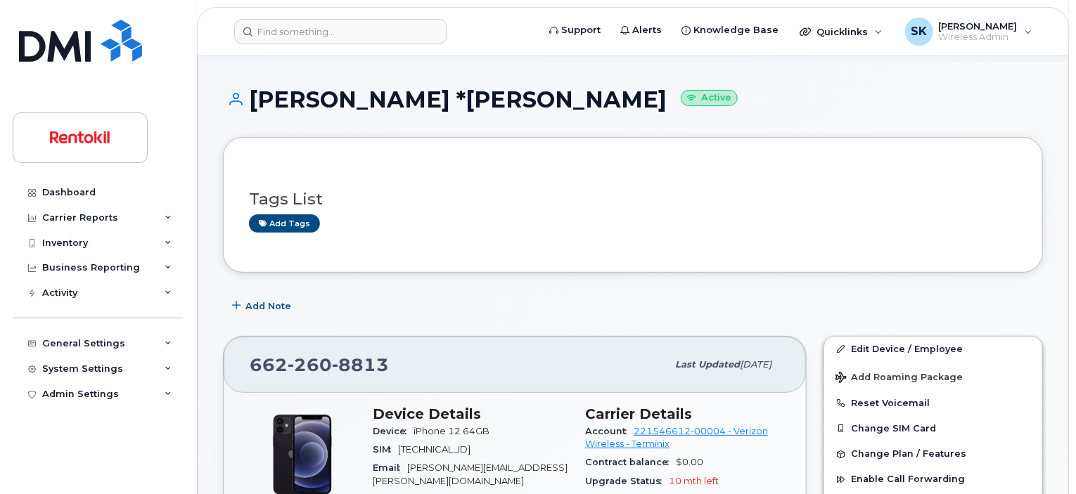
scroll to position [0, 0]
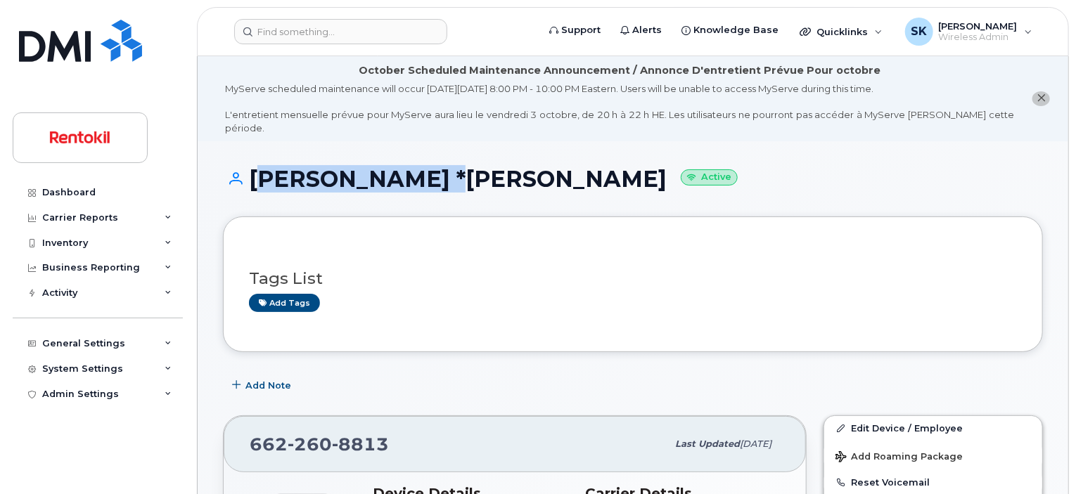
drag, startPoint x: 456, startPoint y: 174, endPoint x: 255, endPoint y: 180, distance: 201.3
click at [255, 180] on div "HARRIS *MARKIA Active" at bounding box center [633, 192] width 820 height 50
copy h1 "HARRIS *MARKIA"
click at [322, 27] on input at bounding box center [340, 31] width 213 height 25
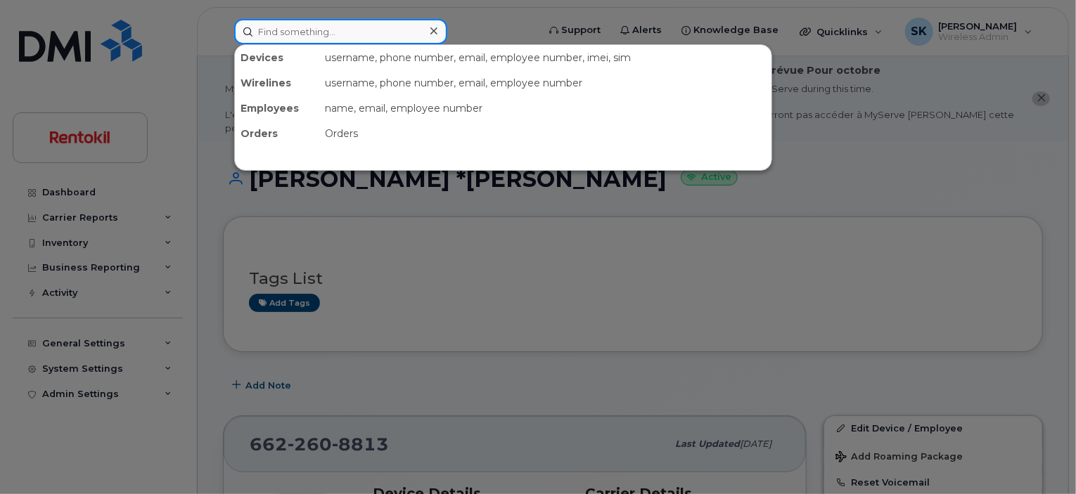
paste input "817-805-5143"
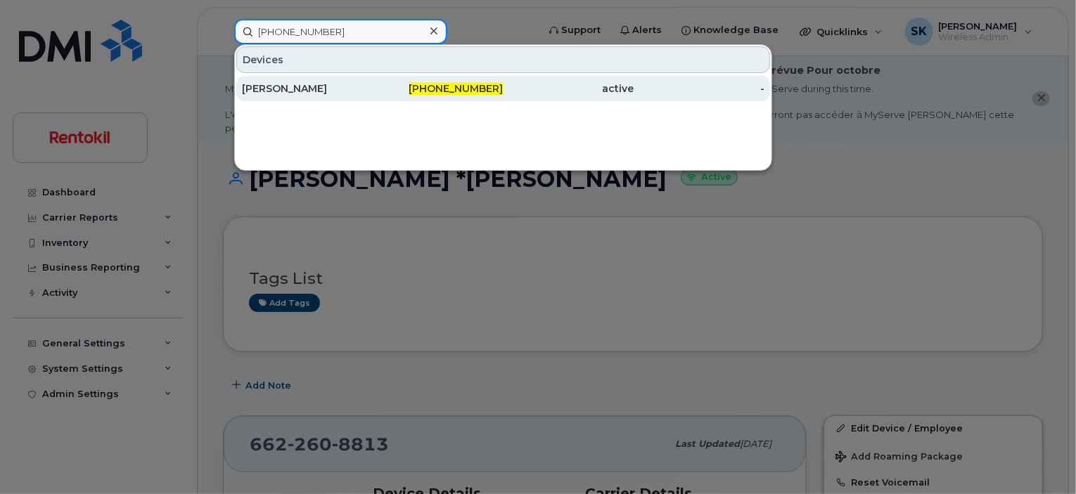
type input "817-805-5143"
click at [291, 90] on div "TIFFANY BURNS" at bounding box center [307, 89] width 131 height 14
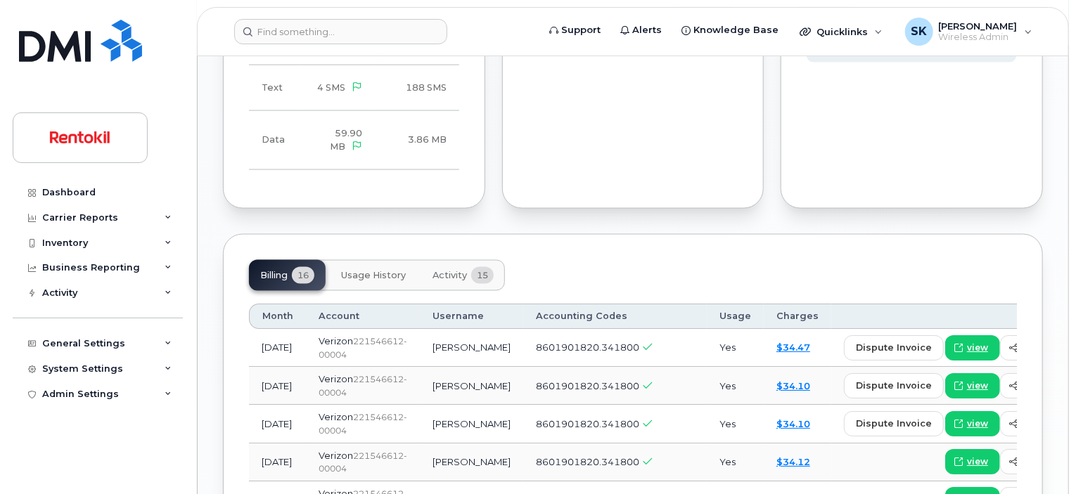
scroll to position [1185, 0]
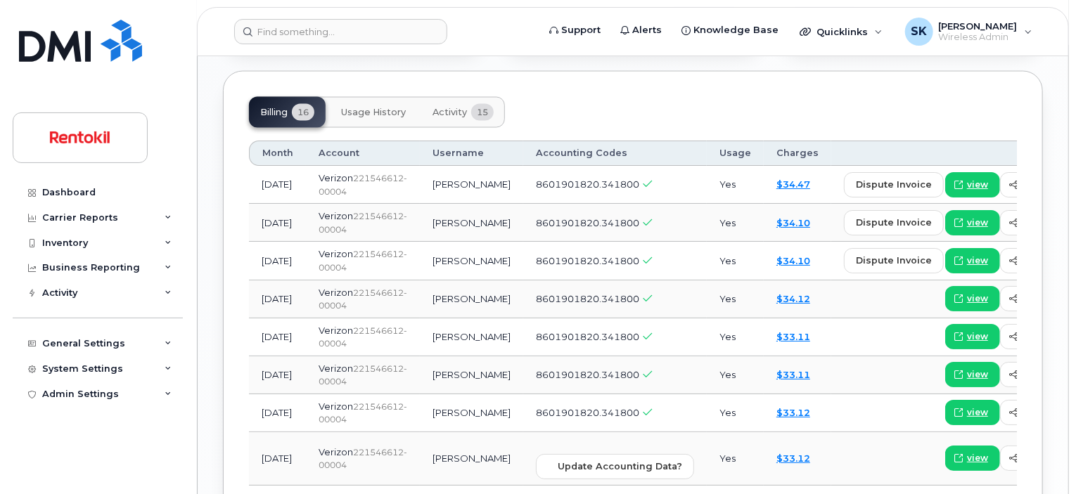
click at [369, 107] on span "Usage History" at bounding box center [373, 112] width 65 height 11
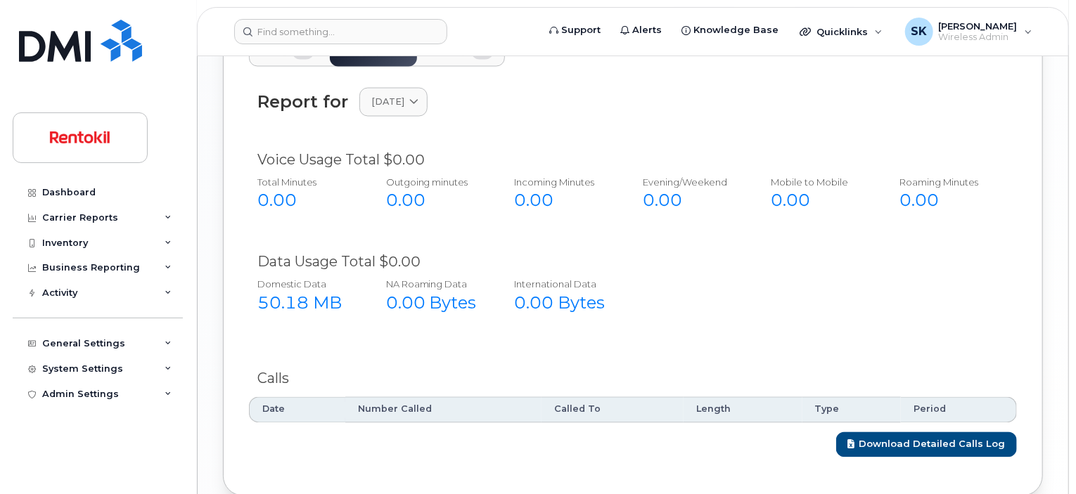
scroll to position [1164, 0]
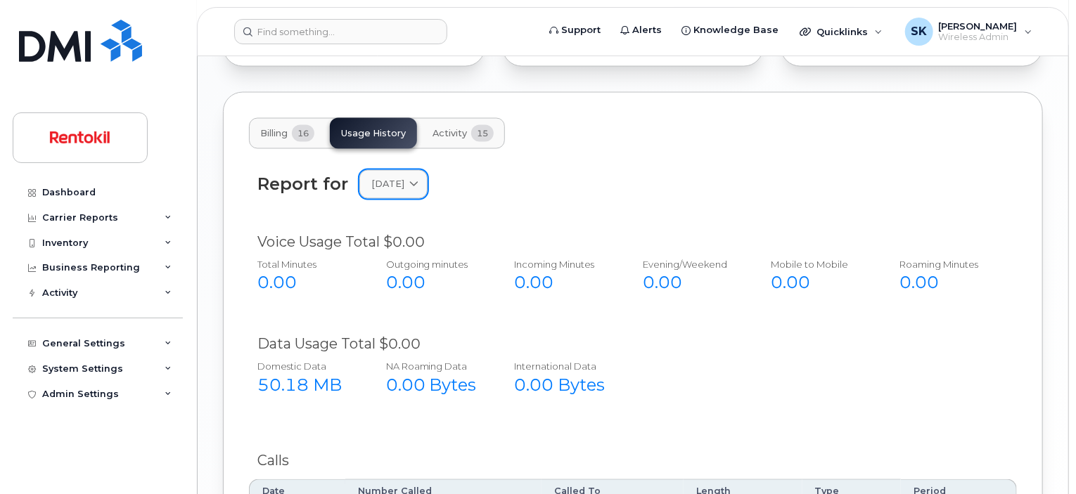
click at [419, 180] on icon at bounding box center [413, 184] width 9 height 9
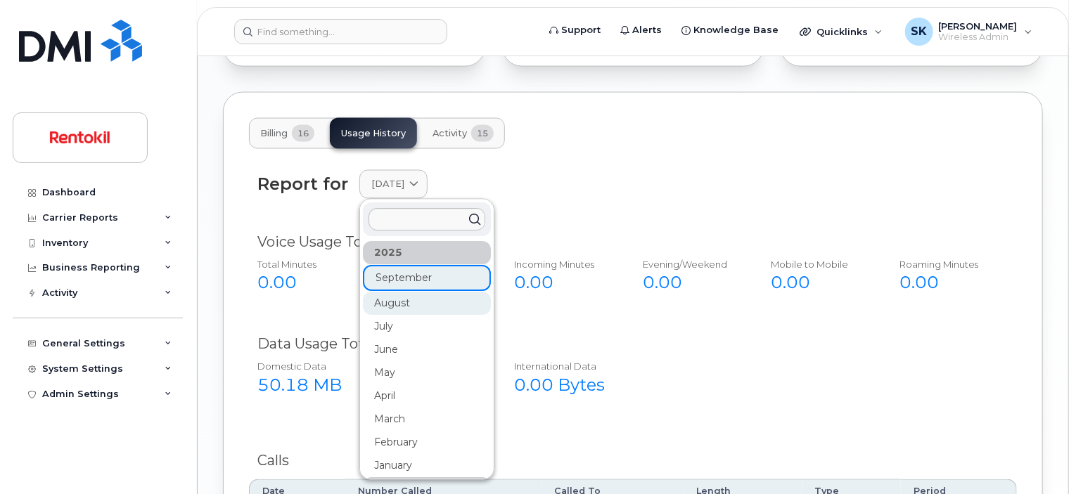
click at [388, 293] on div "August" at bounding box center [427, 304] width 128 height 23
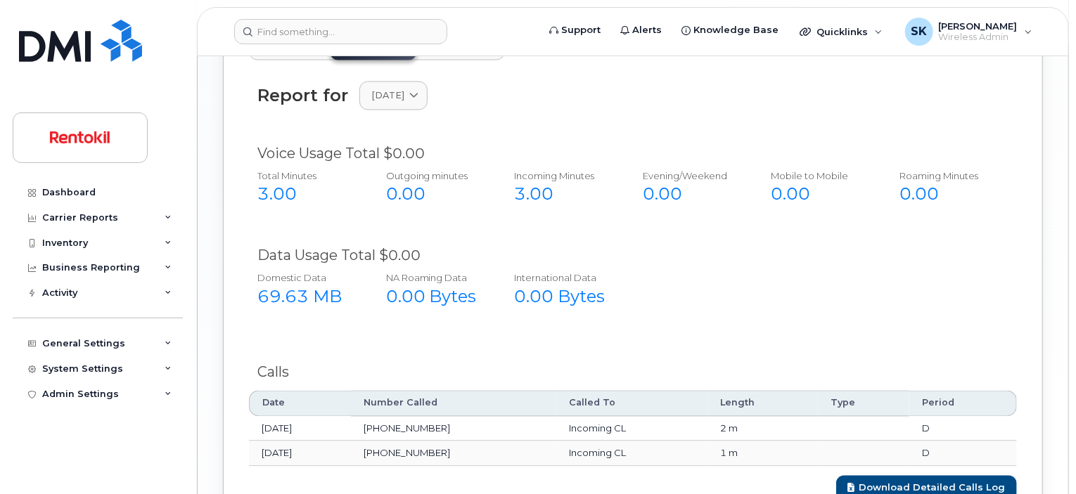
scroll to position [1354, 0]
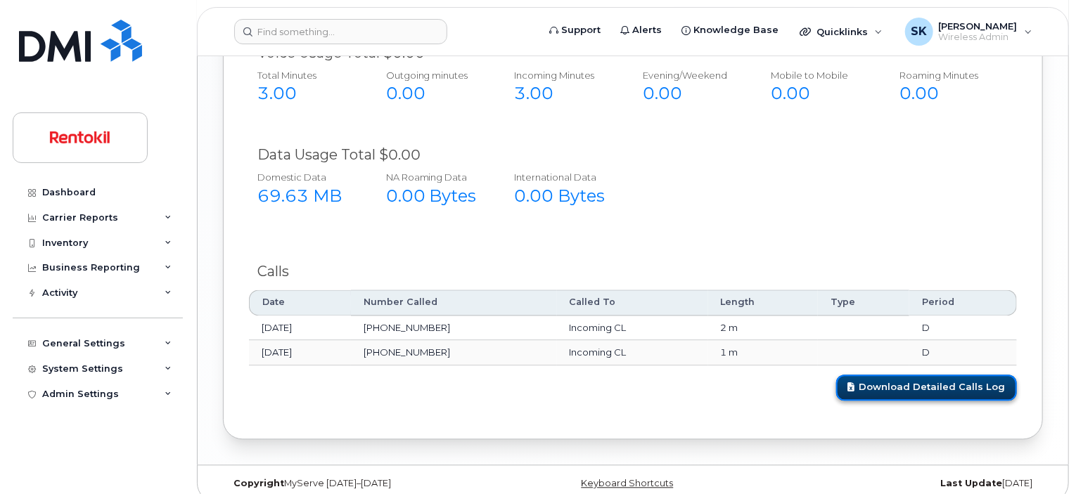
click at [903, 375] on link "Download Detailed Calls Log" at bounding box center [926, 388] width 181 height 26
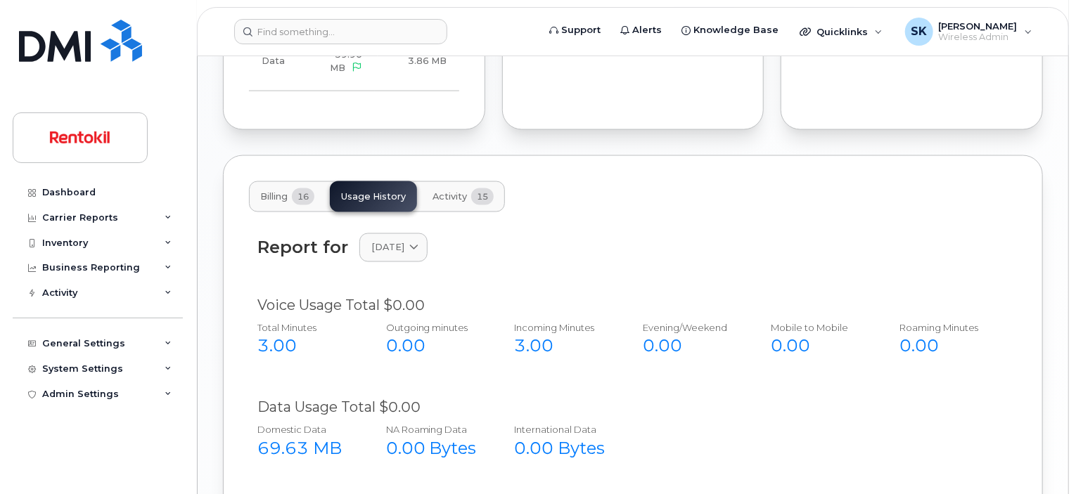
scroll to position [1073, 0]
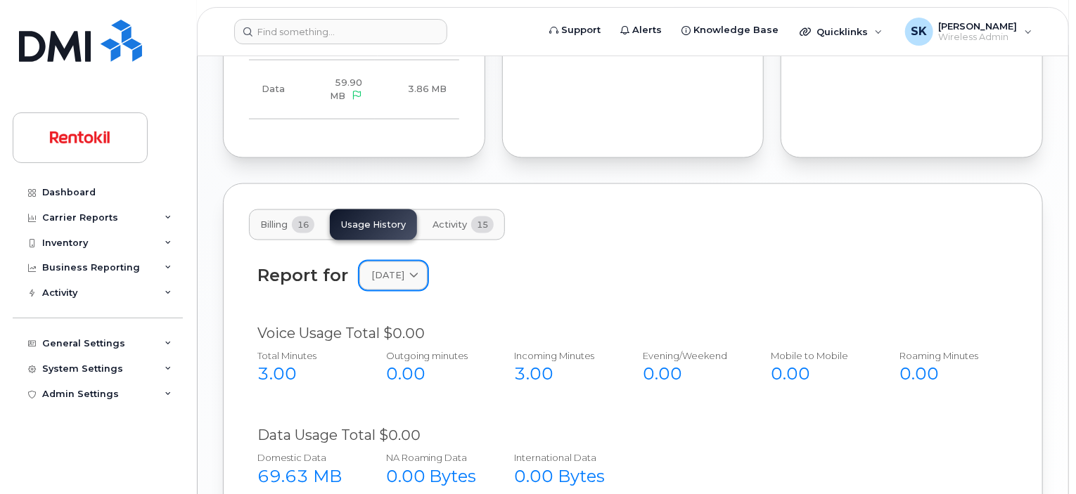
click at [419, 272] on icon at bounding box center [413, 276] width 9 height 9
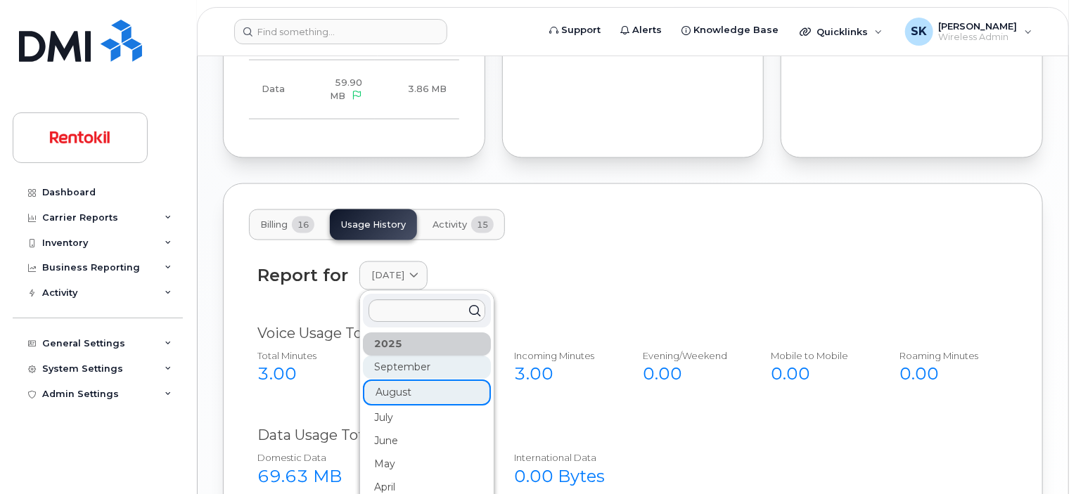
click at [404, 357] on div "September" at bounding box center [427, 368] width 128 height 23
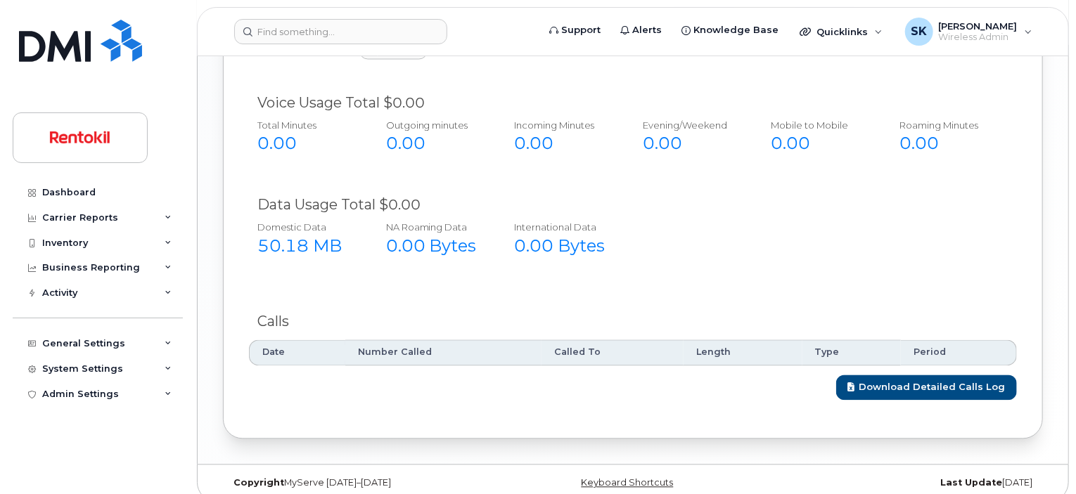
scroll to position [1305, 0]
click at [940, 374] on link "Download Detailed Calls Log" at bounding box center [926, 387] width 181 height 26
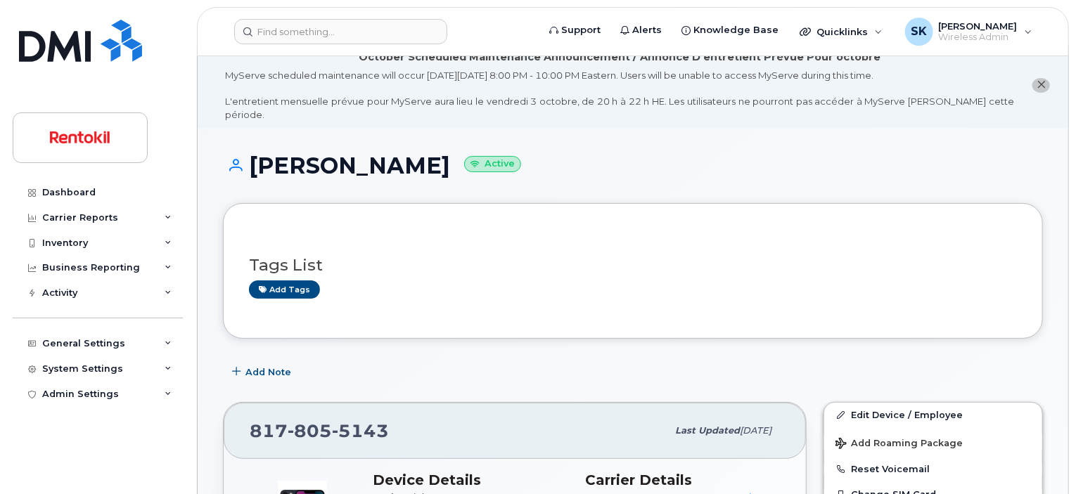
scroll to position [0, 0]
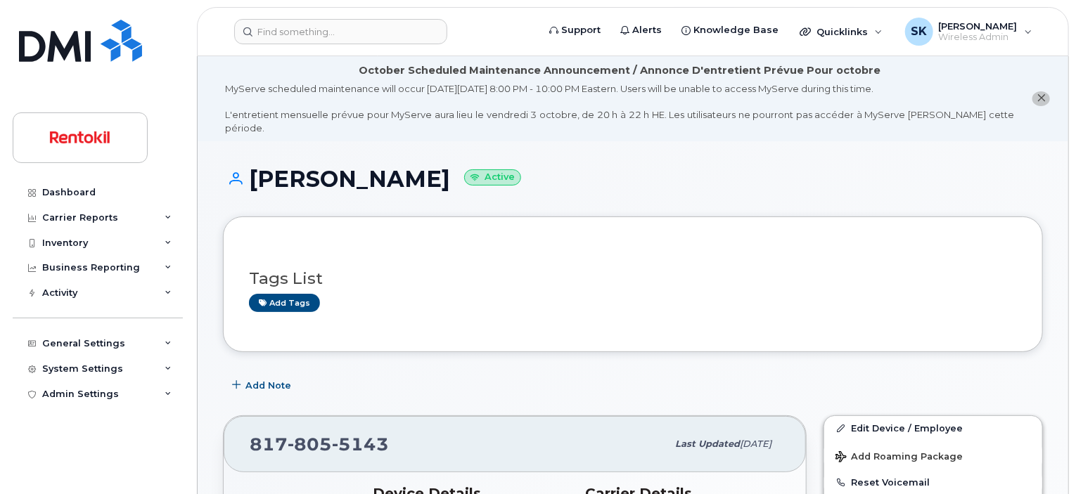
click at [318, 167] on h1 "TIFFANY BURNS Active" at bounding box center [633, 179] width 820 height 25
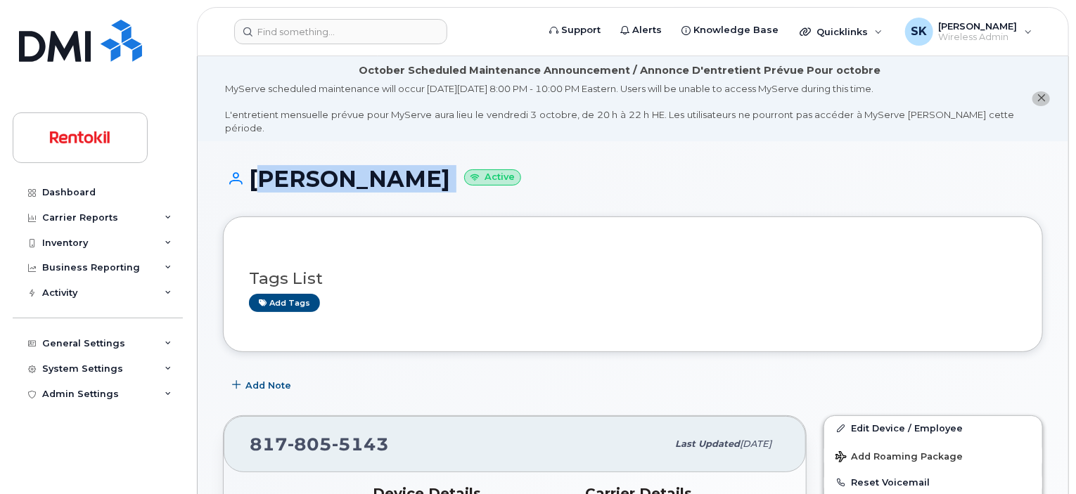
click at [318, 167] on h1 "TIFFANY BURNS Active" at bounding box center [633, 179] width 820 height 25
copy h1 "[PERSON_NAME]"
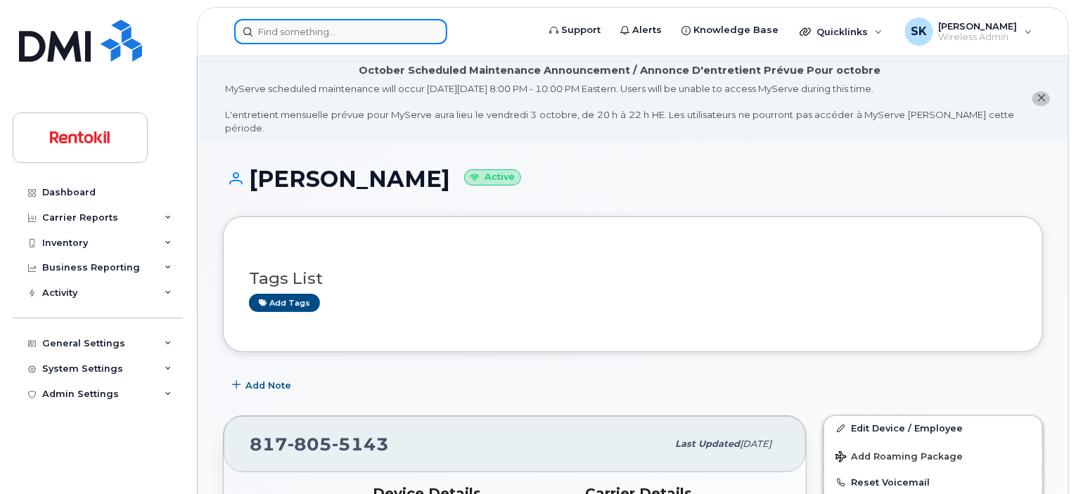
click at [343, 33] on input at bounding box center [340, 31] width 213 height 25
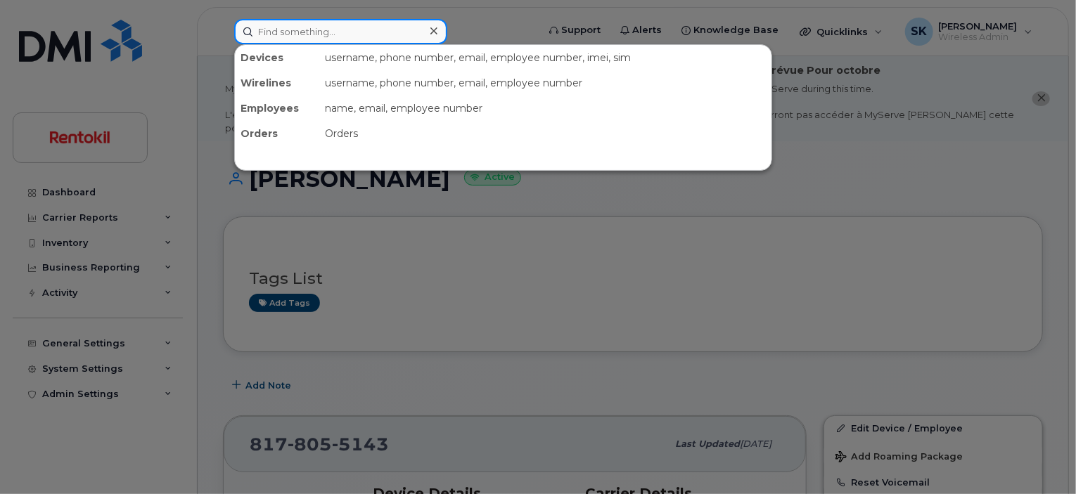
paste input "813-954-4047"
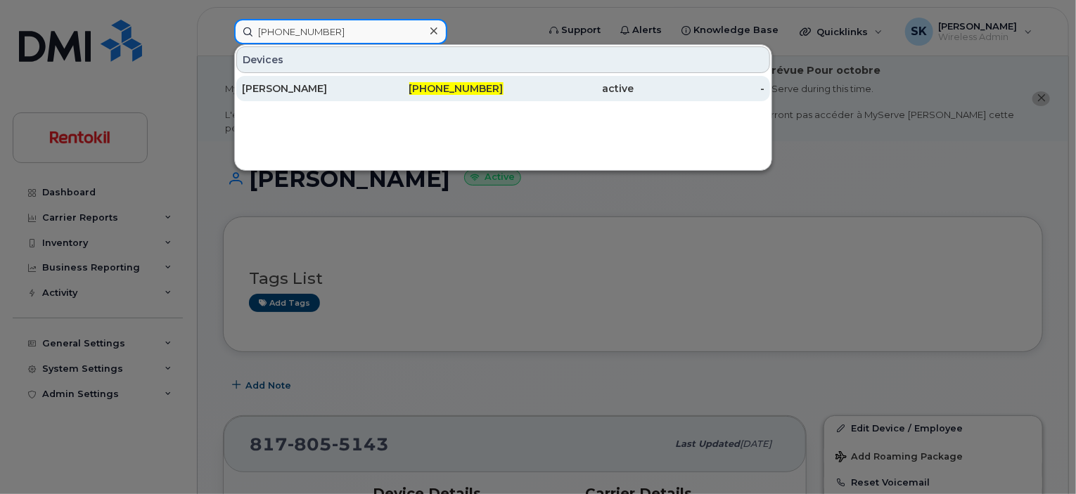
type input "813-954-4047"
click at [300, 87] on div "[PERSON_NAME]" at bounding box center [307, 89] width 131 height 14
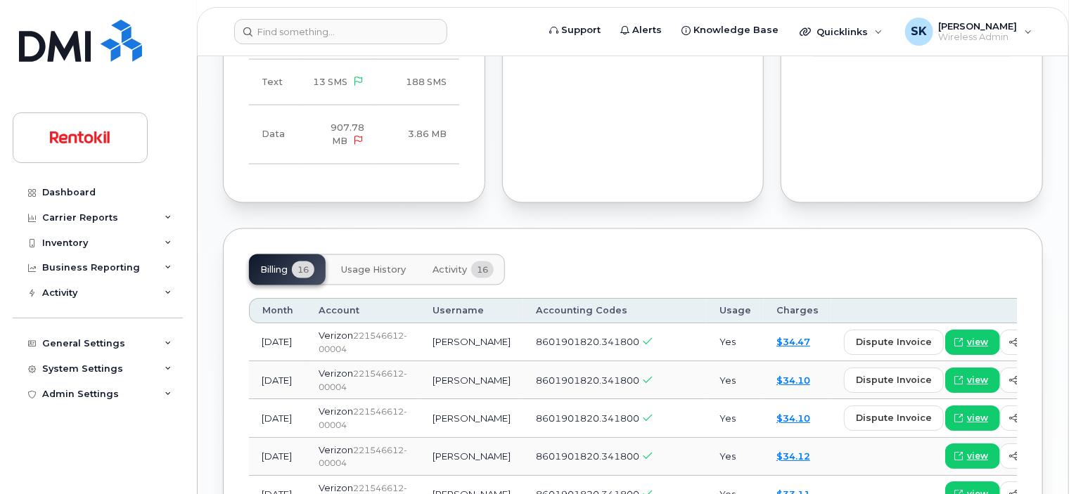
scroll to position [1055, 0]
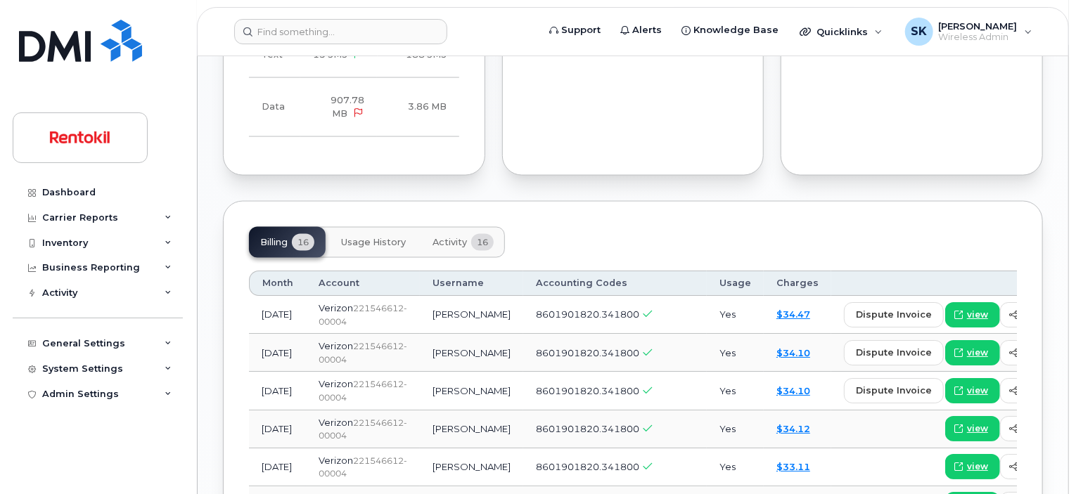
click at [369, 237] on span "Usage History" at bounding box center [373, 242] width 65 height 11
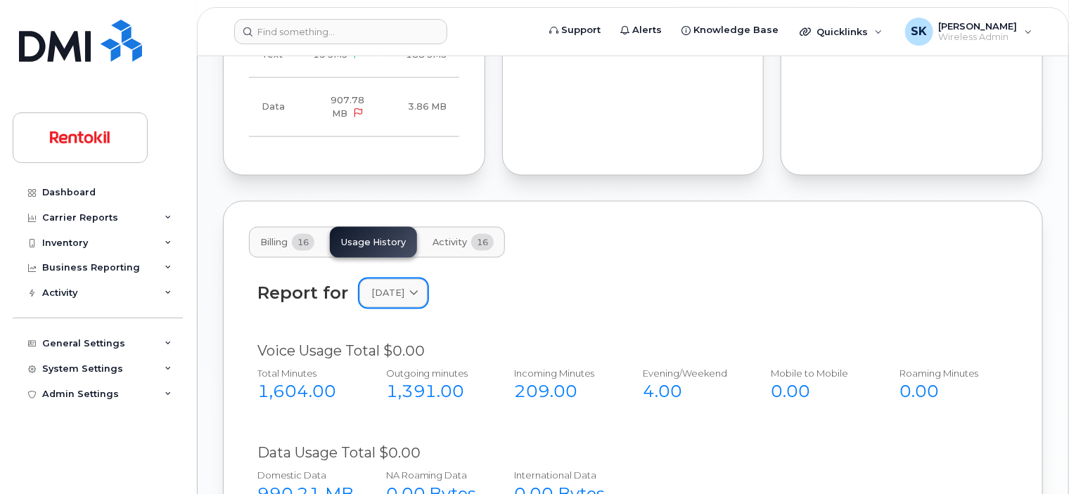
click at [419, 289] on icon at bounding box center [413, 293] width 9 height 9
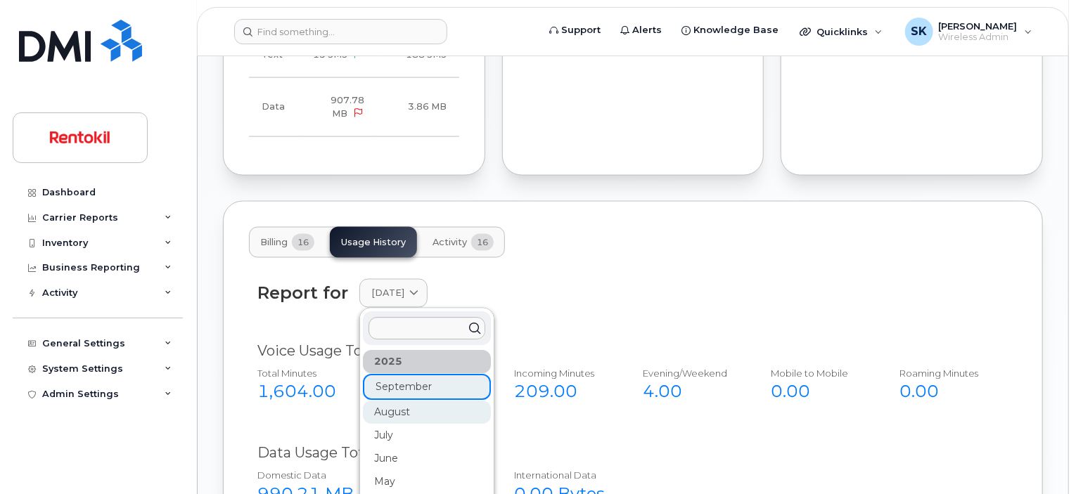
click at [390, 402] on div "August" at bounding box center [427, 413] width 128 height 23
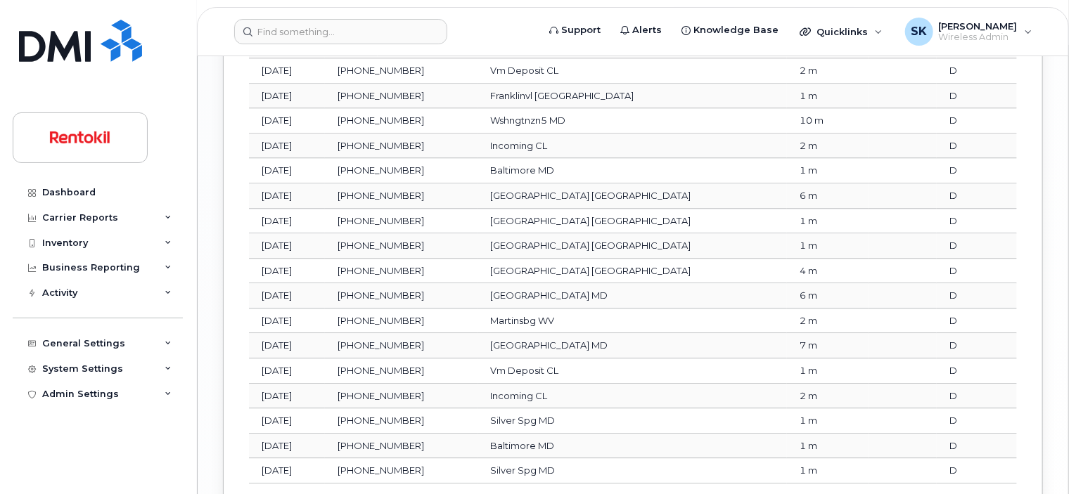
scroll to position [1963, 0]
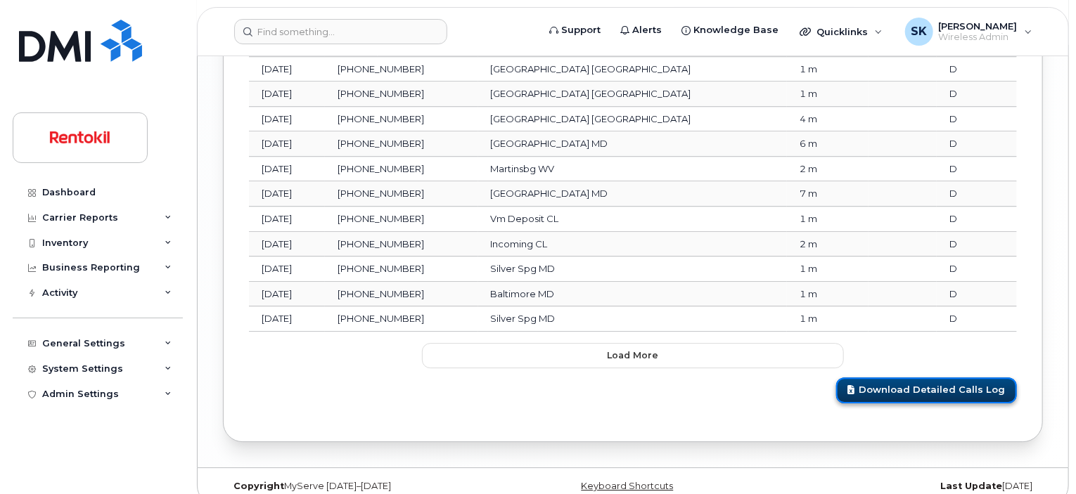
click at [903, 378] on link "Download Detailed Calls Log" at bounding box center [926, 391] width 181 height 26
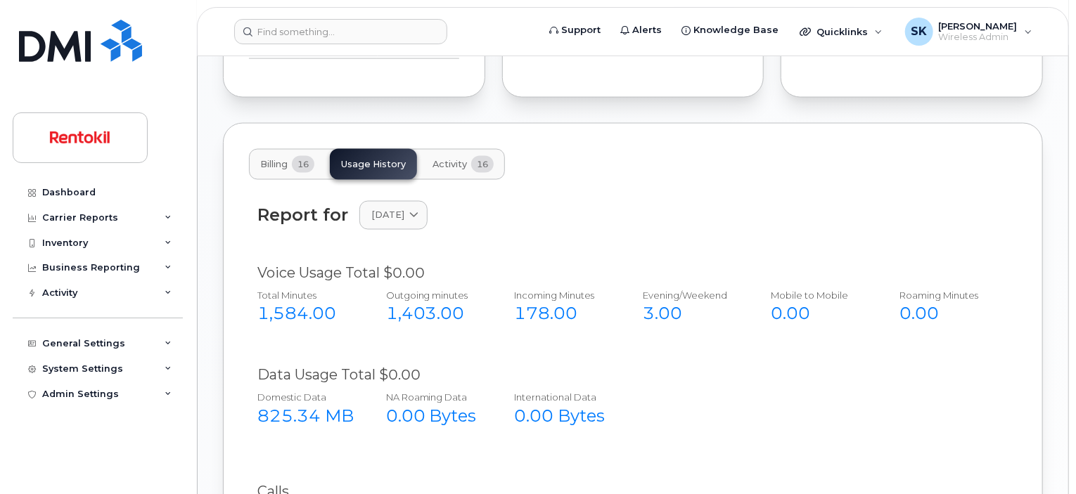
scroll to position [1119, 0]
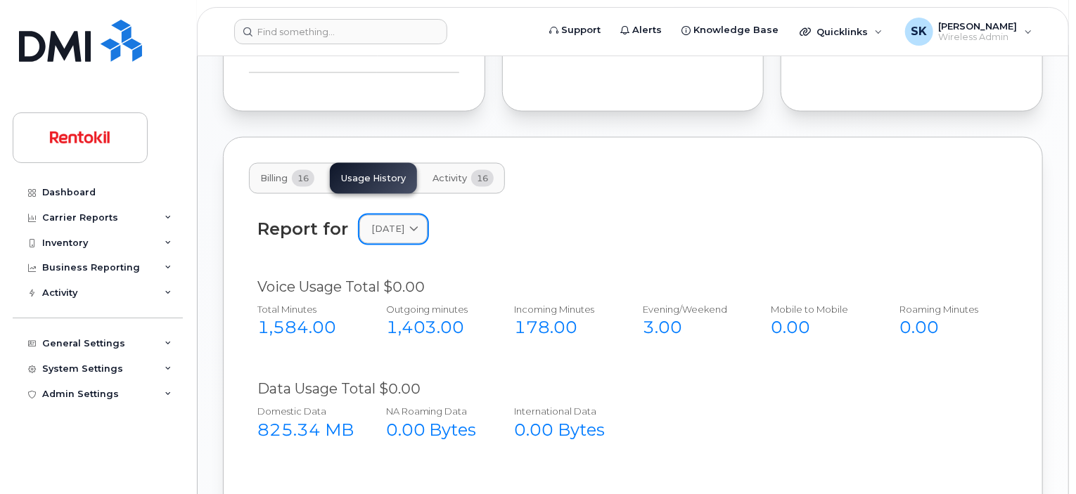
click at [419, 225] on icon at bounding box center [413, 229] width 9 height 9
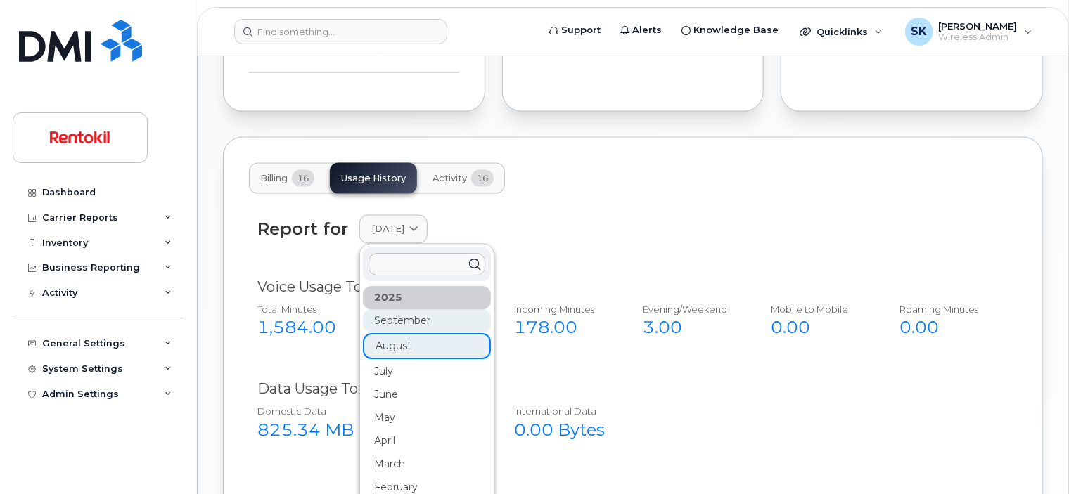
click at [405, 310] on div "September" at bounding box center [427, 321] width 128 height 23
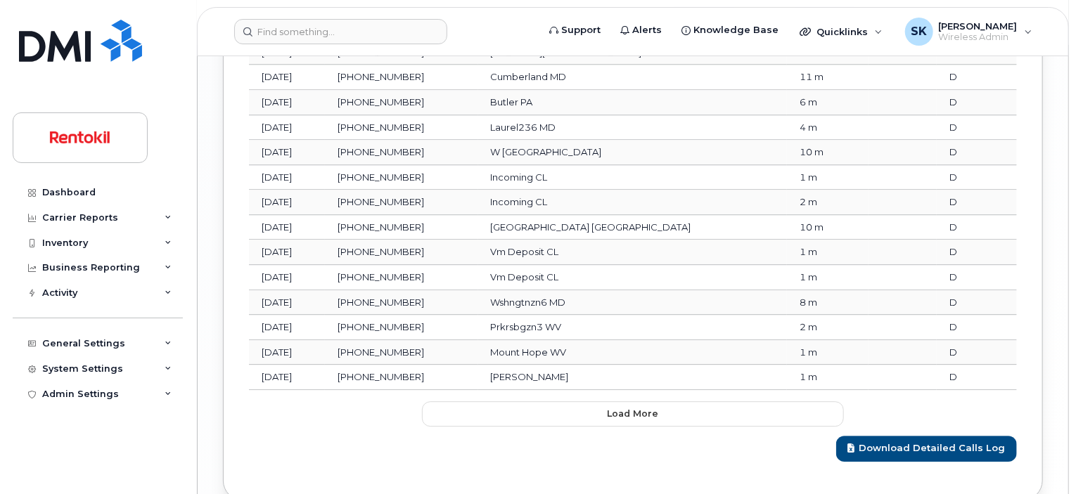
scroll to position [1963, 0]
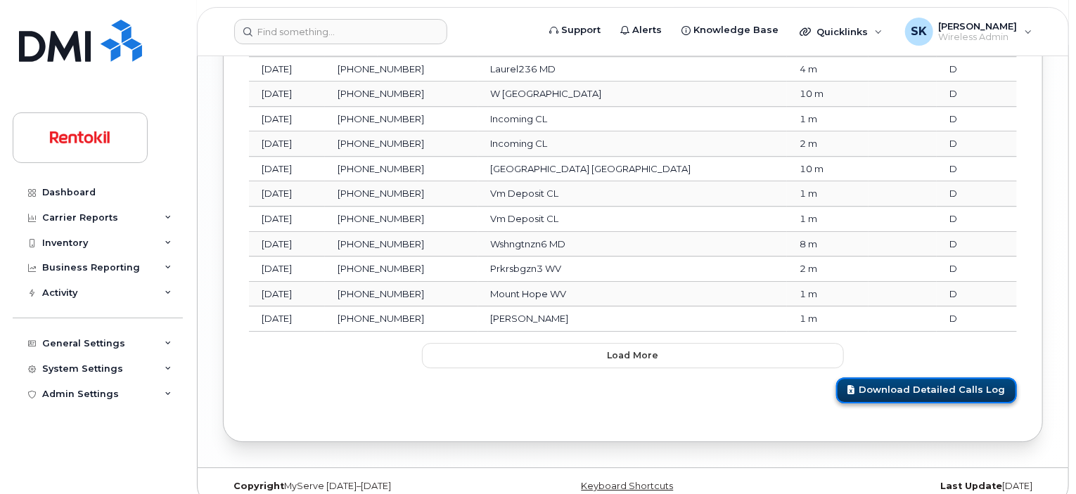
click at [909, 378] on link "Download Detailed Calls Log" at bounding box center [926, 391] width 181 height 26
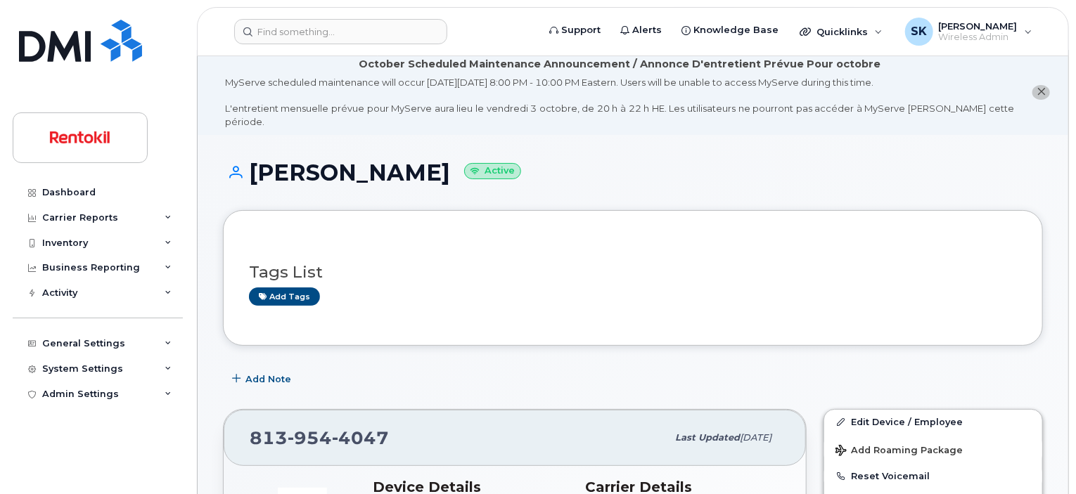
scroll to position [0, 0]
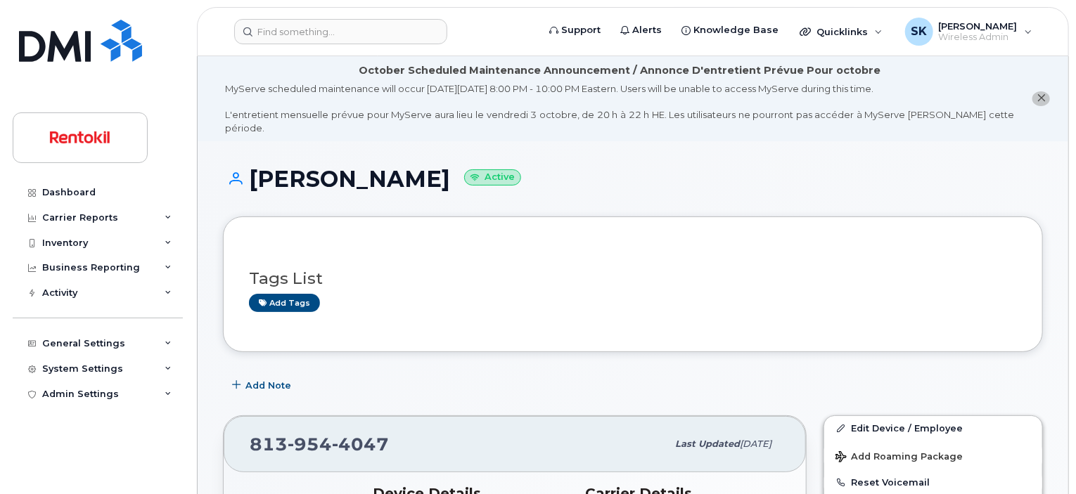
click at [323, 167] on h1 "PAIGE CONDON Active" at bounding box center [633, 179] width 820 height 25
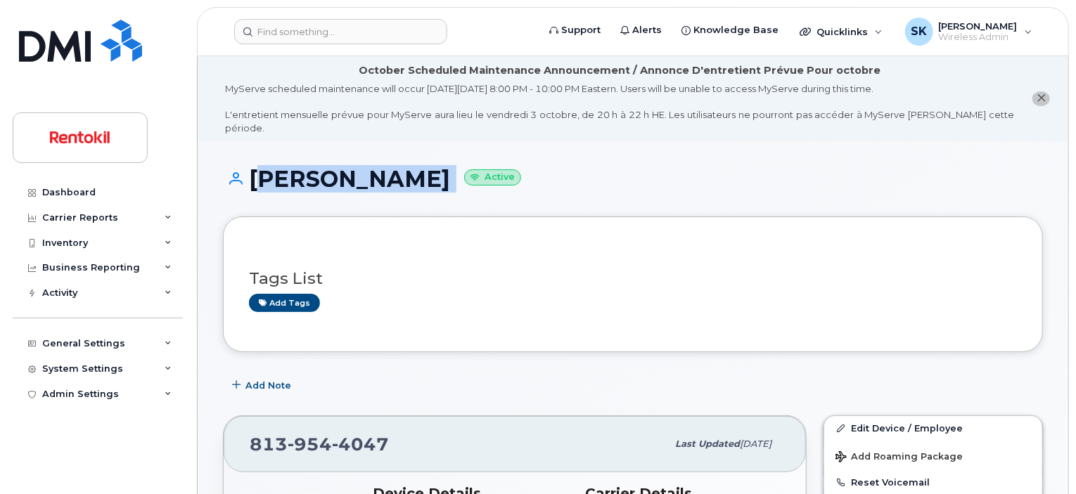
click at [323, 167] on h1 "PAIGE CONDON Active" at bounding box center [633, 179] width 820 height 25
copy h1 "PAIGE CONDON"
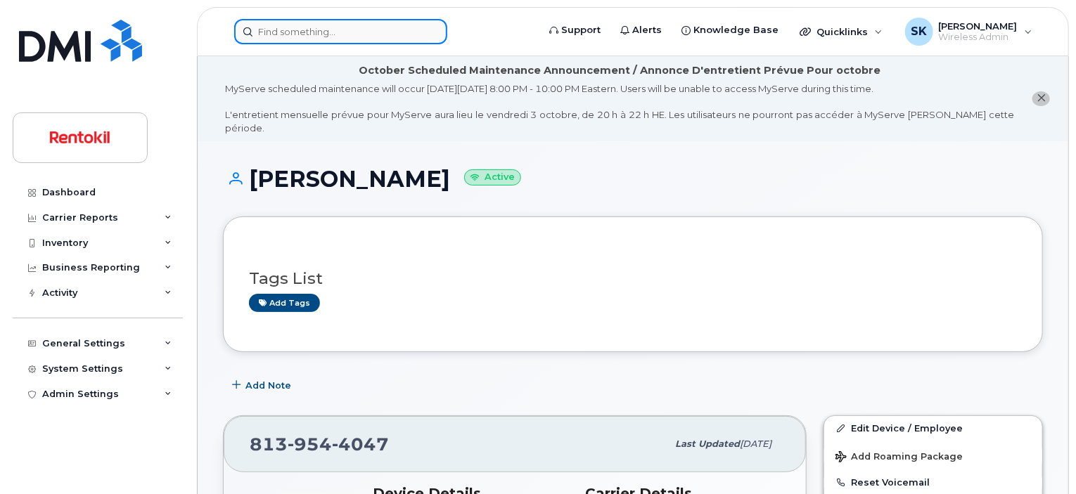
click at [280, 32] on input at bounding box center [340, 31] width 213 height 25
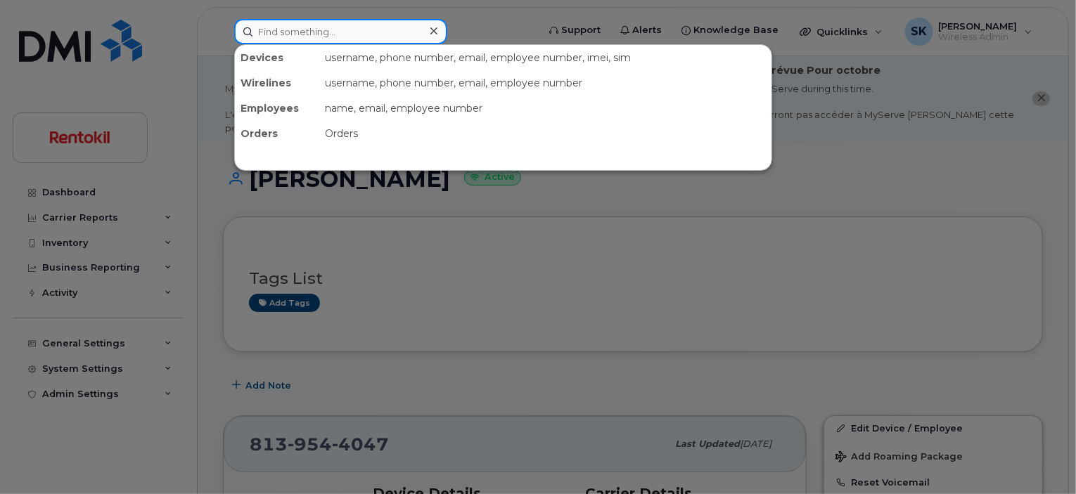
paste input "864-608-5532"
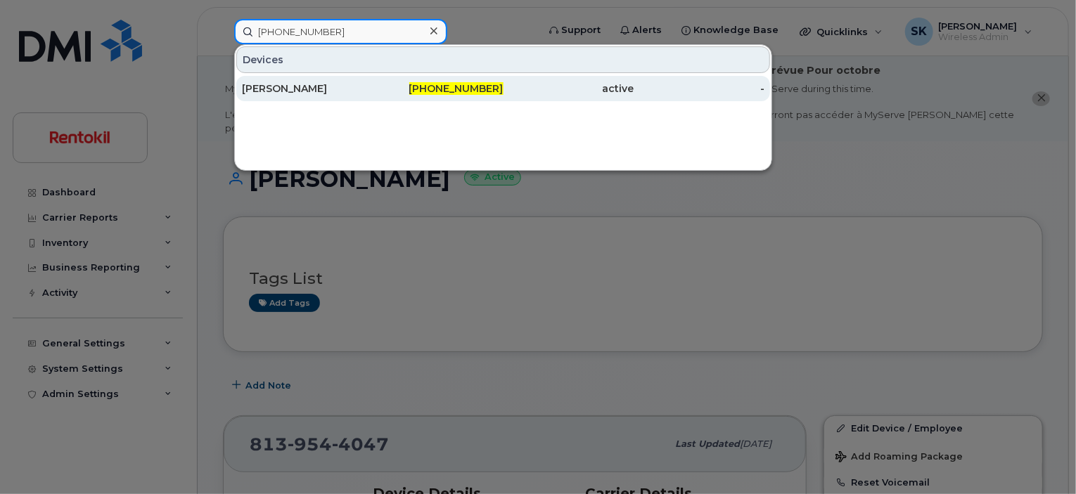
type input "864-608-5532"
click at [272, 89] on div "[PERSON_NAME]" at bounding box center [307, 89] width 131 height 14
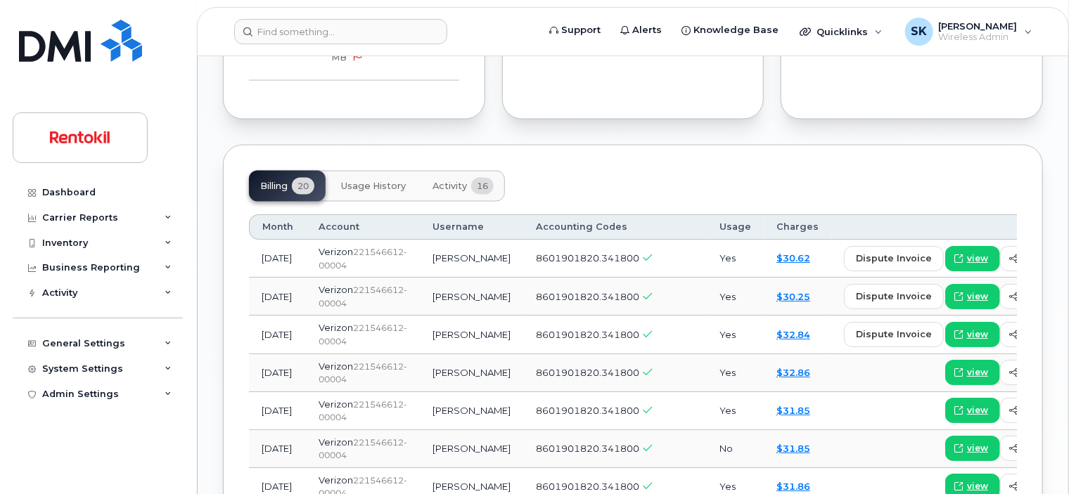
scroll to position [1196, 0]
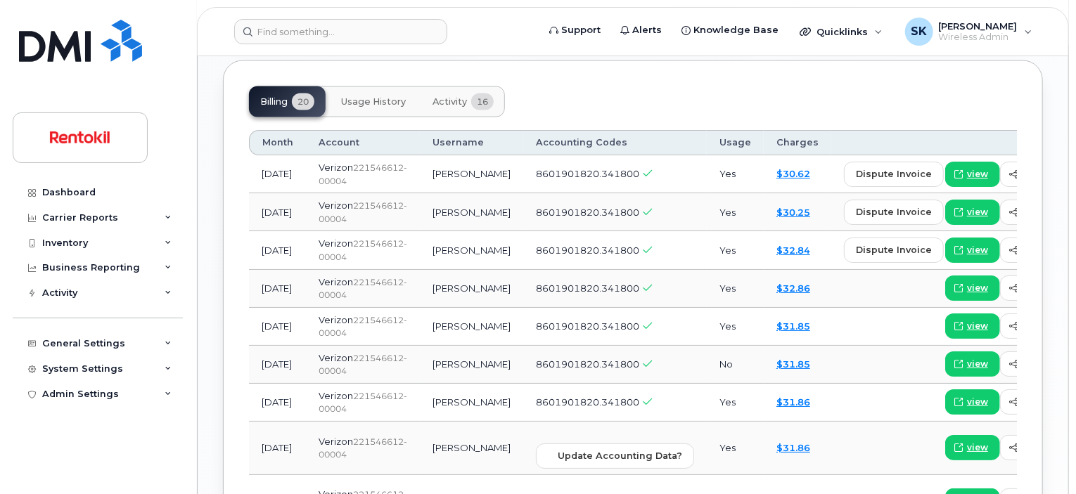
click at [371, 96] on span "Usage History" at bounding box center [373, 101] width 65 height 11
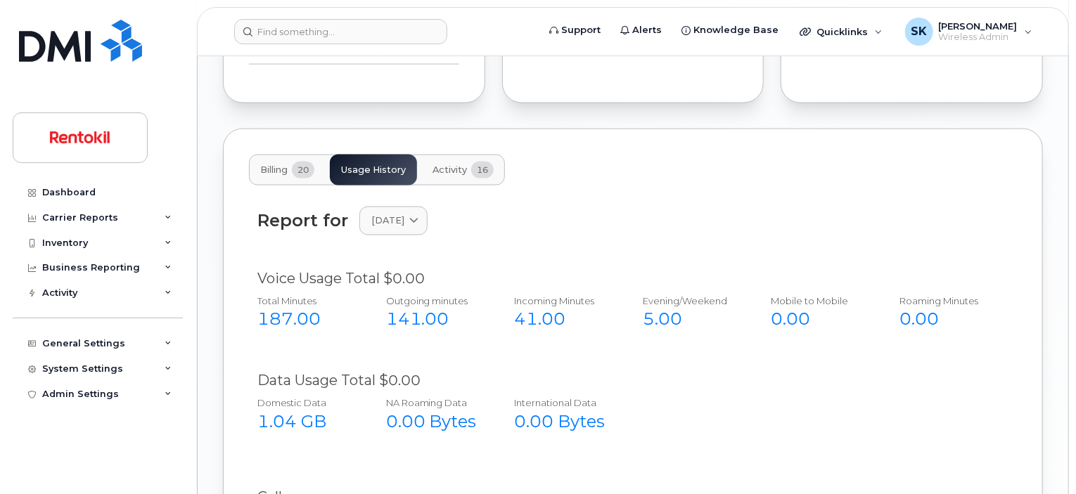
scroll to position [1125, 0]
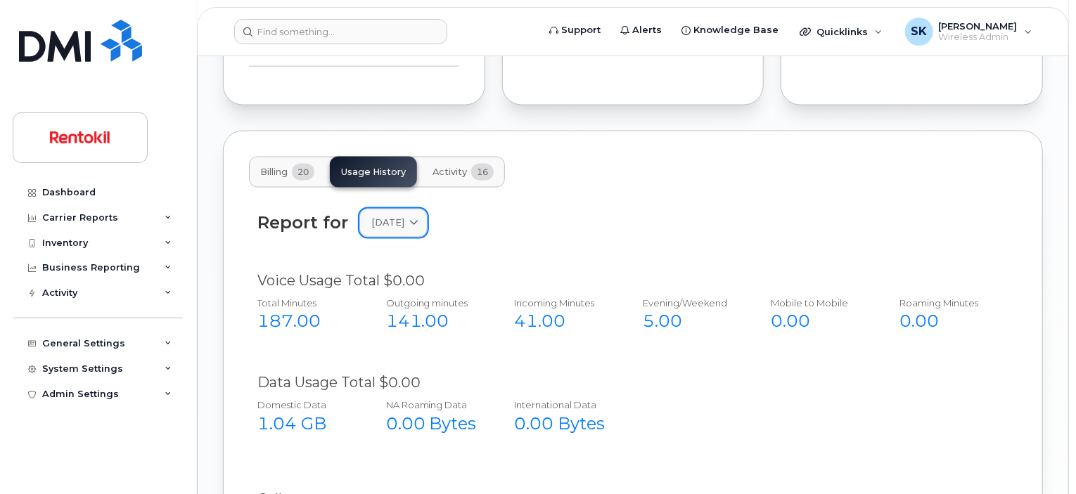
click at [421, 217] on span at bounding box center [413, 223] width 13 height 13
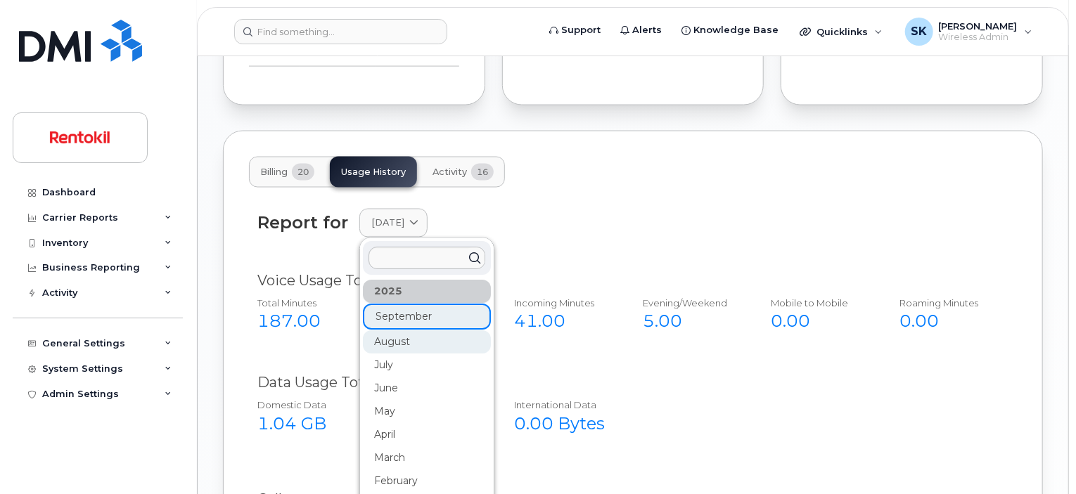
click at [389, 333] on div "August" at bounding box center [427, 342] width 128 height 23
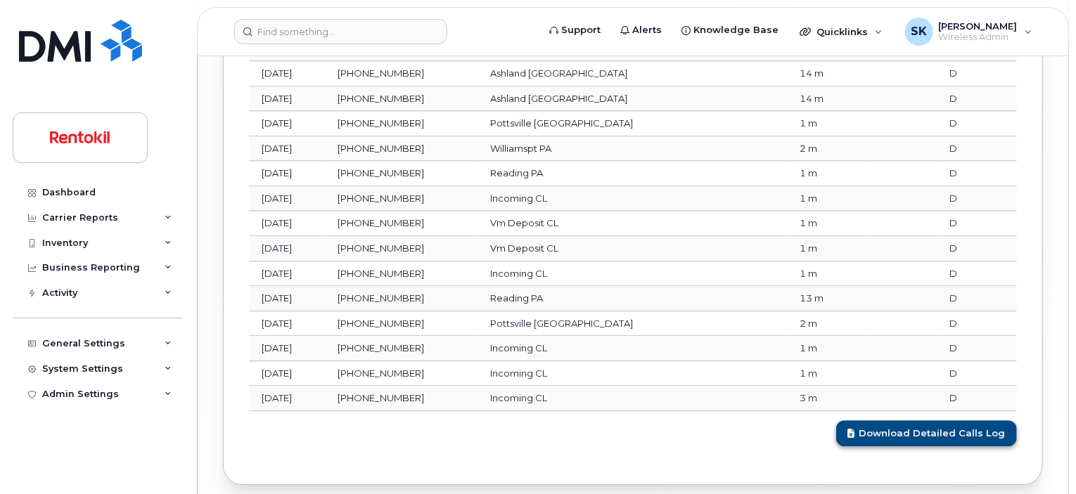
scroll to position [1802, 0]
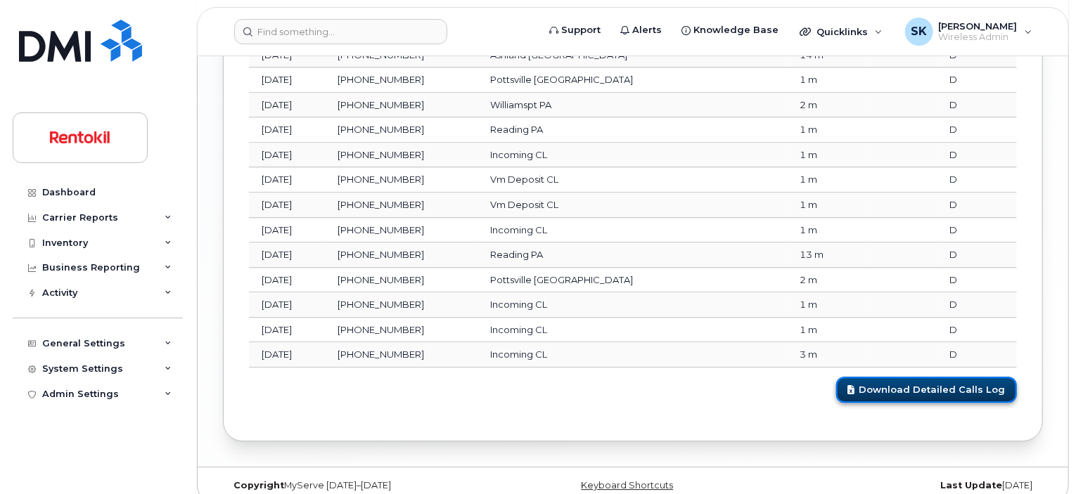
click at [956, 377] on link "Download Detailed Calls Log" at bounding box center [926, 390] width 181 height 26
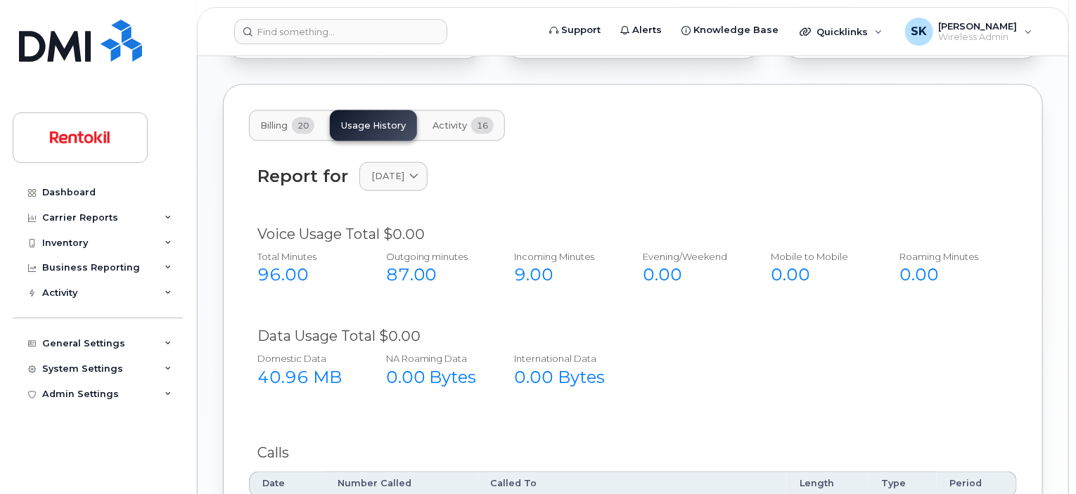
scroll to position [1099, 0]
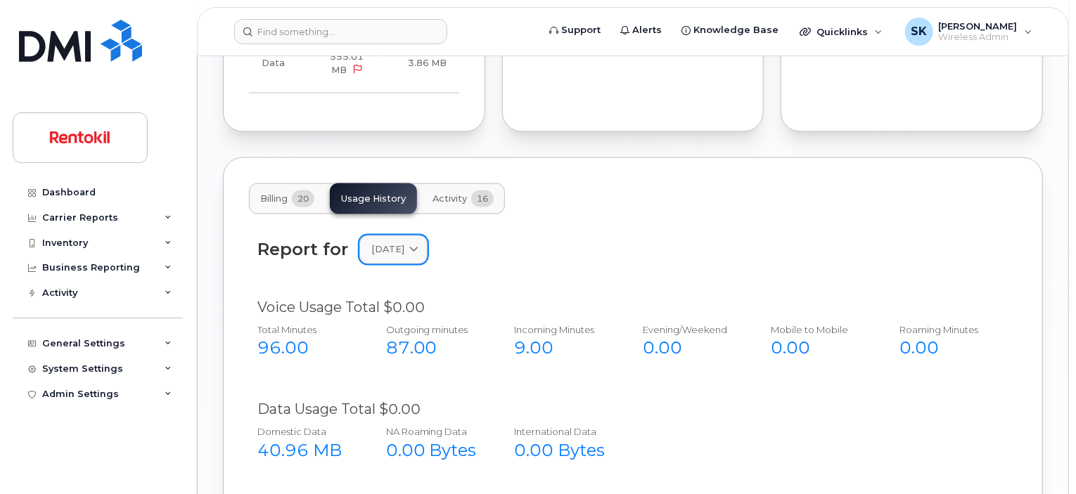
click at [419, 245] on icon at bounding box center [413, 249] width 9 height 9
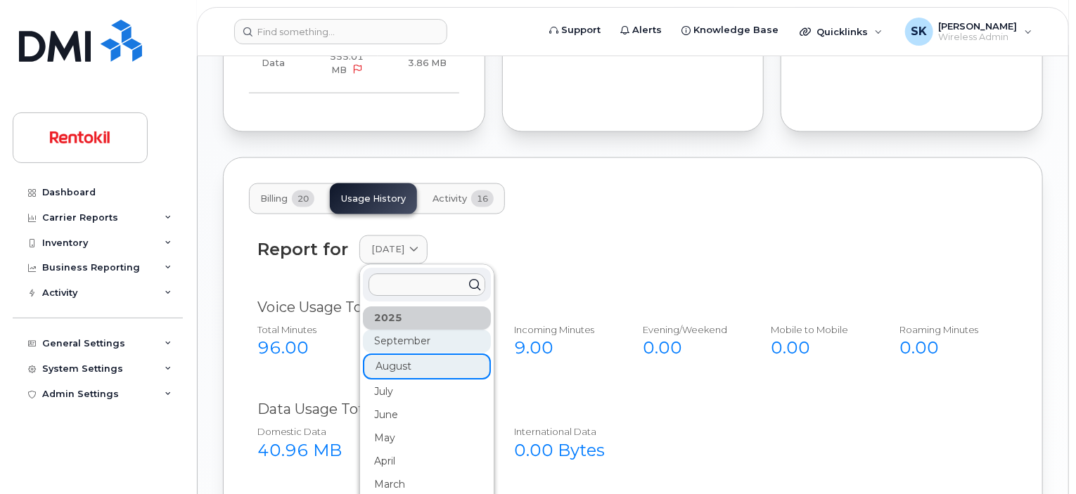
click at [402, 331] on div "September" at bounding box center [427, 342] width 128 height 23
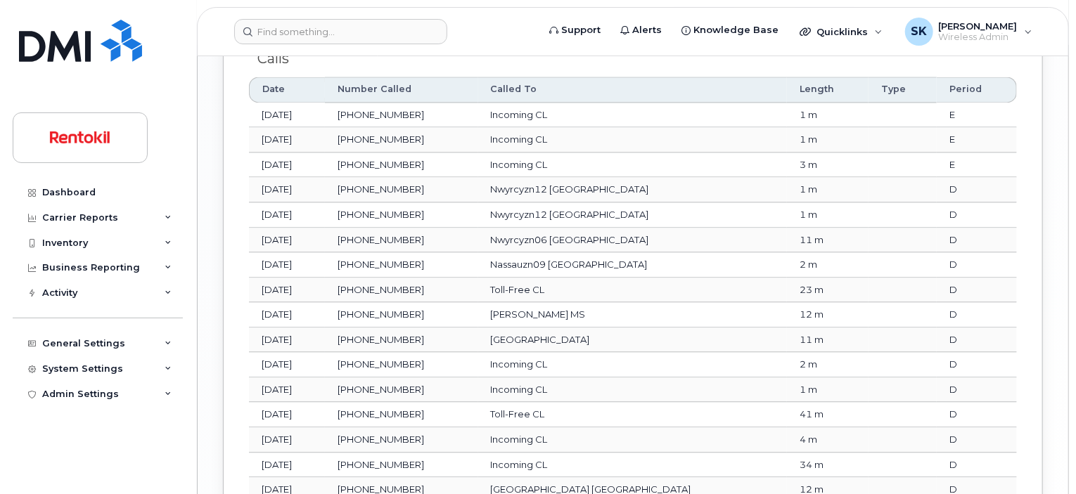
scroll to position [1728, 0]
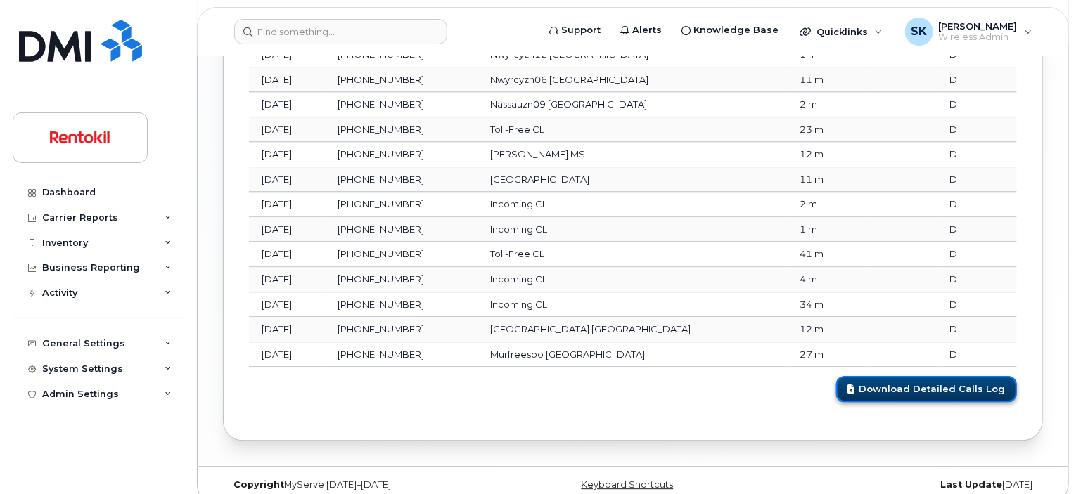
click at [930, 376] on link "Download Detailed Calls Log" at bounding box center [926, 389] width 181 height 26
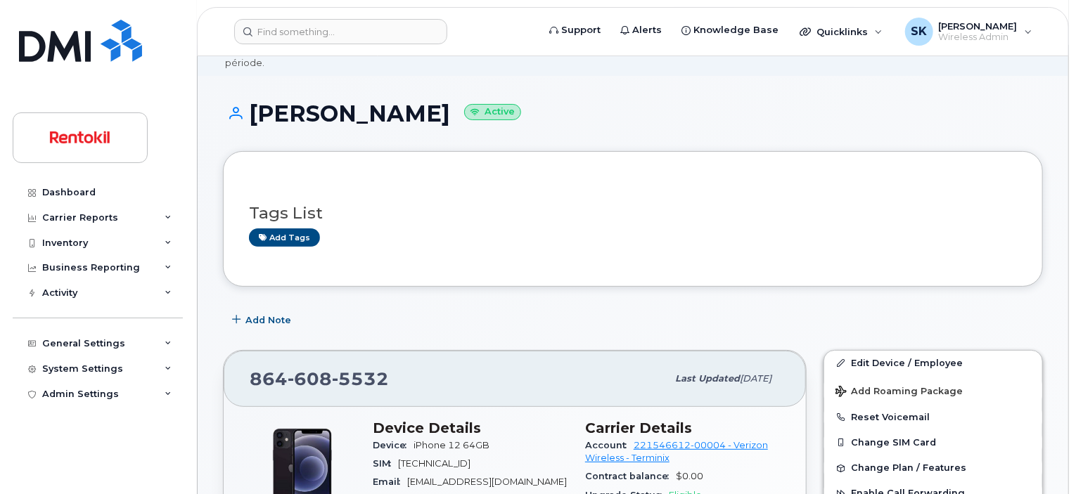
scroll to position [39, 0]
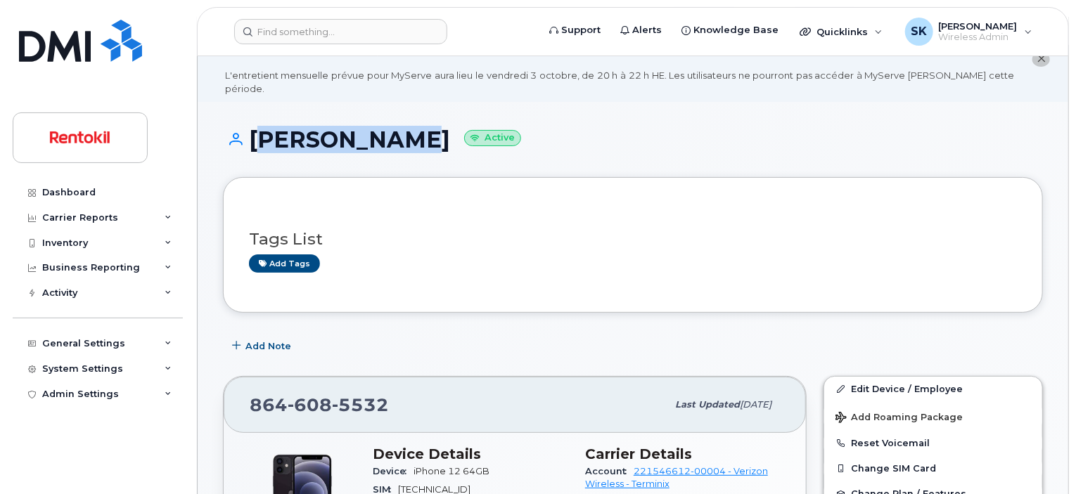
drag, startPoint x: 403, startPoint y: 124, endPoint x: 255, endPoint y: 123, distance: 147.7
click at [255, 127] on h1 "[PERSON_NAME] Active" at bounding box center [633, 139] width 820 height 25
copy h1 "[PERSON_NAME]"
